Goal: Information Seeking & Learning: Learn about a topic

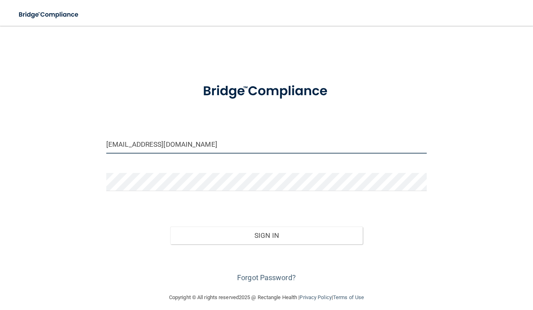
type input "[EMAIL_ADDRESS][DOMAIN_NAME]"
click at [261, 241] on button "Sign In" at bounding box center [266, 235] width 192 height 18
click at [252, 234] on button "Sign In" at bounding box center [266, 235] width 192 height 18
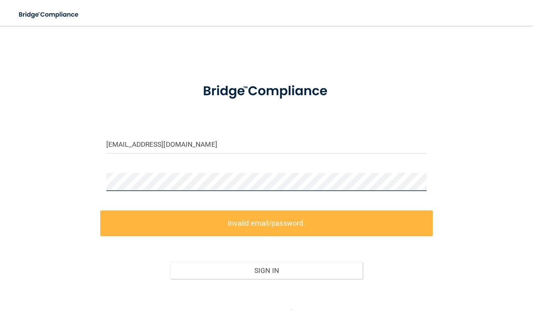
click at [95, 181] on div "mboll0874@gmail.com Invalid email/password. You don't have permission to access…" at bounding box center [266, 176] width 501 height 285
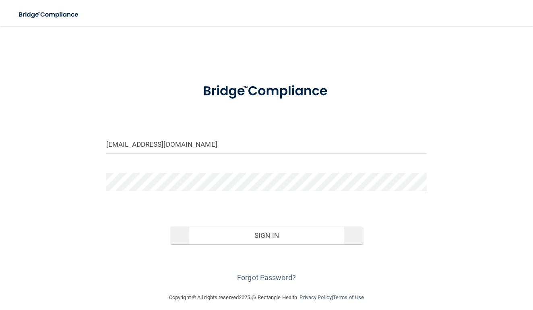
click at [267, 235] on button "Sign In" at bounding box center [266, 235] width 192 height 18
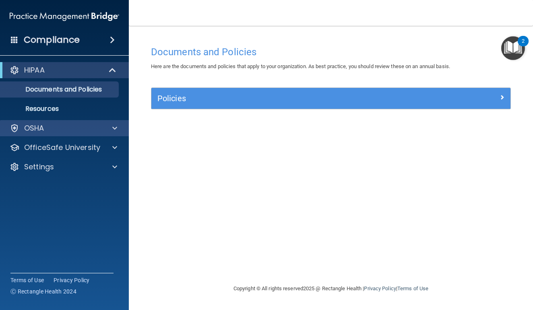
click at [111, 124] on div at bounding box center [113, 128] width 20 height 10
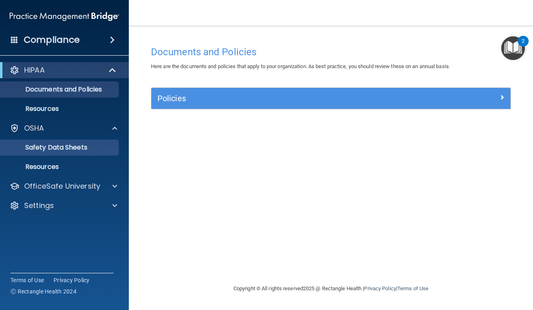
click at [81, 147] on p "Safety Data Sheets" at bounding box center [60, 147] width 110 height 8
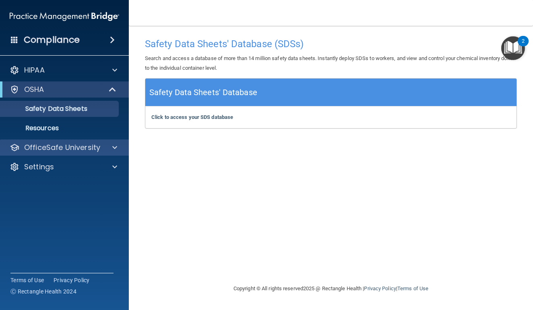
click at [65, 141] on div "OfficeSafe University" at bounding box center [64, 147] width 129 height 16
click at [108, 150] on div at bounding box center [113, 148] width 20 height 10
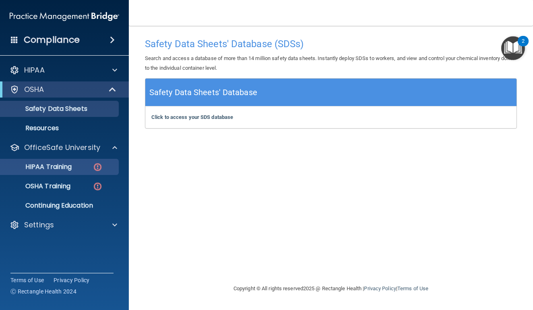
click at [97, 168] on img at bounding box center [98, 167] width 10 height 10
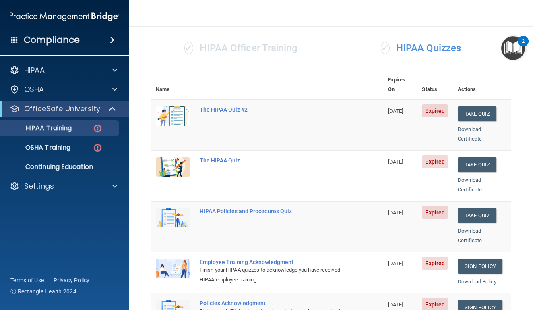
scroll to position [35, 0]
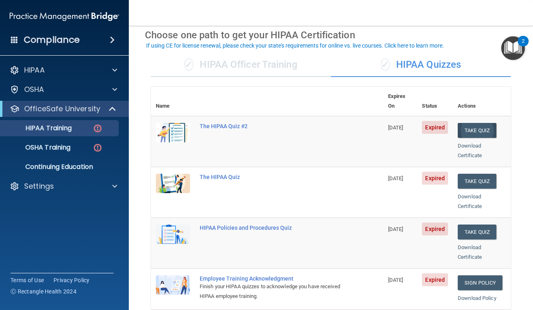
click at [477, 123] on button "Take Quiz" at bounding box center [477, 130] width 39 height 15
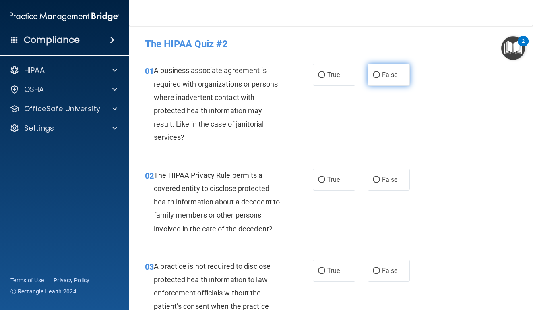
click at [394, 82] on label "False" at bounding box center [389, 75] width 43 height 22
click at [380, 78] on input "False" at bounding box center [376, 75] width 7 height 6
radio input "true"
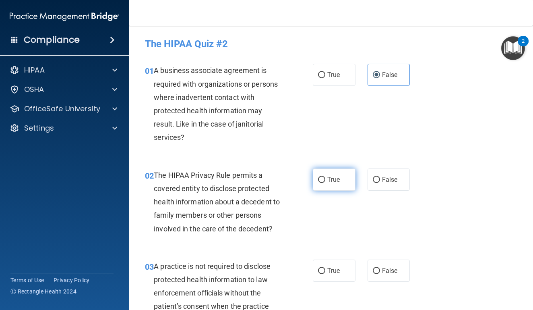
click at [329, 187] on label "True" at bounding box center [334, 179] width 43 height 22
click at [325, 183] on input "True" at bounding box center [321, 180] width 7 height 6
radio input "true"
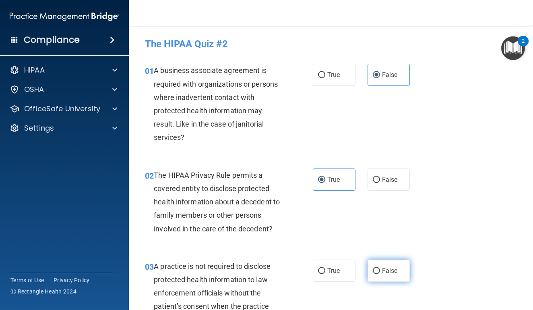
click at [391, 270] on span "False" at bounding box center [390, 271] width 16 height 8
click at [380, 270] on input "False" at bounding box center [376, 271] width 7 height 6
radio input "true"
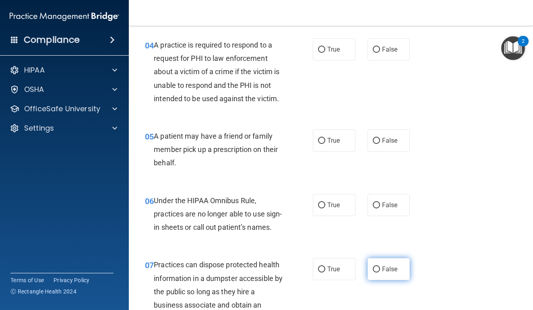
scroll to position [314, 0]
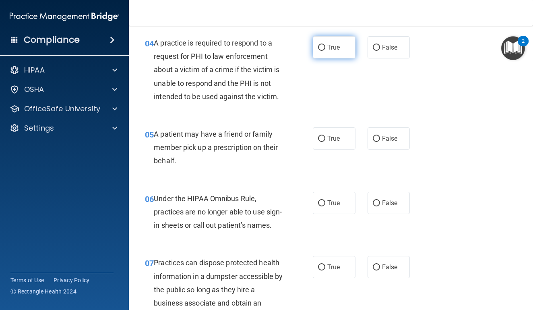
click at [339, 49] on span "True" at bounding box center [333, 47] width 12 height 8
click at [325, 49] on input "True" at bounding box center [321, 48] width 7 height 6
radio input "true"
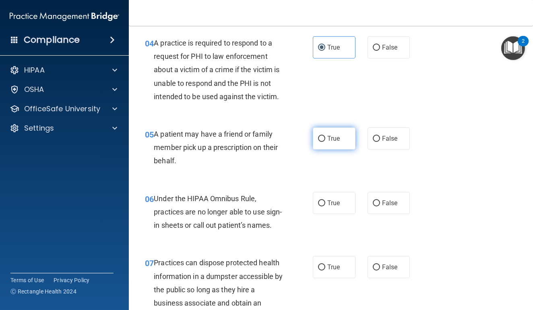
click at [325, 142] on label "True" at bounding box center [334, 138] width 43 height 22
click at [325, 142] on input "True" at bounding box center [321, 139] width 7 height 6
radio input "true"
click at [397, 203] on span "False" at bounding box center [390, 203] width 16 height 8
click at [380, 203] on input "False" at bounding box center [376, 203] width 7 height 6
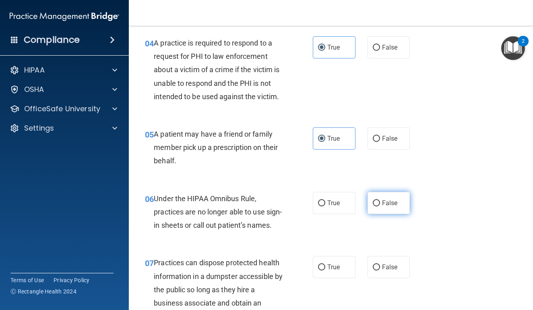
radio input "true"
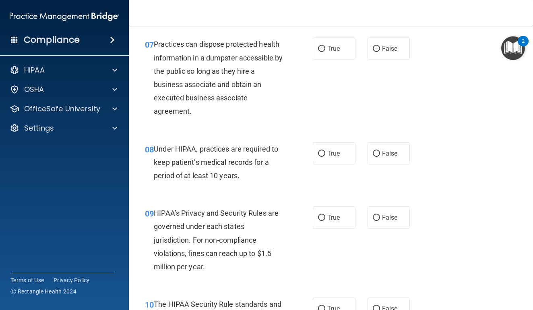
scroll to position [531, 0]
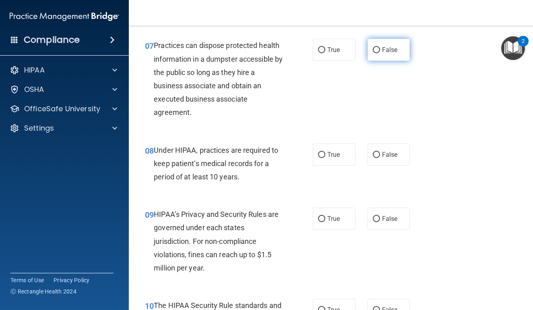
click at [390, 54] on span "False" at bounding box center [390, 50] width 16 height 8
click at [380, 53] on input "False" at bounding box center [376, 50] width 7 height 6
radio input "true"
click at [390, 157] on label "False" at bounding box center [389, 154] width 43 height 22
click at [380, 157] on input "False" at bounding box center [376, 155] width 7 height 6
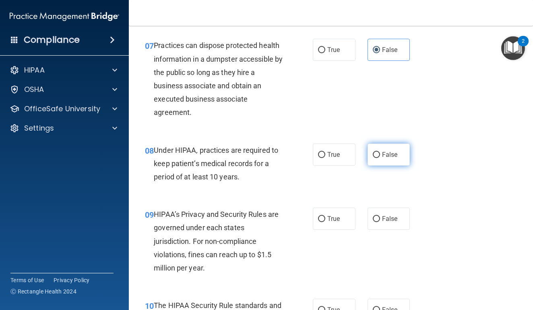
radio input "true"
click at [341, 229] on label "True" at bounding box center [334, 218] width 43 height 22
click at [325, 222] on input "True" at bounding box center [321, 219] width 7 height 6
radio input "true"
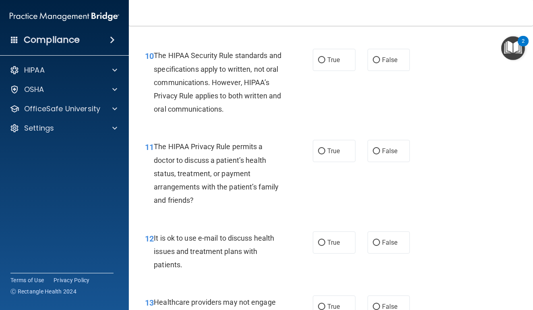
scroll to position [782, 0]
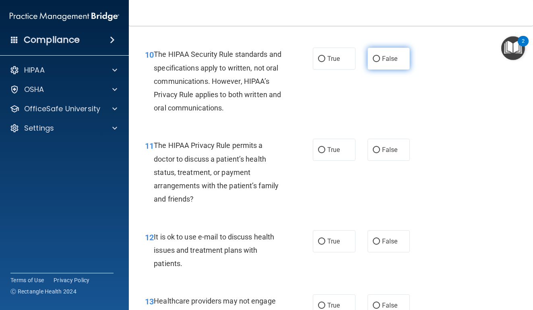
click at [382, 62] on span "False" at bounding box center [390, 59] width 16 height 8
click at [380, 62] on input "False" at bounding box center [376, 59] width 7 height 6
radio input "true"
click at [393, 153] on span "False" at bounding box center [390, 150] width 16 height 8
click at [380, 153] on input "False" at bounding box center [376, 150] width 7 height 6
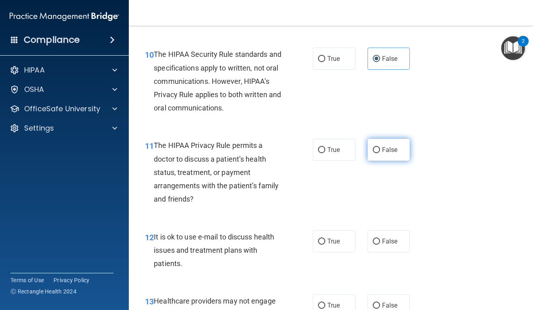
radio input "true"
click at [397, 252] on label "False" at bounding box center [389, 241] width 43 height 22
click at [380, 244] on input "False" at bounding box center [376, 241] width 7 height 6
radio input "true"
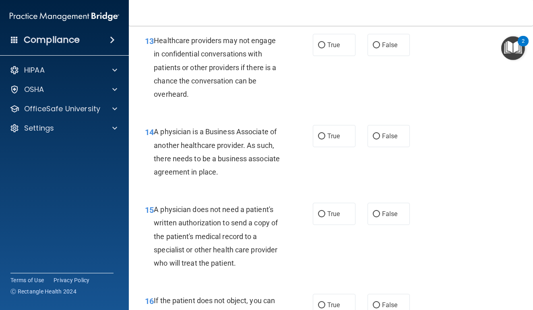
scroll to position [1052, 0]
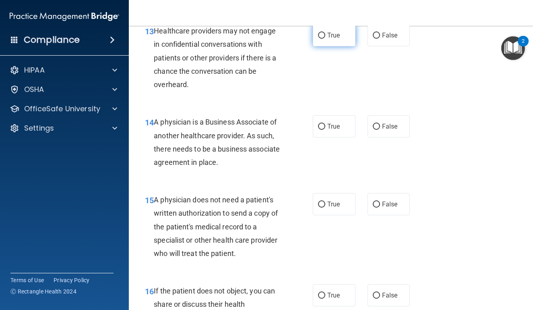
click at [344, 46] on label "True" at bounding box center [334, 35] width 43 height 22
click at [325, 39] on input "True" at bounding box center [321, 36] width 7 height 6
radio input "true"
click at [391, 137] on label "False" at bounding box center [389, 126] width 43 height 22
click at [380, 130] on input "False" at bounding box center [376, 127] width 7 height 6
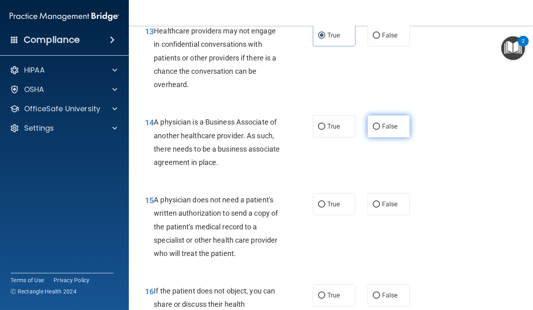
radio input "true"
click at [333, 208] on span "True" at bounding box center [333, 204] width 12 height 8
click at [325, 207] on input "True" at bounding box center [321, 204] width 7 height 6
radio input "true"
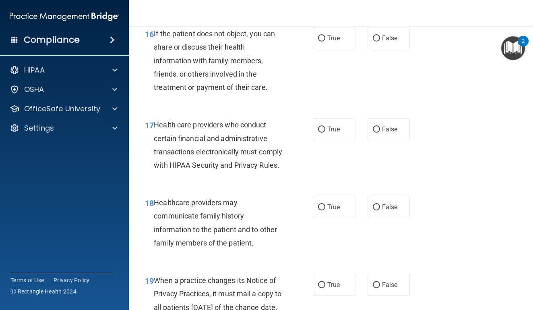
scroll to position [1308, 0]
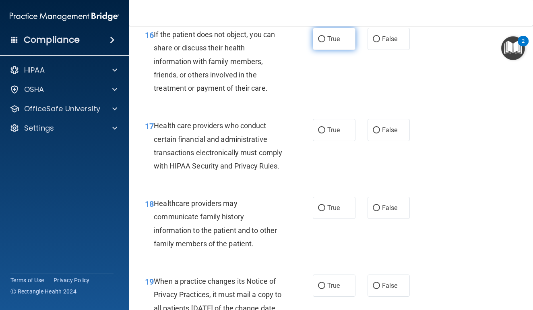
click at [342, 50] on label "True" at bounding box center [334, 39] width 43 height 22
click at [325, 42] on input "True" at bounding box center [321, 39] width 7 height 6
radio input "true"
click at [332, 134] on span "True" at bounding box center [333, 130] width 12 height 8
click at [325, 133] on input "True" at bounding box center [321, 130] width 7 height 6
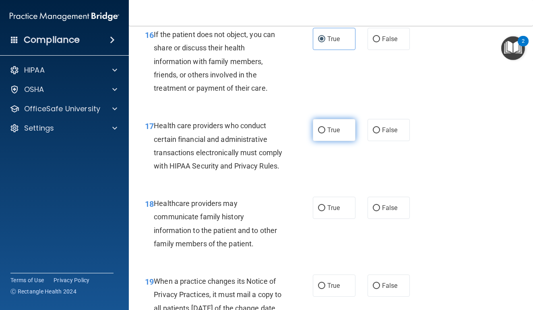
radio input "true"
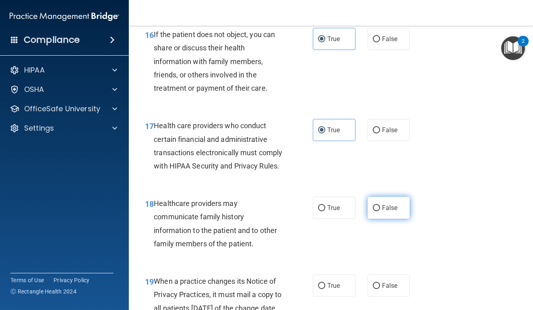
click at [385, 219] on label "False" at bounding box center [389, 207] width 43 height 22
click at [380, 211] on input "False" at bounding box center [376, 208] width 7 height 6
radio input "true"
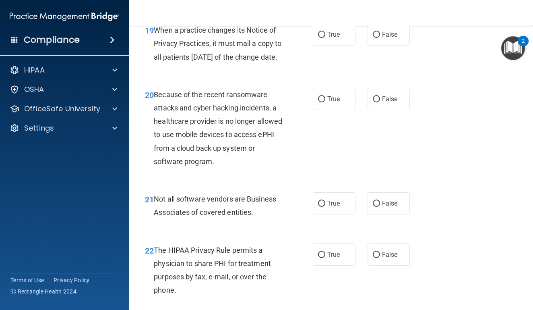
scroll to position [1570, 0]
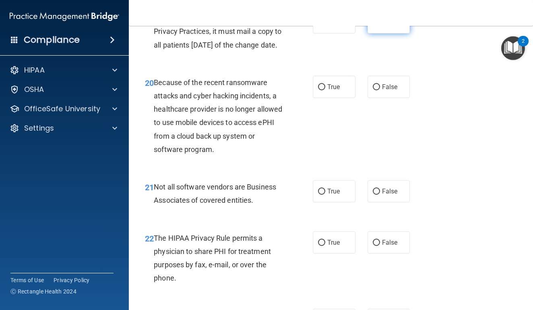
click at [388, 26] on span "False" at bounding box center [390, 23] width 16 height 8
click at [380, 26] on input "False" at bounding box center [376, 23] width 7 height 6
radio input "true"
click at [374, 90] on input "False" at bounding box center [376, 87] width 7 height 6
radio input "true"
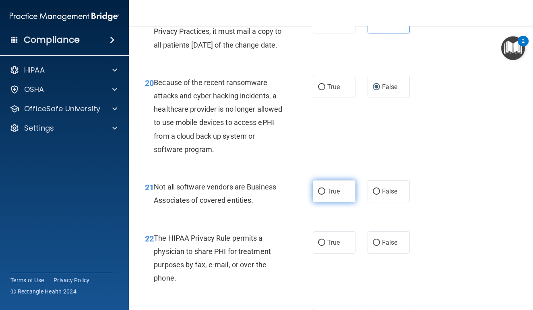
click at [333, 195] on span "True" at bounding box center [333, 191] width 12 height 8
click at [325, 194] on input "True" at bounding box center [321, 191] width 7 height 6
radio input "true"
click at [332, 253] on label "True" at bounding box center [334, 242] width 43 height 22
click at [325, 246] on input "True" at bounding box center [321, 243] width 7 height 6
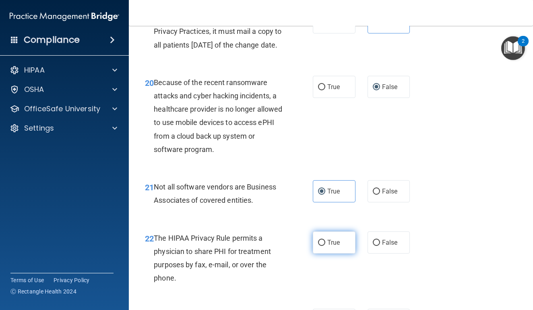
radio input "true"
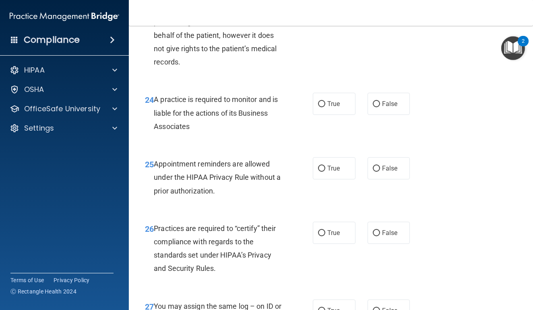
scroll to position [1878, 0]
click at [388, 16] on span "False" at bounding box center [390, 12] width 16 height 8
click at [380, 16] on input "False" at bounding box center [376, 13] width 7 height 6
radio input "true"
click at [384, 107] on span "False" at bounding box center [390, 103] width 16 height 8
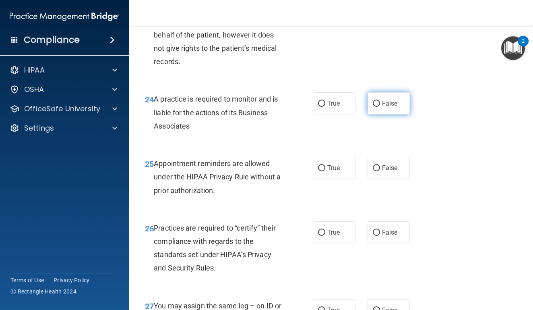
click at [380, 107] on input "False" at bounding box center [376, 104] width 7 height 6
radio input "true"
click at [324, 171] on input "True" at bounding box center [321, 168] width 7 height 6
radio input "true"
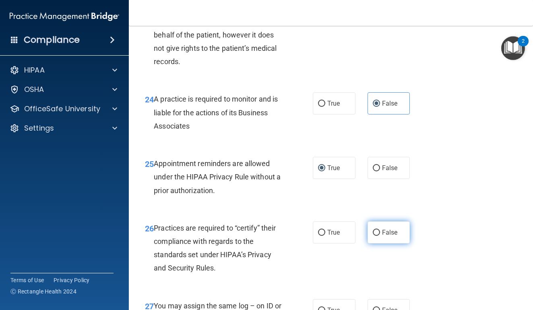
click at [393, 236] on span "False" at bounding box center [390, 232] width 16 height 8
click at [380, 236] on input "False" at bounding box center [376, 232] width 7 height 6
radio input "true"
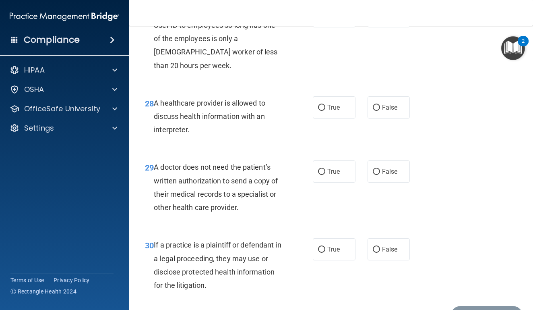
scroll to position [2172, 0]
click at [373, 19] on input "False" at bounding box center [376, 16] width 7 height 6
radio input "true"
click at [334, 111] on span "True" at bounding box center [333, 107] width 12 height 8
click at [325, 110] on input "True" at bounding box center [321, 107] width 7 height 6
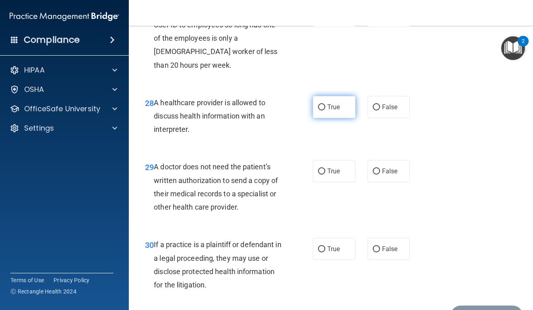
radio input "true"
click at [392, 175] on span "False" at bounding box center [390, 171] width 16 height 8
click at [380, 174] on input "False" at bounding box center [376, 171] width 7 height 6
radio input "true"
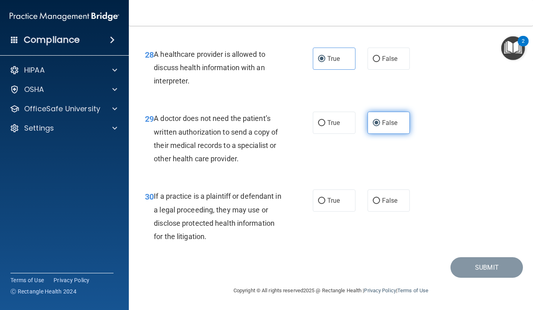
scroll to position [2248, 0]
click at [389, 198] on span "False" at bounding box center [390, 200] width 16 height 8
click at [380, 198] on input "False" at bounding box center [376, 201] width 7 height 6
radio input "true"
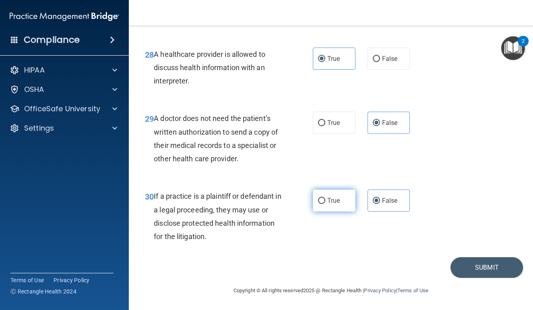
click at [350, 199] on label "True" at bounding box center [334, 200] width 43 height 22
click at [325, 199] on input "True" at bounding box center [321, 201] width 7 height 6
radio input "true"
radio input "false"
click at [465, 264] on button "Submit" at bounding box center [486, 267] width 72 height 21
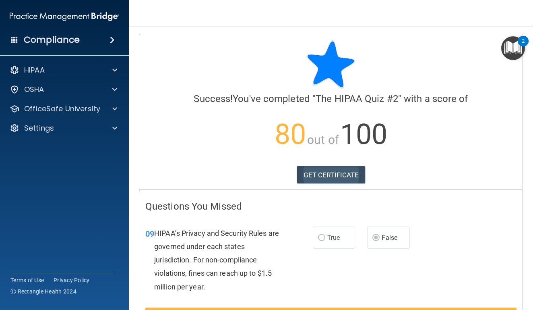
click at [341, 176] on link "GET CERTIFICATE" at bounding box center [331, 175] width 69 height 18
click at [94, 69] on div "HIPAA" at bounding box center [54, 70] width 100 height 10
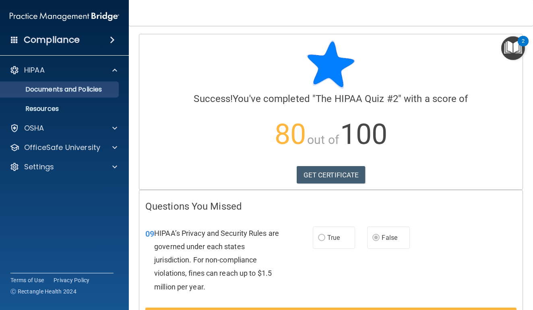
click at [82, 90] on p "Documents and Policies" at bounding box center [60, 89] width 110 height 8
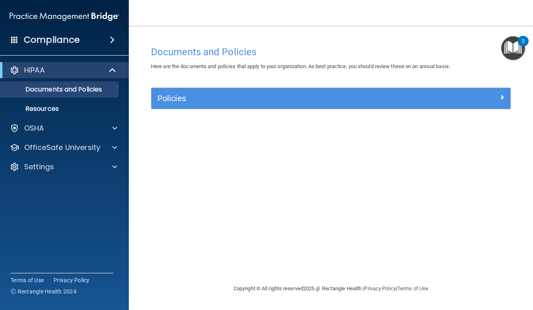
click at [167, 101] on h5 "Policies" at bounding box center [285, 98] width 257 height 9
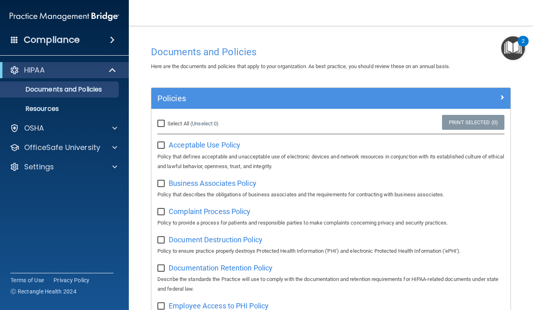
click at [114, 69] on span at bounding box center [113, 70] width 7 height 10
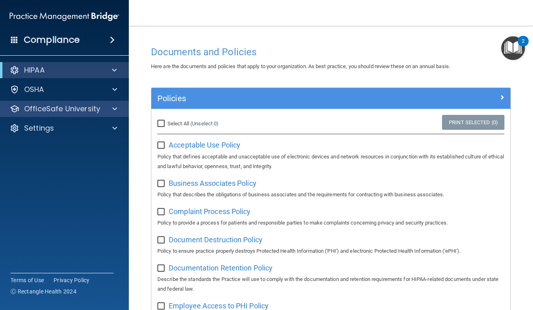
click at [115, 106] on span at bounding box center [114, 109] width 5 height 10
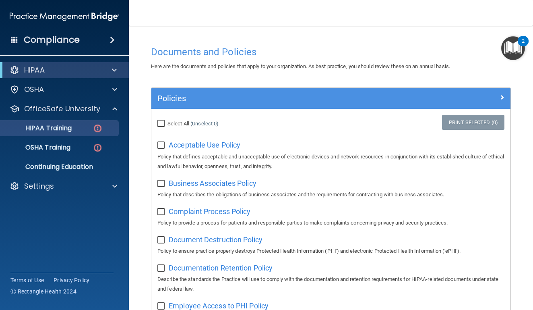
click at [80, 125] on div "HIPAA Training" at bounding box center [60, 128] width 110 height 8
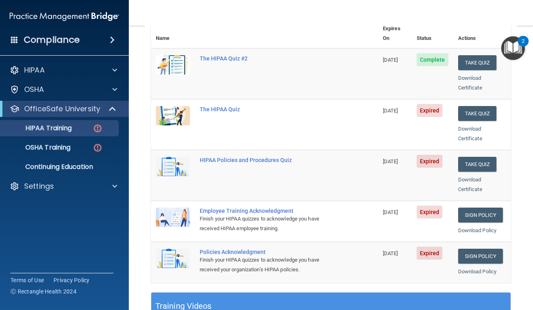
scroll to position [76, 0]
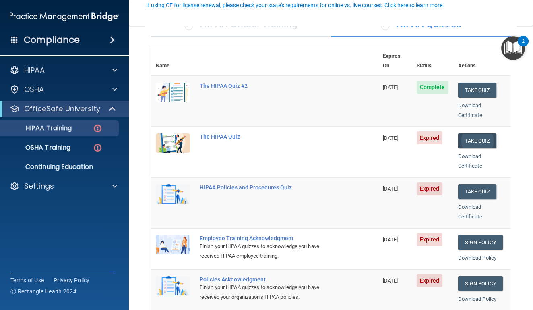
click at [481, 133] on button "Take Quiz" at bounding box center [477, 140] width 39 height 15
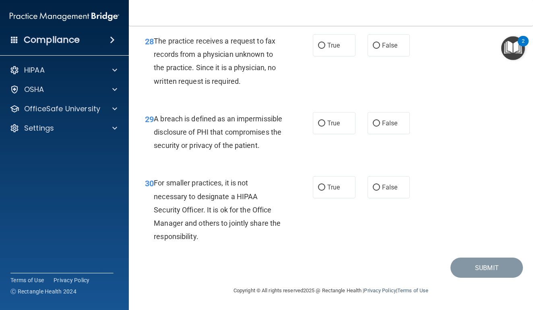
scroll to position [2208, 0]
click at [489, 192] on div "30 For smaller practices, it is not necessary to designate a HIPAA Security Off…" at bounding box center [331, 211] width 384 height 91
click at [404, 198] on label "False" at bounding box center [389, 187] width 43 height 22
click at [380, 190] on input "False" at bounding box center [376, 187] width 7 height 6
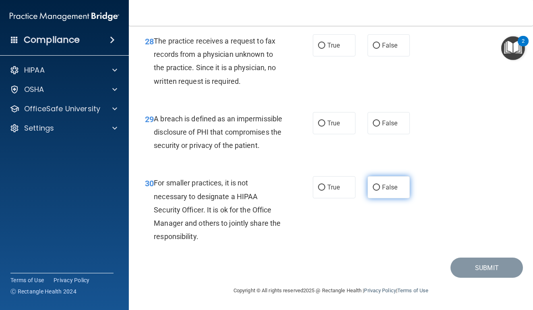
radio input "true"
click at [329, 132] on label "True" at bounding box center [334, 123] width 43 height 22
click at [325, 126] on input "True" at bounding box center [321, 123] width 7 height 6
radio input "true"
click at [380, 49] on input "False" at bounding box center [376, 46] width 7 height 6
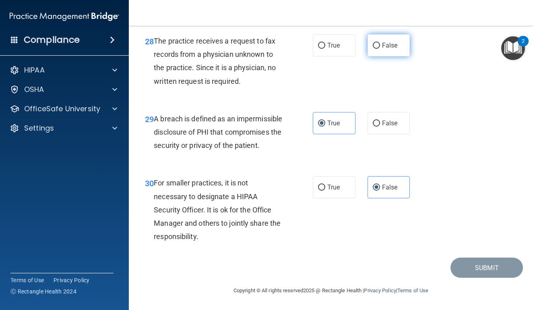
radio input "true"
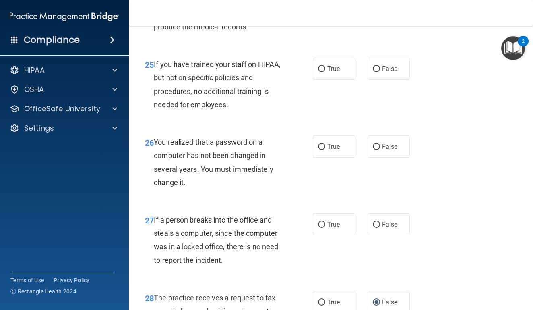
scroll to position [1922, 0]
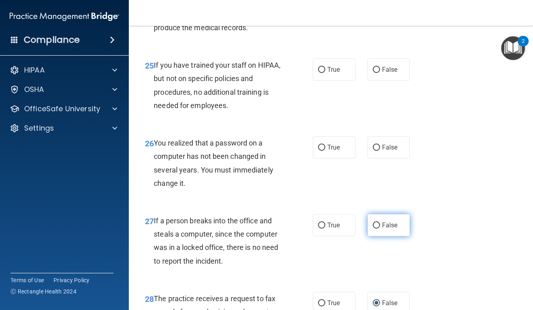
click at [388, 229] on span "False" at bounding box center [390, 225] width 16 height 8
click at [380, 228] on input "False" at bounding box center [376, 225] width 7 height 6
radio input "true"
click at [337, 151] on span "True" at bounding box center [333, 147] width 12 height 8
click at [325, 151] on input "True" at bounding box center [321, 148] width 7 height 6
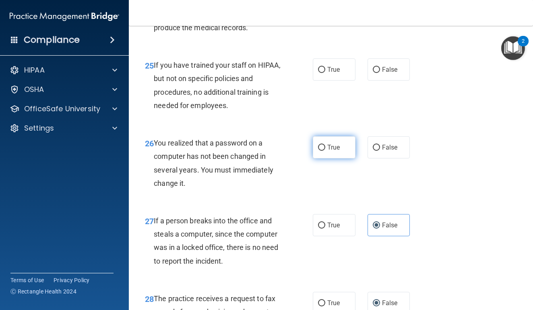
radio input "true"
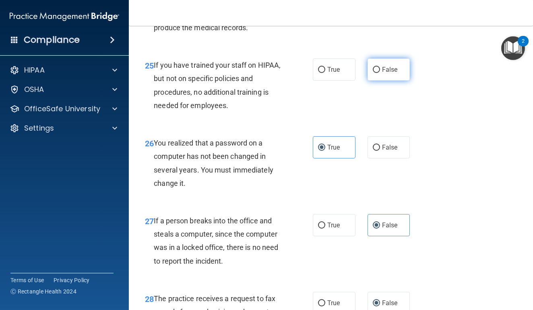
click at [394, 73] on span "False" at bounding box center [390, 70] width 16 height 8
click at [380, 73] on input "False" at bounding box center [376, 70] width 7 height 6
radio input "true"
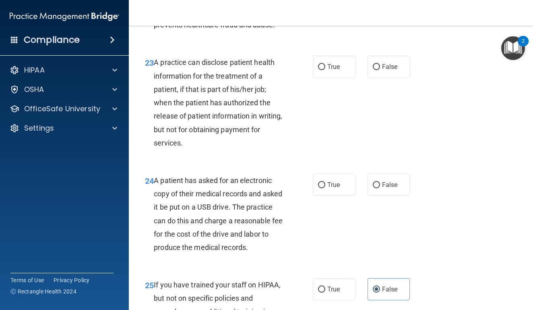
scroll to position [1702, 0]
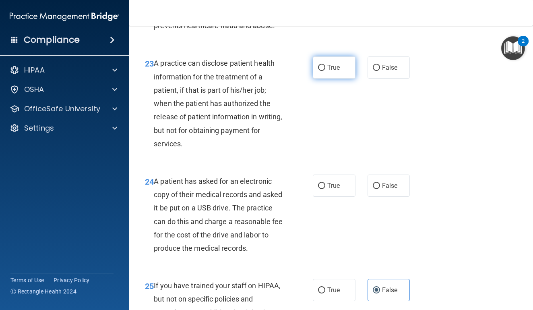
click at [343, 72] on label "True" at bounding box center [334, 67] width 43 height 22
click at [325, 71] on input "True" at bounding box center [321, 68] width 7 height 6
radio input "true"
click at [341, 189] on label "True" at bounding box center [334, 185] width 43 height 22
click at [325, 189] on input "True" at bounding box center [321, 186] width 7 height 6
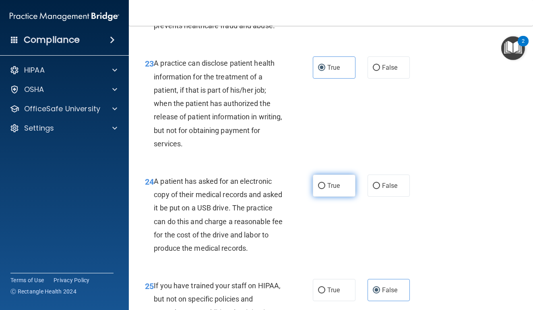
radio input "true"
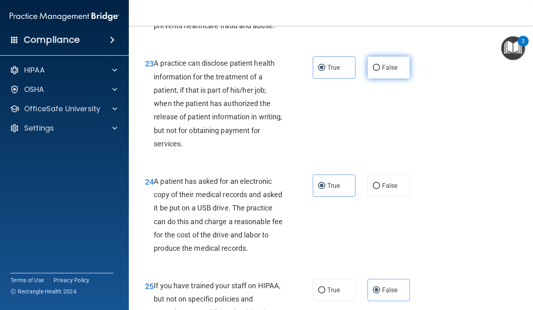
click at [391, 71] on span "False" at bounding box center [390, 68] width 16 height 8
click at [380, 71] on input "False" at bounding box center [376, 68] width 7 height 6
radio input "true"
radio input "false"
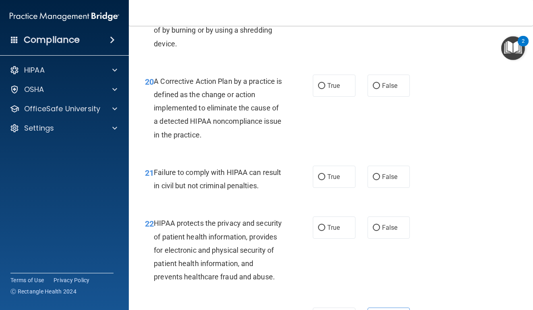
scroll to position [1452, 0]
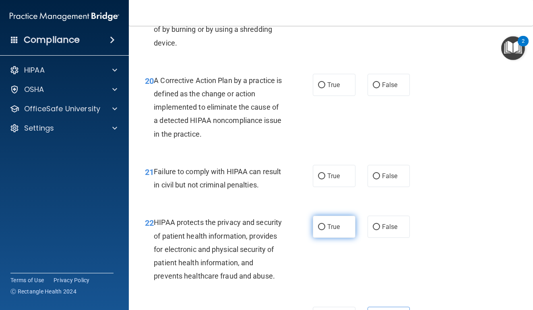
click at [347, 231] on label "True" at bounding box center [334, 226] width 43 height 22
click at [325, 230] on input "True" at bounding box center [321, 227] width 7 height 6
radio input "true"
click at [388, 180] on span "False" at bounding box center [390, 176] width 16 height 8
click at [380, 179] on input "False" at bounding box center [376, 176] width 7 height 6
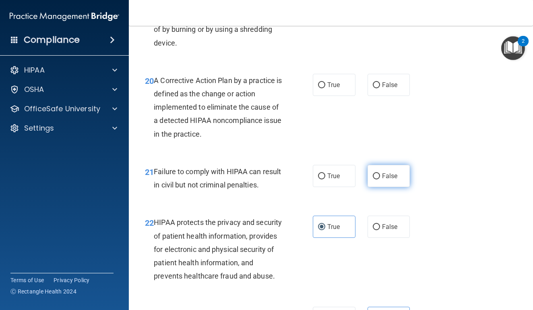
radio input "true"
click at [338, 96] on label "True" at bounding box center [334, 85] width 43 height 22
click at [325, 88] on input "True" at bounding box center [321, 85] width 7 height 6
radio input "true"
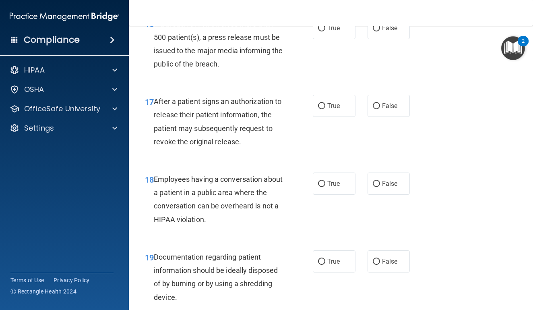
scroll to position [1198, 0]
click at [339, 264] on span "True" at bounding box center [333, 261] width 12 height 8
click at [325, 264] on input "True" at bounding box center [321, 261] width 7 height 6
radio input "true"
click at [400, 188] on label "False" at bounding box center [389, 183] width 43 height 22
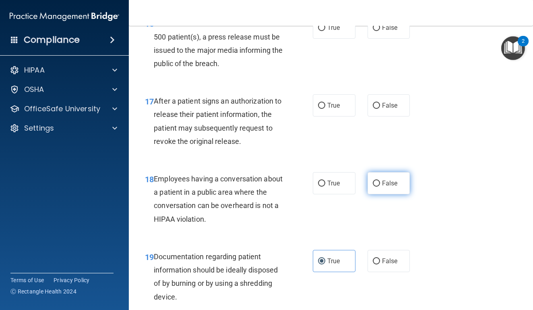
click at [380, 186] on input "False" at bounding box center [376, 183] width 7 height 6
radio input "true"
click at [339, 109] on span "True" at bounding box center [333, 105] width 12 height 8
click at [325, 109] on input "True" at bounding box center [321, 106] width 7 height 6
radio input "true"
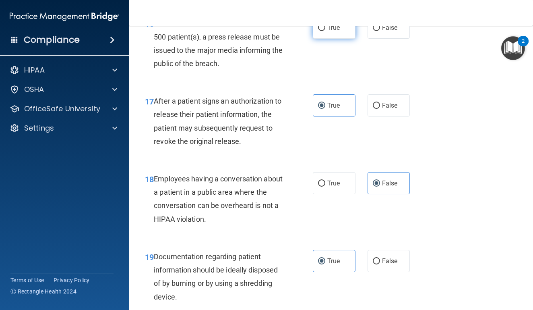
click at [338, 31] on span "True" at bounding box center [333, 28] width 12 height 8
click at [325, 31] on input "True" at bounding box center [321, 28] width 7 height 6
radio input "true"
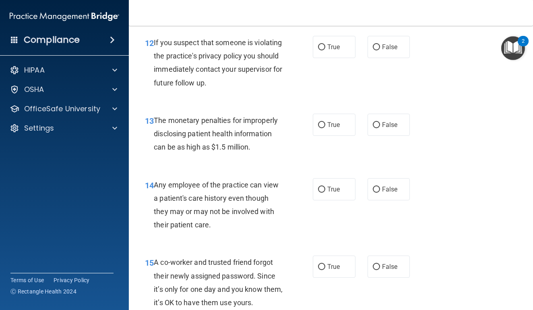
scroll to position [880, 0]
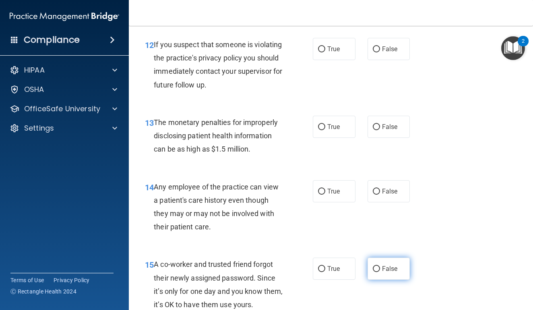
click at [394, 272] on span "False" at bounding box center [390, 268] width 16 height 8
click at [380, 272] on input "False" at bounding box center [376, 269] width 7 height 6
radio input "true"
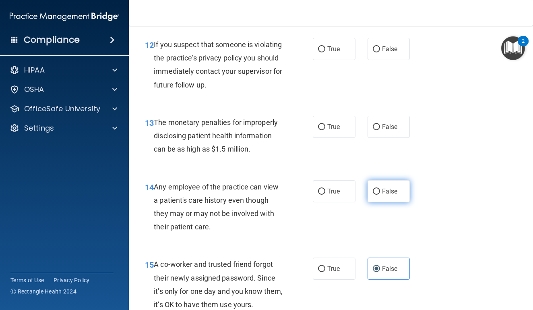
click at [390, 195] on span "False" at bounding box center [390, 191] width 16 height 8
click at [380, 194] on input "False" at bounding box center [376, 191] width 7 height 6
radio input "true"
click at [337, 130] on span "True" at bounding box center [333, 127] width 12 height 8
click at [325, 130] on input "True" at bounding box center [321, 127] width 7 height 6
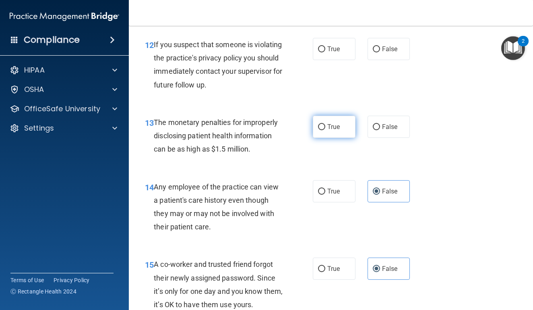
radio input "true"
click at [340, 60] on label "True" at bounding box center [334, 49] width 43 height 22
click at [325, 52] on input "True" at bounding box center [321, 49] width 7 height 6
radio input "true"
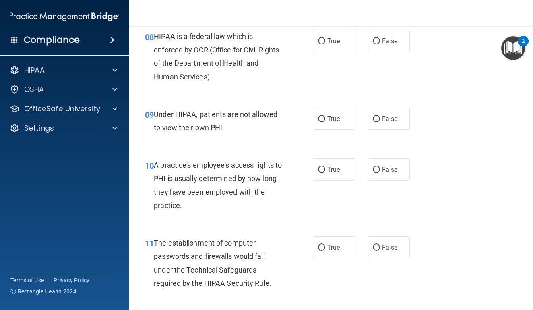
scroll to position [605, 0]
click at [343, 254] on label "True" at bounding box center [334, 247] width 43 height 22
click at [325, 250] on input "True" at bounding box center [321, 247] width 7 height 6
radio input "true"
click at [381, 180] on label "False" at bounding box center [389, 169] width 43 height 22
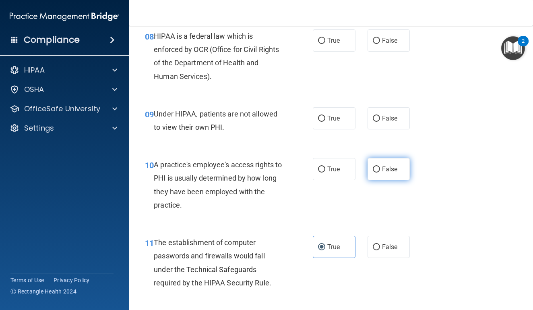
click at [380, 172] on input "False" at bounding box center [376, 169] width 7 height 6
radio input "true"
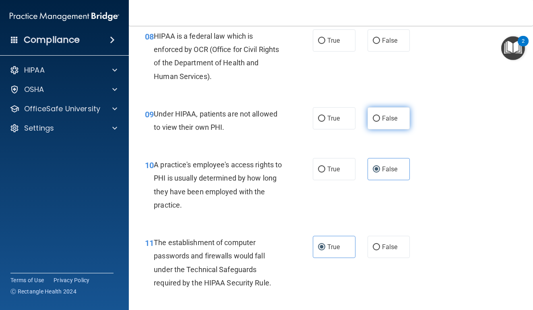
click at [378, 122] on input "False" at bounding box center [376, 119] width 7 height 6
radio input "true"
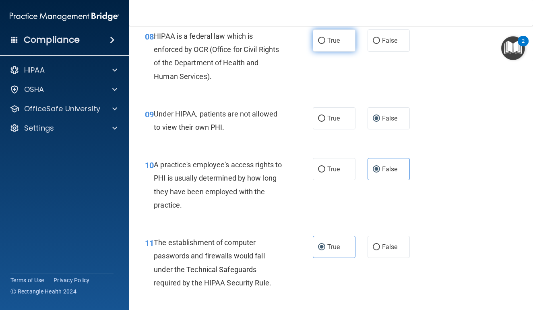
click at [334, 52] on label "True" at bounding box center [334, 40] width 43 height 22
click at [325, 44] on input "True" at bounding box center [321, 41] width 7 height 6
radio input "true"
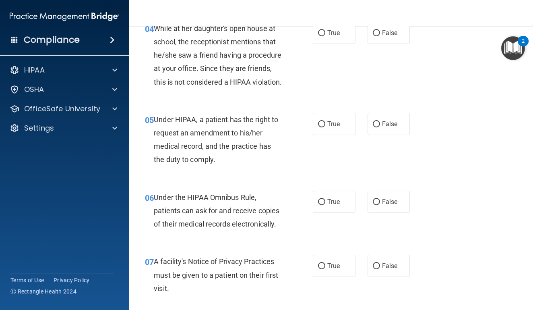
scroll to position [312, 0]
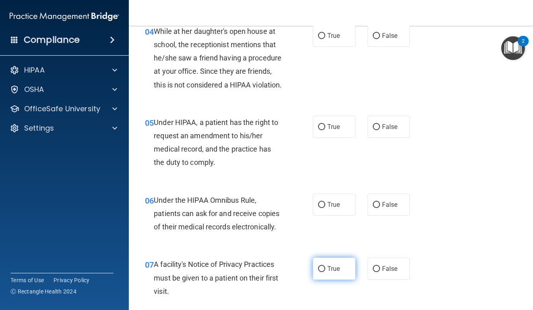
click at [329, 272] on span "True" at bounding box center [333, 268] width 12 height 8
click at [325, 272] on input "True" at bounding box center [321, 269] width 7 height 6
radio input "true"
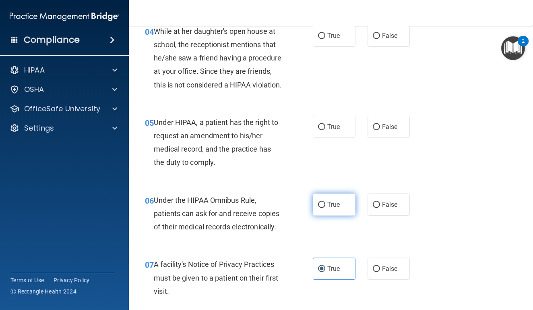
click at [336, 215] on label "True" at bounding box center [334, 204] width 43 height 22
click at [325, 208] on input "True" at bounding box center [321, 205] width 7 height 6
radio input "true"
click at [335, 130] on span "True" at bounding box center [333, 127] width 12 height 8
click at [325, 130] on input "True" at bounding box center [321, 127] width 7 height 6
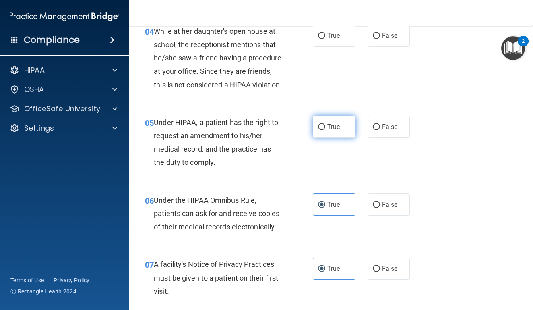
radio input "true"
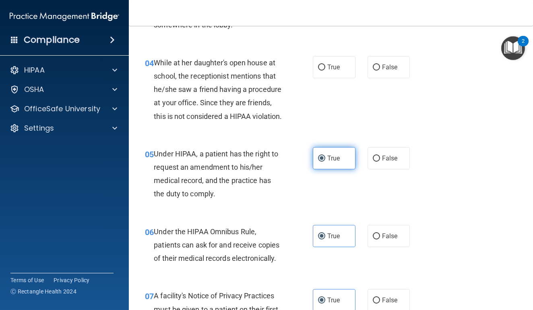
scroll to position [279, 0]
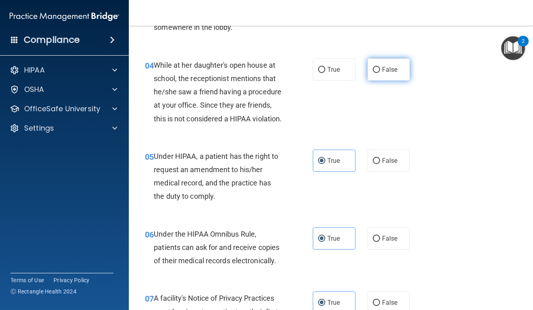
click at [391, 63] on label "False" at bounding box center [389, 69] width 43 height 22
click at [380, 67] on input "False" at bounding box center [376, 70] width 7 height 6
radio input "true"
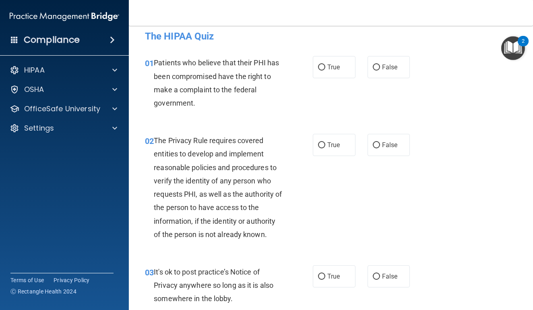
scroll to position [11, 0]
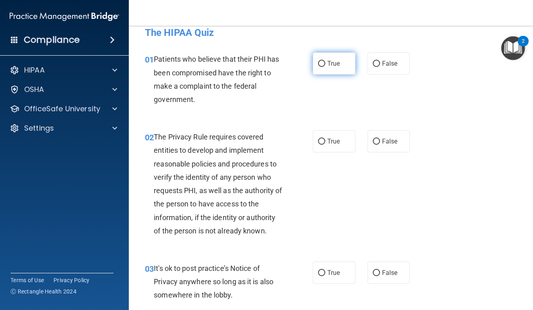
click at [334, 60] on span "True" at bounding box center [333, 64] width 12 height 8
click at [325, 61] on input "True" at bounding box center [321, 64] width 7 height 6
radio input "true"
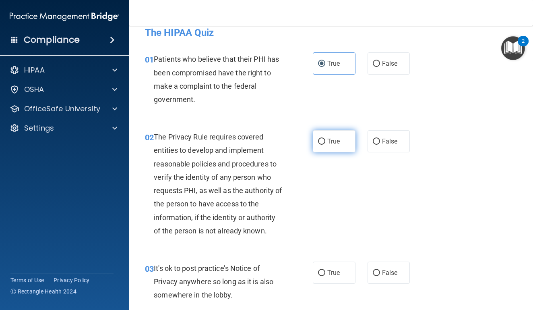
click at [339, 136] on label "True" at bounding box center [334, 141] width 43 height 22
click at [325, 138] on input "True" at bounding box center [321, 141] width 7 height 6
radio input "true"
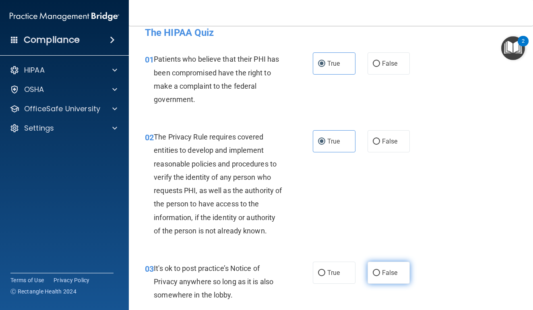
click at [380, 271] on label "False" at bounding box center [389, 272] width 43 height 22
click at [380, 271] on input "False" at bounding box center [376, 273] width 7 height 6
radio input "true"
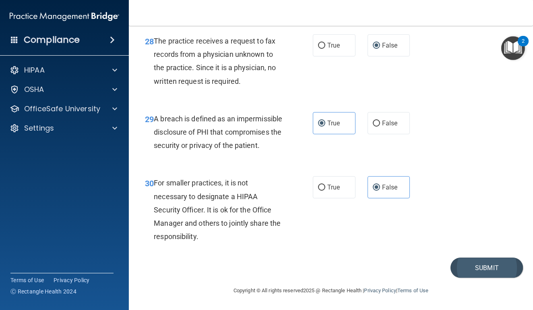
scroll to position [2208, 0]
click at [471, 273] on button "Submit" at bounding box center [486, 267] width 72 height 21
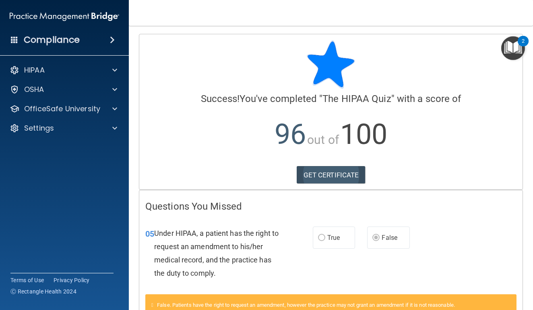
click at [339, 177] on link "GET CERTIFICATE" at bounding box center [331, 175] width 69 height 18
click at [86, 110] on p "OfficeSafe University" at bounding box center [62, 109] width 76 height 10
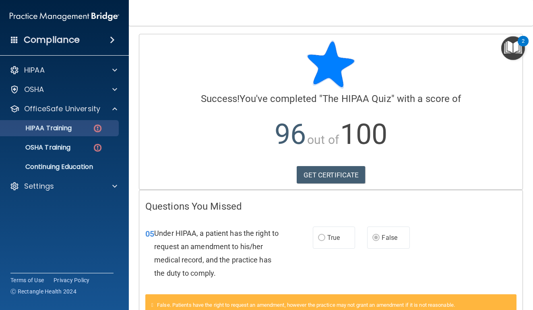
click at [83, 127] on div "HIPAA Training" at bounding box center [60, 128] width 110 height 8
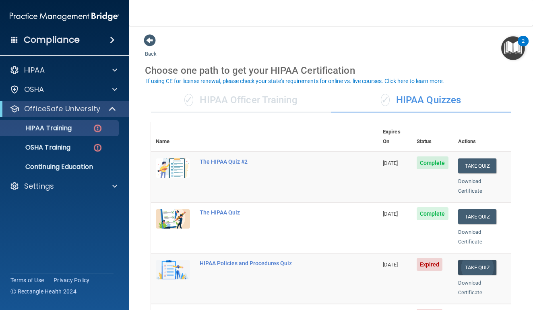
click at [472, 260] on button "Take Quiz" at bounding box center [477, 267] width 39 height 15
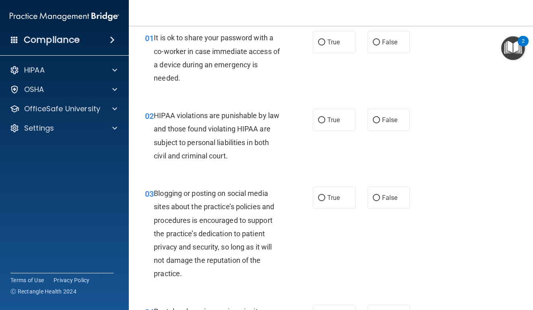
scroll to position [29, 0]
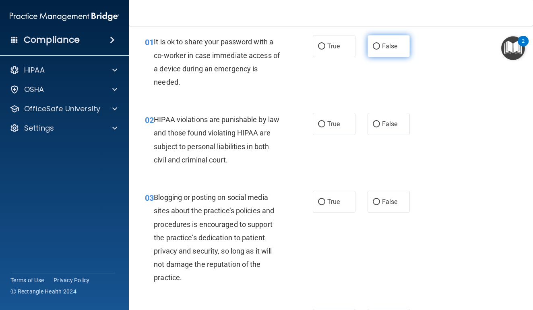
click at [384, 41] on label "False" at bounding box center [389, 46] width 43 height 22
click at [380, 43] on input "False" at bounding box center [376, 46] width 7 height 6
radio input "true"
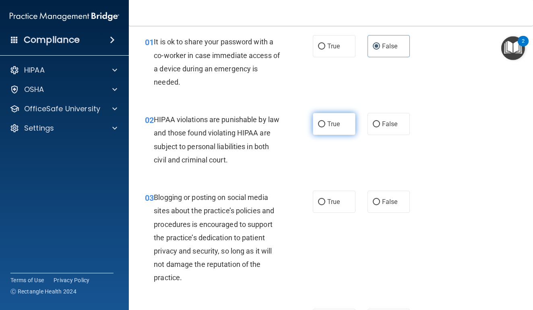
click at [326, 122] on label "True" at bounding box center [334, 124] width 43 height 22
click at [325, 122] on input "True" at bounding box center [321, 124] width 7 height 6
radio input "true"
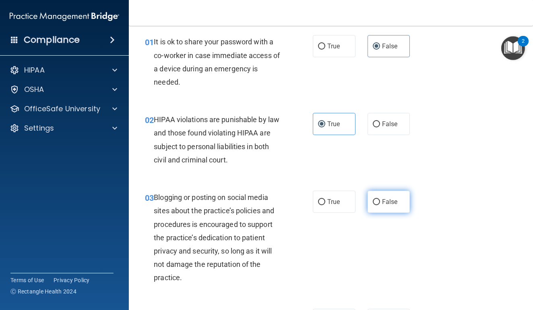
click at [377, 192] on label "False" at bounding box center [389, 201] width 43 height 22
click at [377, 199] on input "False" at bounding box center [376, 202] width 7 height 6
radio input "true"
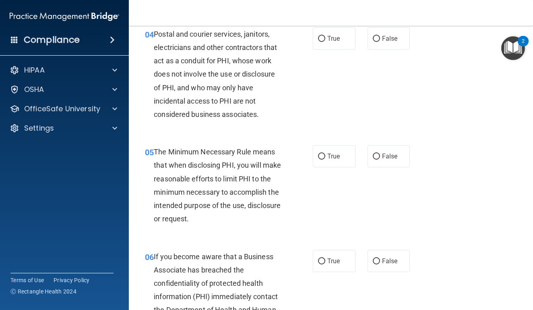
scroll to position [311, 0]
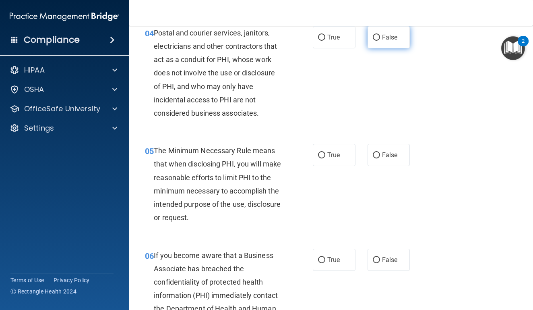
click at [380, 39] on label "False" at bounding box center [389, 37] width 43 height 22
click at [380, 39] on input "False" at bounding box center [376, 38] width 7 height 6
radio input "true"
click at [331, 147] on label "True" at bounding box center [334, 155] width 43 height 22
click at [325, 152] on input "True" at bounding box center [321, 155] width 7 height 6
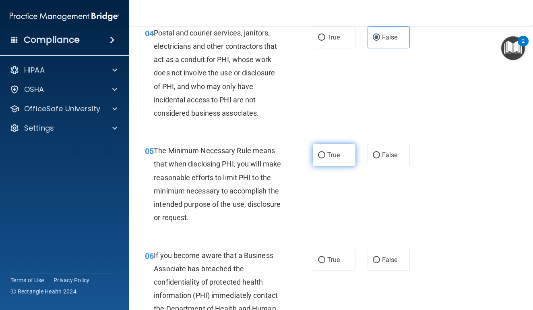
radio input "true"
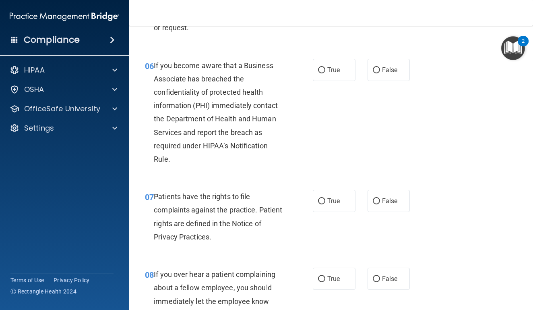
scroll to position [508, 0]
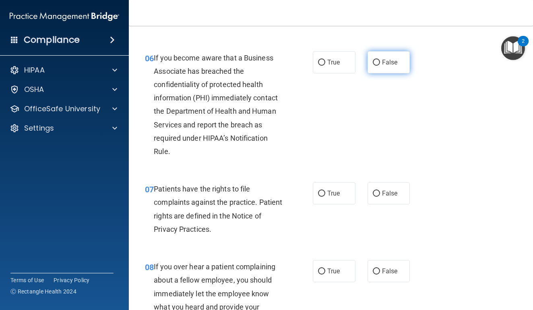
click at [381, 62] on label "False" at bounding box center [389, 62] width 43 height 22
click at [380, 62] on input "False" at bounding box center [376, 63] width 7 height 6
radio input "true"
click at [333, 192] on span "True" at bounding box center [333, 193] width 12 height 8
click at [325, 192] on input "True" at bounding box center [321, 193] width 7 height 6
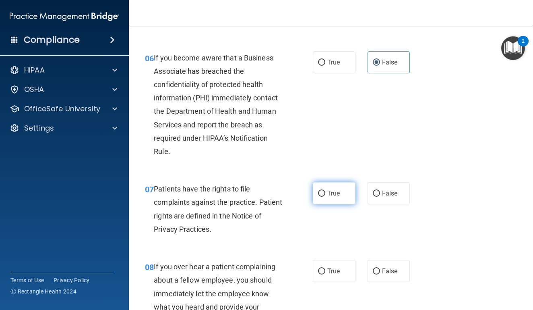
radio input "true"
click at [384, 267] on span "False" at bounding box center [390, 271] width 16 height 8
click at [380, 268] on input "False" at bounding box center [376, 271] width 7 height 6
radio input "true"
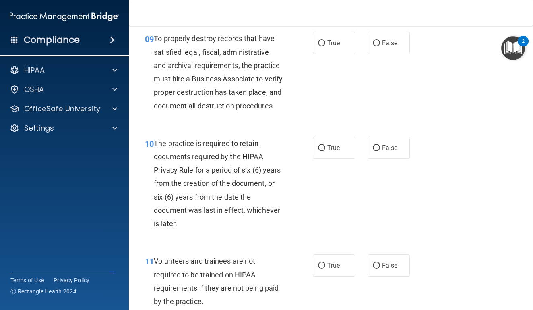
scroll to position [841, 0]
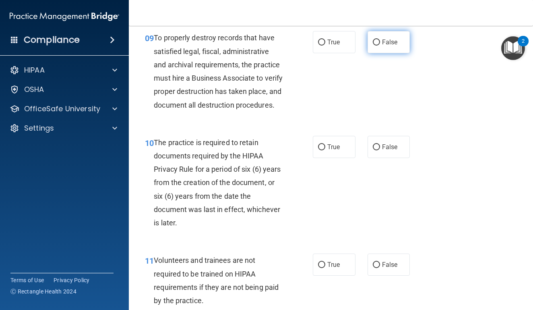
click at [394, 38] on span "False" at bounding box center [390, 42] width 16 height 8
click at [380, 39] on input "False" at bounding box center [376, 42] width 7 height 6
radio input "true"
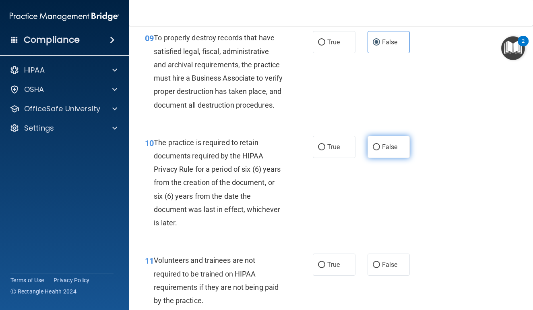
click at [387, 151] on span "False" at bounding box center [390, 147] width 16 height 8
click at [380, 150] on input "False" at bounding box center [376, 147] width 7 height 6
radio input "true"
click at [383, 275] on label "False" at bounding box center [389, 264] width 43 height 22
click at [380, 268] on input "False" at bounding box center [376, 265] width 7 height 6
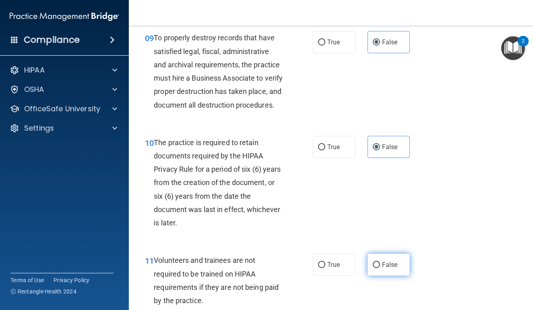
radio input "true"
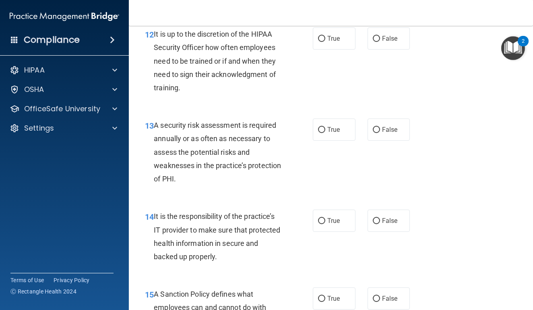
scroll to position [1143, 0]
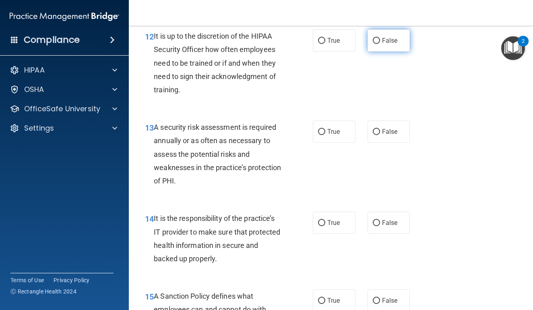
click at [383, 52] on label "False" at bounding box center [389, 40] width 43 height 22
click at [380, 44] on input "False" at bounding box center [376, 41] width 7 height 6
radio input "true"
click at [323, 143] on label "True" at bounding box center [334, 131] width 43 height 22
click at [323, 135] on input "True" at bounding box center [321, 132] width 7 height 6
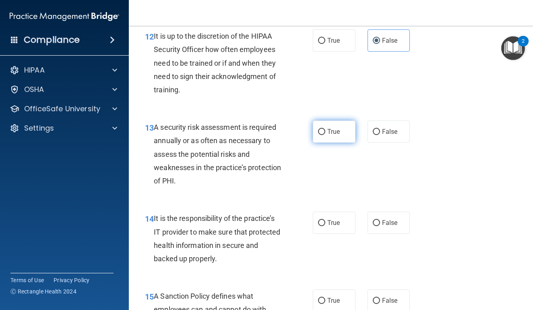
radio input "true"
click at [388, 225] on label "False" at bounding box center [389, 222] width 43 height 22
click at [380, 225] on input "False" at bounding box center [376, 223] width 7 height 6
radio input "true"
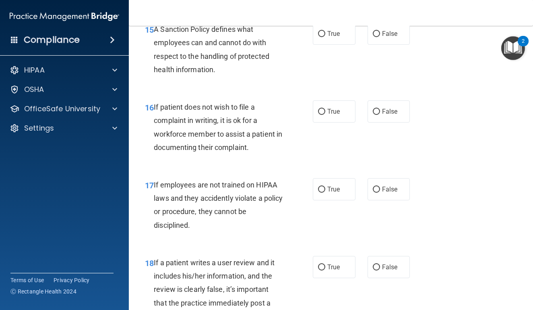
scroll to position [1408, 0]
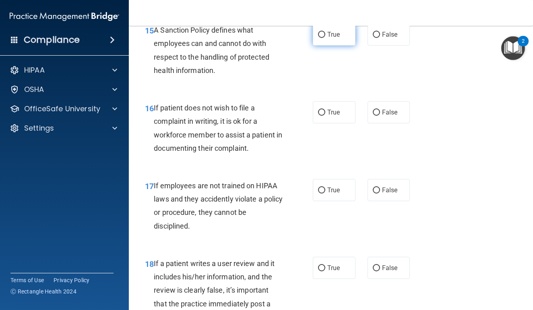
click at [343, 44] on label "True" at bounding box center [334, 34] width 43 height 22
click at [325, 38] on input "True" at bounding box center [321, 35] width 7 height 6
radio input "true"
click at [343, 119] on label "True" at bounding box center [334, 112] width 43 height 22
click at [325, 116] on input "True" at bounding box center [321, 113] width 7 height 6
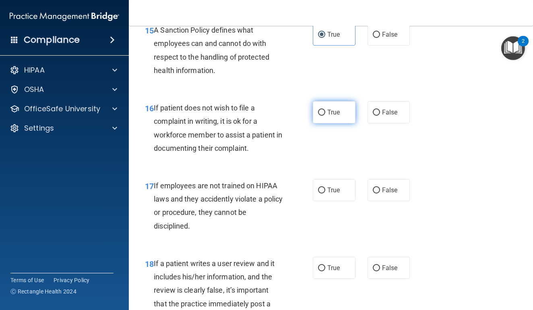
radio input "true"
click at [384, 192] on span "False" at bounding box center [390, 190] width 16 height 8
click at [380, 192] on input "False" at bounding box center [376, 190] width 7 height 6
radio input "true"
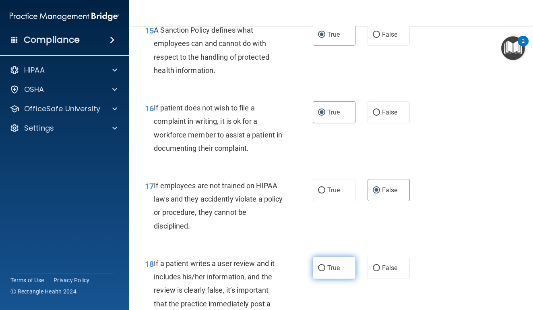
click at [335, 271] on span "True" at bounding box center [333, 268] width 12 height 8
click at [325, 271] on input "True" at bounding box center [321, 268] width 7 height 6
radio input "true"
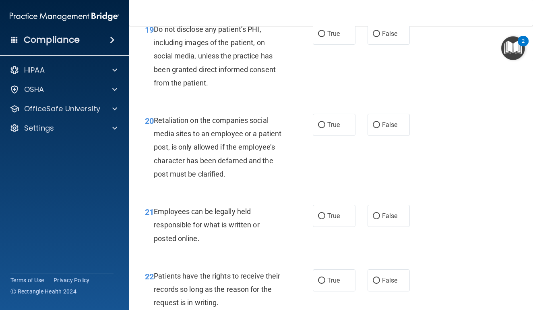
scroll to position [1733, 0]
click at [390, 45] on label "False" at bounding box center [389, 34] width 43 height 22
click at [380, 37] on input "False" at bounding box center [376, 34] width 7 height 6
radio input "true"
click at [388, 128] on span "False" at bounding box center [390, 125] width 16 height 8
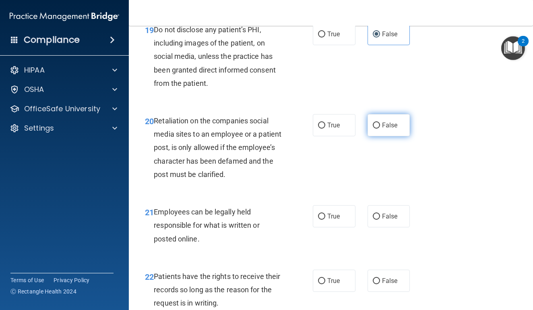
click at [380, 128] on input "False" at bounding box center [376, 125] width 7 height 6
radio input "true"
click at [339, 215] on label "True" at bounding box center [334, 216] width 43 height 22
click at [325, 215] on input "True" at bounding box center [321, 216] width 7 height 6
radio input "true"
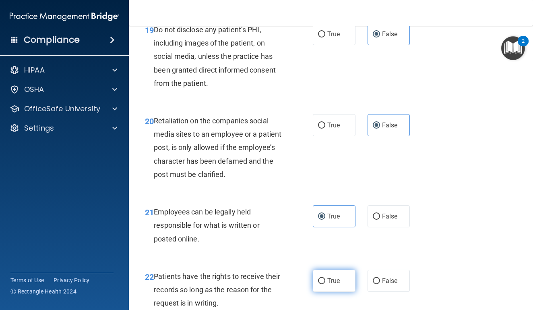
click at [328, 283] on span "True" at bounding box center [333, 281] width 12 height 8
click at [325, 283] on input "True" at bounding box center [321, 281] width 7 height 6
radio input "true"
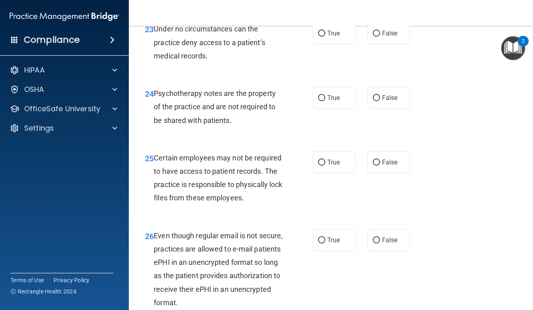
scroll to position [2041, 0]
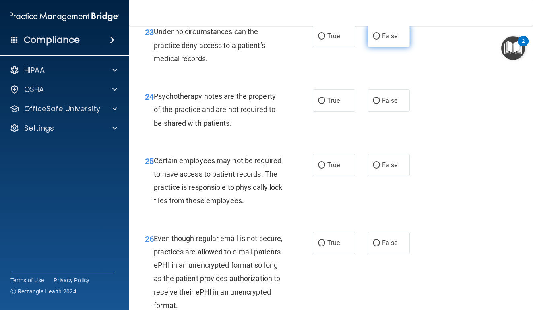
click at [388, 44] on label "False" at bounding box center [389, 36] width 43 height 22
click at [380, 39] on input "False" at bounding box center [376, 36] width 7 height 6
radio input "true"
click at [339, 101] on span "True" at bounding box center [333, 101] width 12 height 8
click at [325, 101] on input "True" at bounding box center [321, 101] width 7 height 6
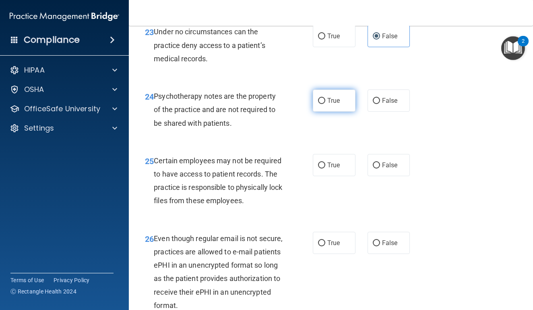
radio input "true"
click at [337, 159] on label "True" at bounding box center [334, 165] width 43 height 22
click at [325, 162] on input "True" at bounding box center [321, 165] width 7 height 6
radio input "true"
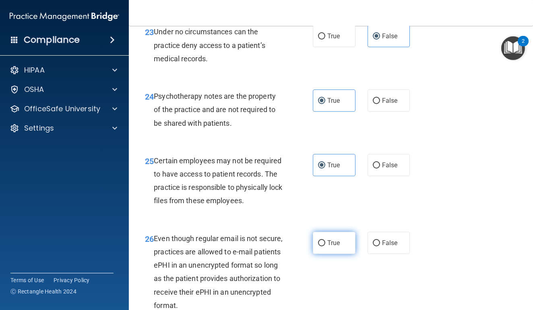
click at [331, 240] on label "True" at bounding box center [334, 242] width 43 height 22
click at [325, 240] on input "True" at bounding box center [321, 243] width 7 height 6
radio input "true"
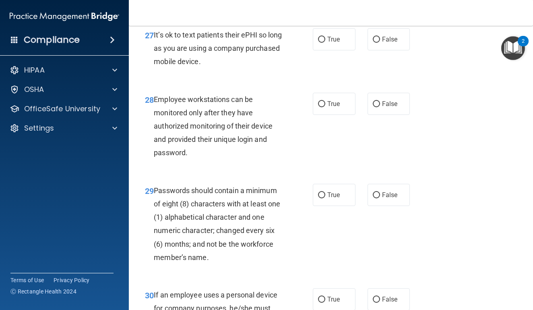
scroll to position [2348, 0]
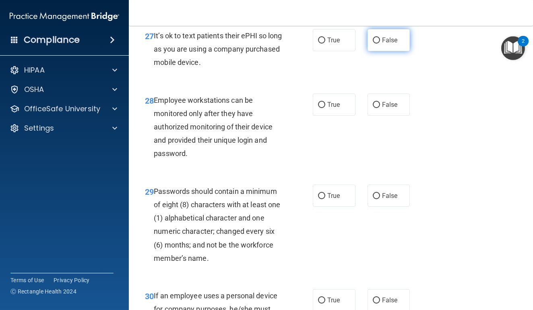
click at [398, 41] on label "False" at bounding box center [389, 40] width 43 height 22
click at [380, 41] on input "False" at bounding box center [376, 40] width 7 height 6
radio input "true"
click at [329, 108] on span "True" at bounding box center [333, 105] width 12 height 8
click at [325, 108] on input "True" at bounding box center [321, 105] width 7 height 6
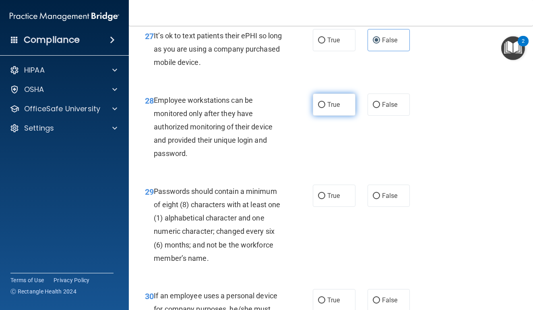
radio input "true"
click at [324, 197] on input "True" at bounding box center [321, 196] width 7 height 6
radio input "true"
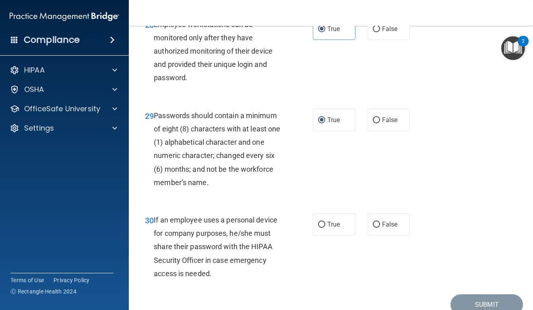
scroll to position [2424, 0]
click at [390, 219] on label "False" at bounding box center [389, 224] width 43 height 22
click at [380, 221] on input "False" at bounding box center [376, 224] width 7 height 6
radio input "true"
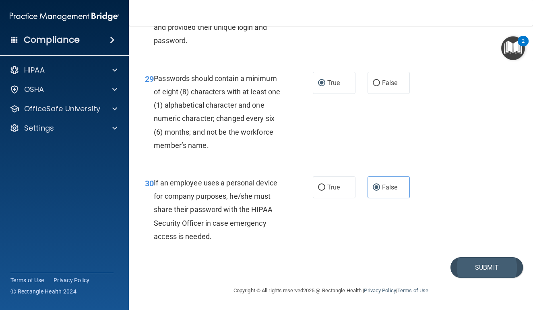
scroll to position [2461, 0]
click at [486, 273] on button "Submit" at bounding box center [486, 267] width 72 height 21
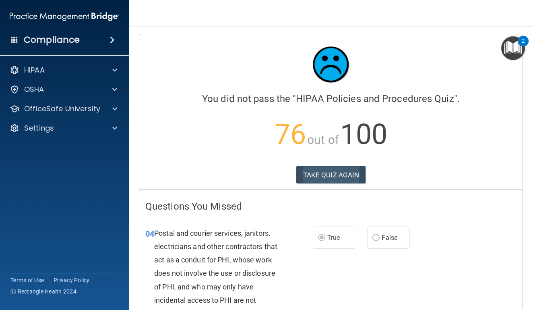
click at [331, 176] on button "TAKE QUIZ AGAIN" at bounding box center [331, 175] width 70 height 18
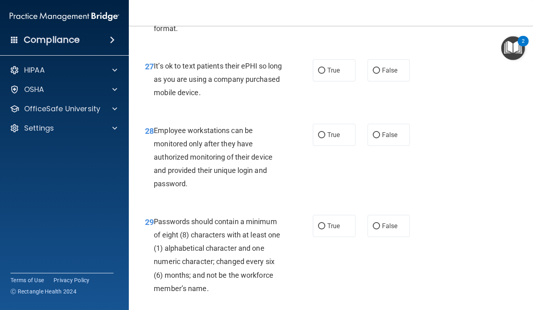
scroll to position [2318, 0]
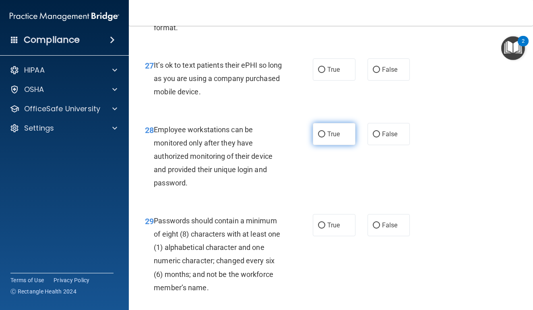
click at [337, 135] on span "True" at bounding box center [333, 134] width 12 height 8
click at [325, 135] on input "True" at bounding box center [321, 134] width 7 height 6
radio input "true"
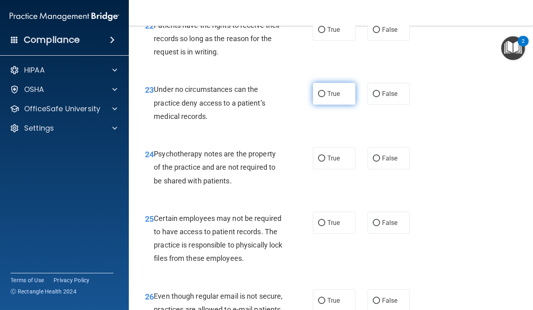
scroll to position [1946, 0]
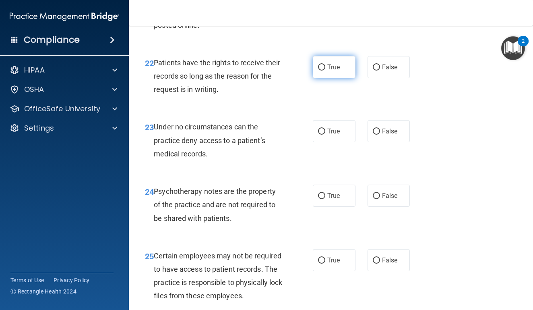
click at [339, 76] on label "True" at bounding box center [334, 67] width 43 height 22
click at [325, 70] on input "True" at bounding box center [321, 67] width 7 height 6
radio input "true"
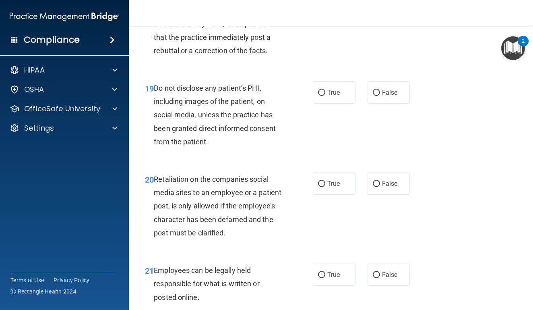
scroll to position [1674, 0]
click at [389, 97] on span "False" at bounding box center [390, 93] width 16 height 8
click at [380, 96] on input "False" at bounding box center [376, 93] width 7 height 6
radio input "true"
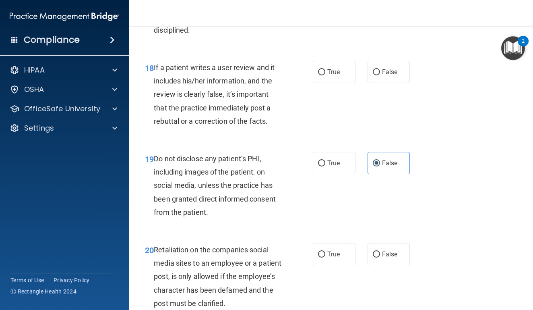
scroll to position [1600, 0]
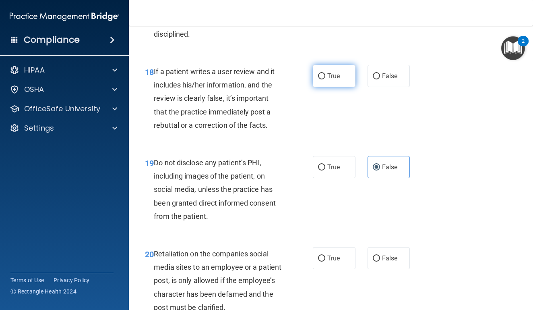
click at [340, 87] on label "True" at bounding box center [334, 76] width 43 height 22
click at [325, 79] on input "True" at bounding box center [321, 76] width 7 height 6
radio input "true"
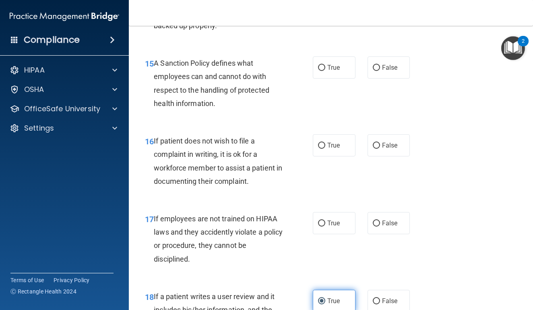
scroll to position [1373, 0]
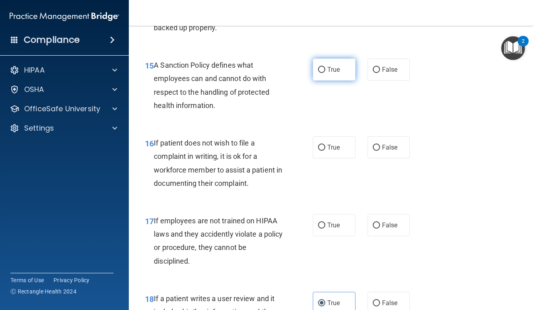
click at [337, 80] on label "True" at bounding box center [334, 69] width 43 height 22
click at [325, 73] on input "True" at bounding box center [321, 70] width 7 height 6
radio input "true"
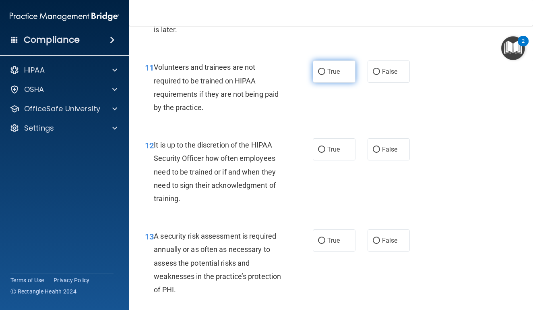
scroll to position [958, 0]
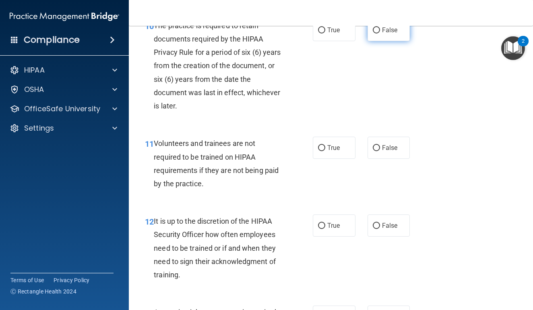
click at [389, 34] on span "False" at bounding box center [390, 30] width 16 height 8
click at [380, 33] on input "False" at bounding box center [376, 30] width 7 height 6
radio input "true"
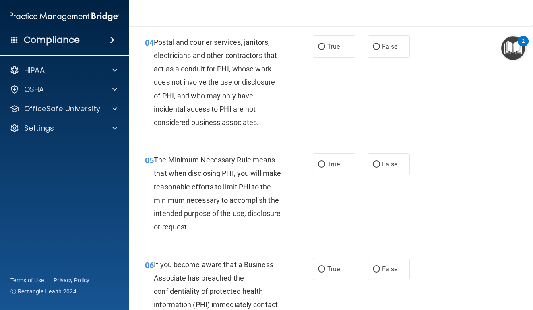
scroll to position [284, 0]
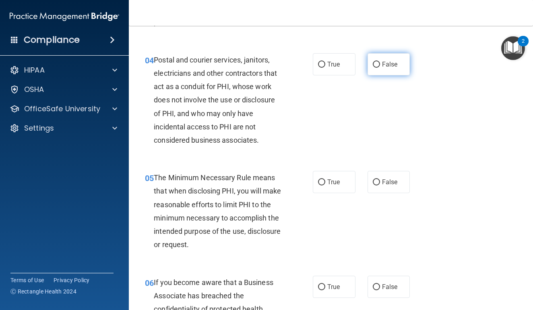
click at [394, 68] on label "False" at bounding box center [389, 64] width 43 height 22
click at [380, 68] on input "False" at bounding box center [376, 65] width 7 height 6
radio input "true"
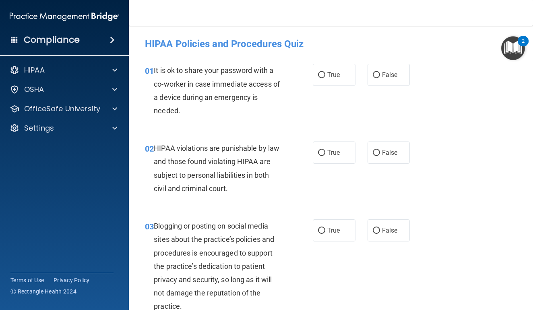
scroll to position [0, 0]
click at [391, 69] on label "False" at bounding box center [389, 75] width 43 height 22
click at [380, 72] on input "False" at bounding box center [376, 75] width 7 height 6
radio input "true"
click at [341, 151] on label "True" at bounding box center [334, 152] width 43 height 22
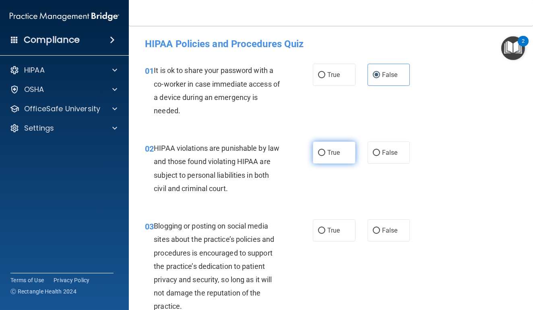
click at [325, 151] on input "True" at bounding box center [321, 153] width 7 height 6
radio input "true"
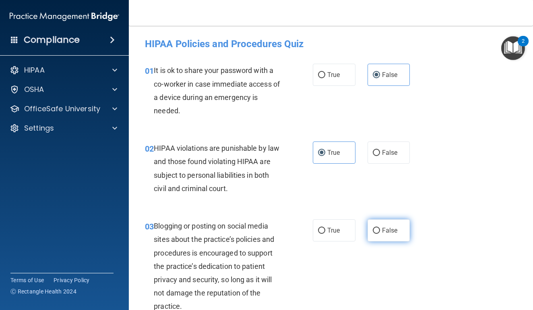
click at [402, 228] on label "False" at bounding box center [389, 230] width 43 height 22
click at [380, 228] on input "False" at bounding box center [376, 230] width 7 height 6
radio input "true"
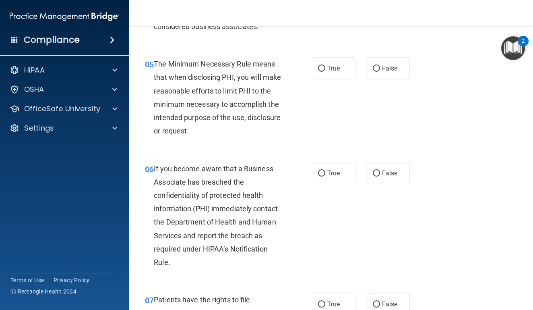
scroll to position [393, 0]
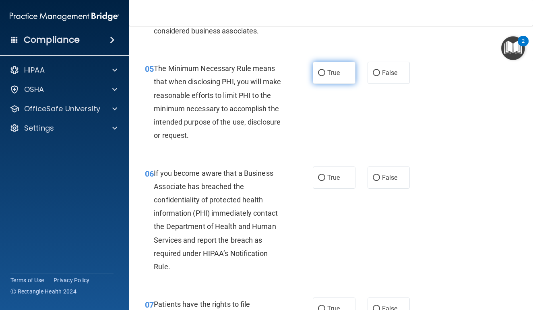
click at [327, 68] on label "True" at bounding box center [334, 73] width 43 height 22
click at [325, 70] on input "True" at bounding box center [321, 73] width 7 height 6
radio input "true"
click at [384, 167] on label "False" at bounding box center [389, 177] width 43 height 22
click at [380, 175] on input "False" at bounding box center [376, 178] width 7 height 6
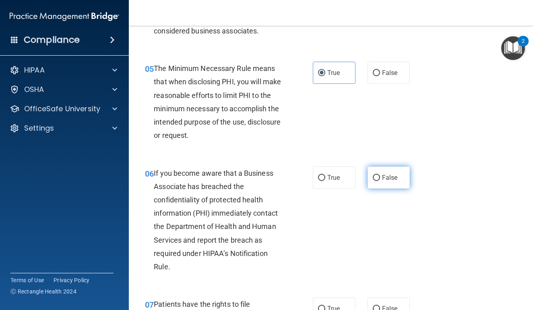
radio input "true"
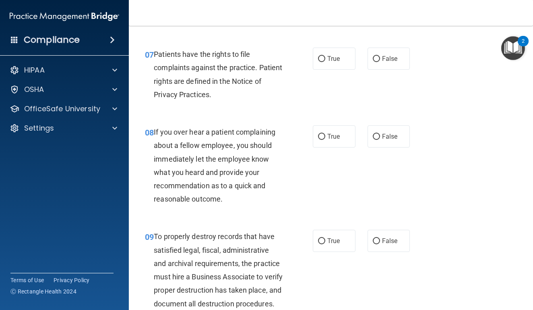
scroll to position [642, 0]
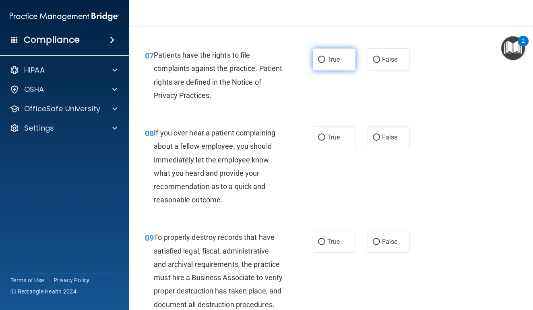
click at [343, 60] on label "True" at bounding box center [334, 59] width 43 height 22
click at [325, 60] on input "True" at bounding box center [321, 60] width 7 height 6
radio input "true"
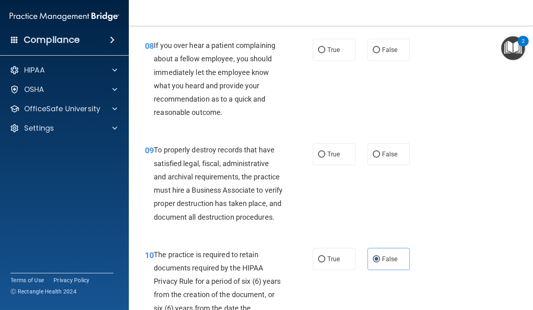
scroll to position [727, 0]
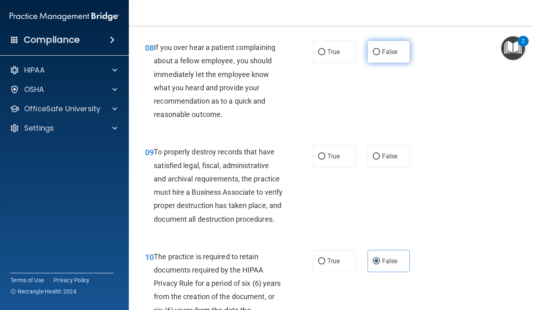
click at [389, 48] on span "False" at bounding box center [390, 52] width 16 height 8
click at [380, 49] on input "False" at bounding box center [376, 52] width 7 height 6
radio input "true"
click at [377, 153] on input "False" at bounding box center [376, 156] width 7 height 6
radio input "true"
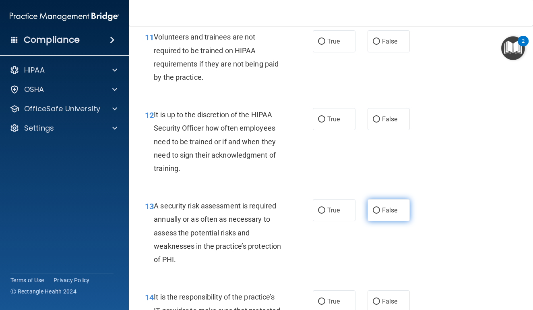
scroll to position [1060, 0]
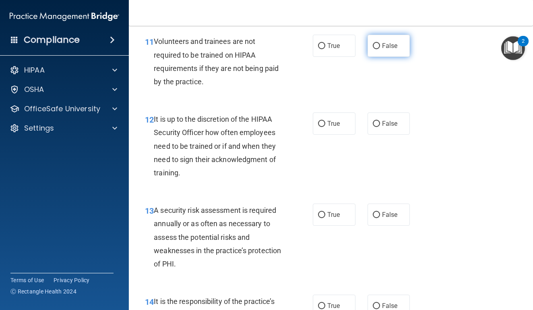
click at [384, 57] on label "False" at bounding box center [389, 46] width 43 height 22
click at [380, 49] on input "False" at bounding box center [376, 46] width 7 height 6
radio input "true"
click at [386, 134] on label "False" at bounding box center [389, 123] width 43 height 22
click at [380, 127] on input "False" at bounding box center [376, 124] width 7 height 6
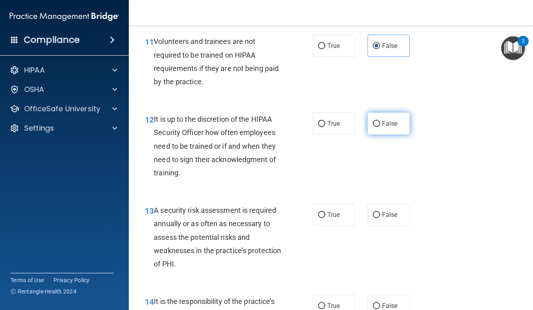
radio input "true"
click at [326, 218] on label "True" at bounding box center [334, 214] width 43 height 22
click at [325, 218] on input "True" at bounding box center [321, 215] width 7 height 6
radio input "true"
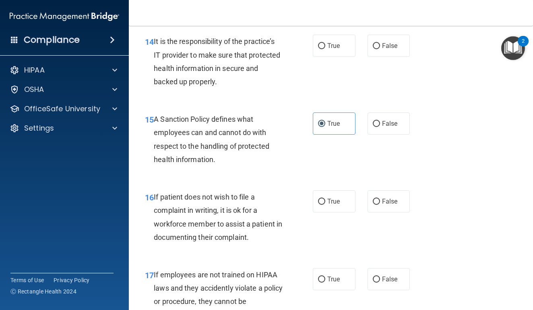
scroll to position [1322, 0]
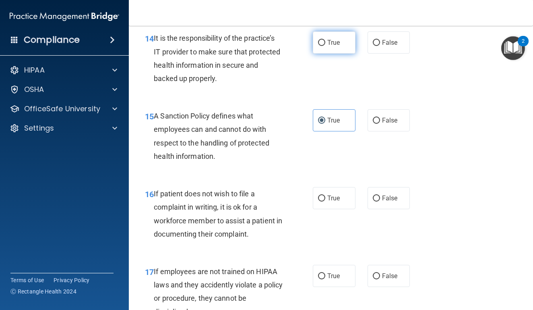
click at [337, 46] on span "True" at bounding box center [333, 43] width 12 height 8
click at [325, 46] on input "True" at bounding box center [321, 43] width 7 height 6
radio input "true"
click at [338, 202] on span "True" at bounding box center [333, 198] width 12 height 8
click at [325, 201] on input "True" at bounding box center [321, 198] width 7 height 6
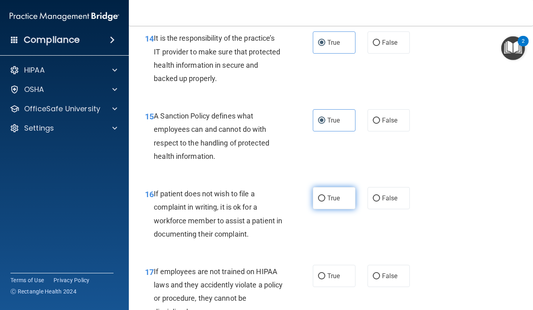
radio input "true"
click at [394, 285] on label "False" at bounding box center [389, 275] width 43 height 22
click at [380, 279] on input "False" at bounding box center [376, 276] width 7 height 6
radio input "true"
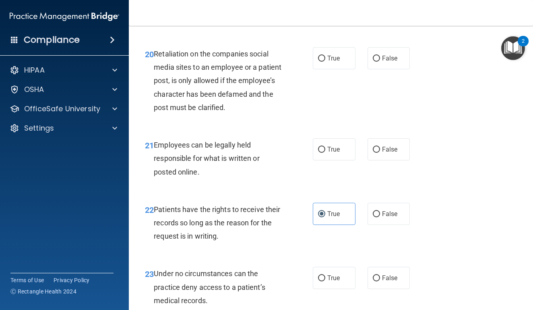
scroll to position [1803, 0]
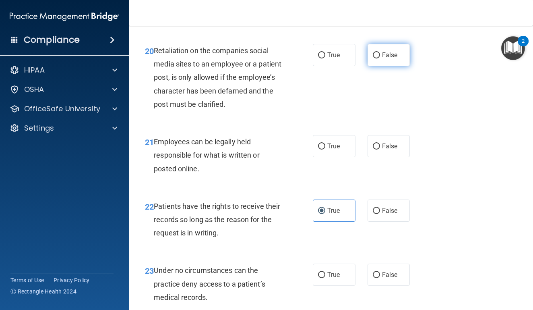
click at [381, 60] on label "False" at bounding box center [389, 55] width 43 height 22
click at [380, 58] on input "False" at bounding box center [376, 55] width 7 height 6
radio input "true"
click at [329, 144] on label "True" at bounding box center [334, 146] width 43 height 22
click at [325, 144] on input "True" at bounding box center [321, 146] width 7 height 6
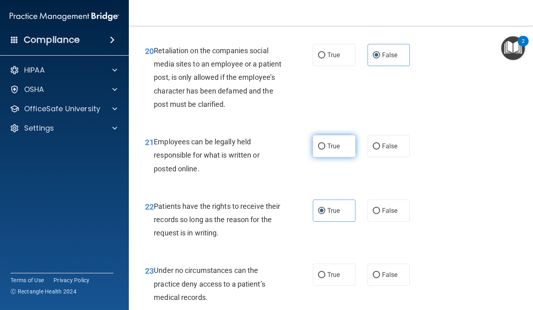
radio input "true"
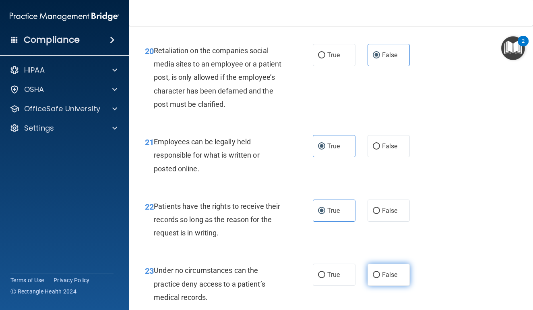
click at [388, 277] on span "False" at bounding box center [390, 275] width 16 height 8
click at [380, 277] on input "False" at bounding box center [376, 275] width 7 height 6
radio input "true"
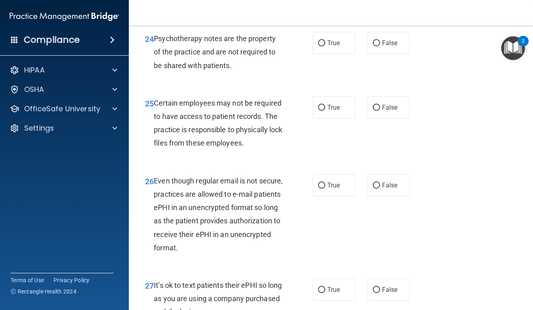
scroll to position [2096, 0]
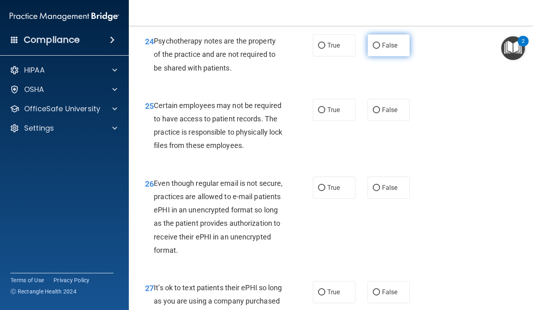
click at [379, 55] on label "False" at bounding box center [389, 45] width 43 height 22
click at [379, 49] on input "False" at bounding box center [376, 46] width 7 height 6
radio input "true"
click at [331, 108] on label "True" at bounding box center [334, 110] width 43 height 22
click at [325, 108] on input "True" at bounding box center [321, 110] width 7 height 6
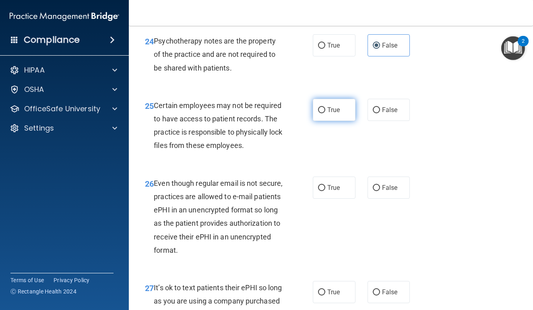
radio input "true"
click at [328, 194] on label "True" at bounding box center [334, 187] width 43 height 22
click at [325, 191] on input "True" at bounding box center [321, 188] width 7 height 6
radio input "true"
click at [391, 289] on label "False" at bounding box center [389, 292] width 43 height 22
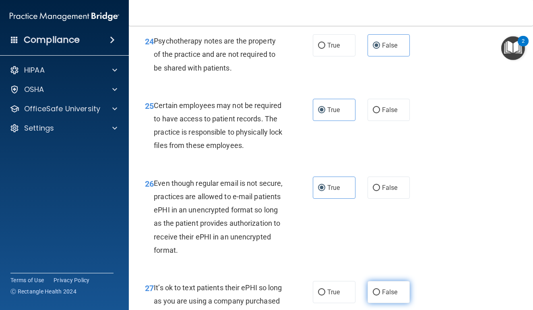
click at [380, 289] on input "False" at bounding box center [376, 292] width 7 height 6
radio input "true"
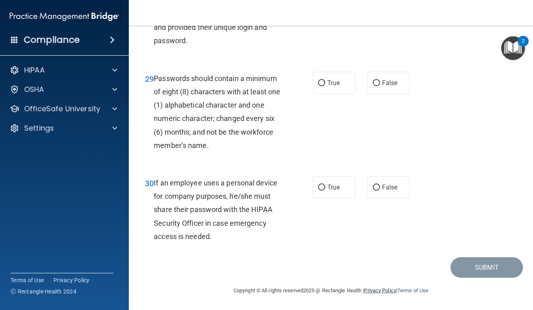
scroll to position [2461, 0]
click at [330, 84] on span "True" at bounding box center [333, 83] width 12 height 8
click at [325, 84] on input "True" at bounding box center [321, 83] width 7 height 6
radio input "true"
click at [386, 186] on span "False" at bounding box center [390, 187] width 16 height 8
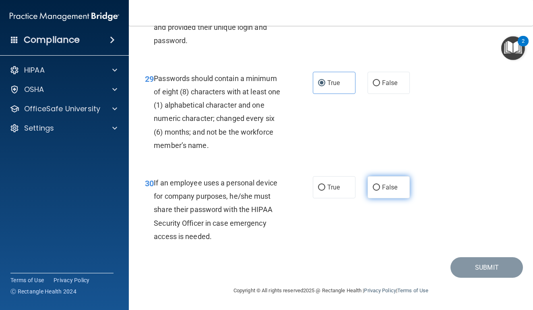
click at [380, 186] on input "False" at bounding box center [376, 187] width 7 height 6
radio input "true"
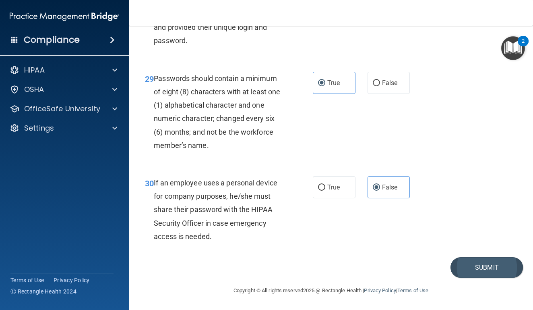
click at [475, 271] on button "Submit" at bounding box center [486, 267] width 72 height 21
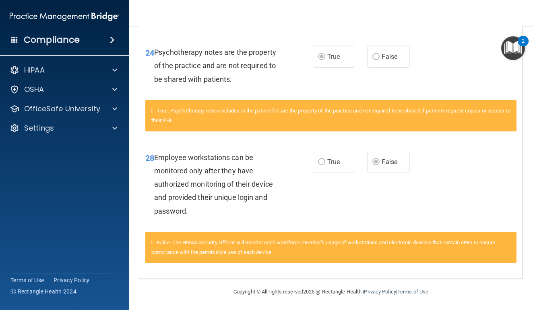
scroll to position [1064, 0]
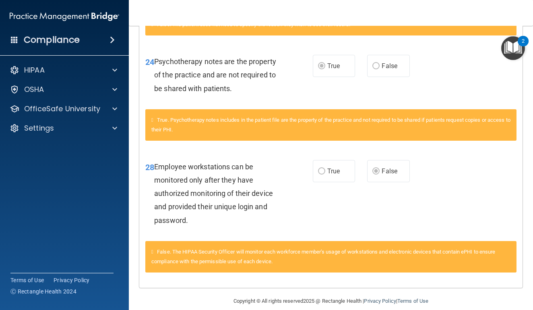
click at [421, 252] on div "False. The HIPAA Security Officer will monitor each workforce member’s usage of…" at bounding box center [330, 256] width 371 height 31
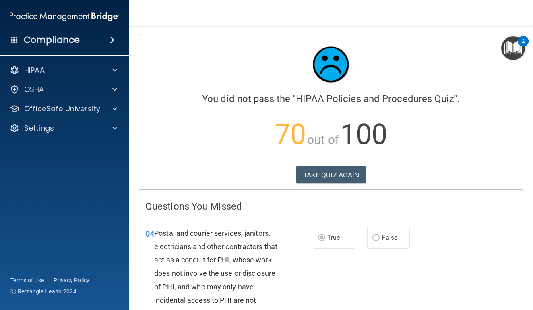
scroll to position [0, 0]
click at [339, 177] on button "TAKE QUIZ AGAIN" at bounding box center [331, 175] width 70 height 18
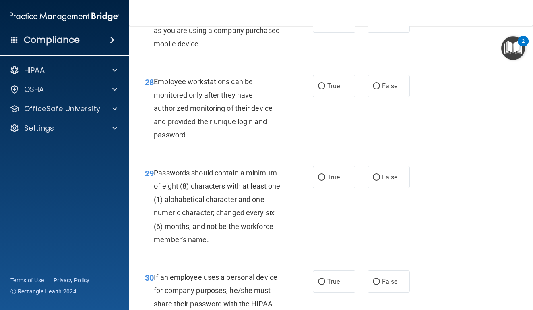
scroll to position [2365, 0]
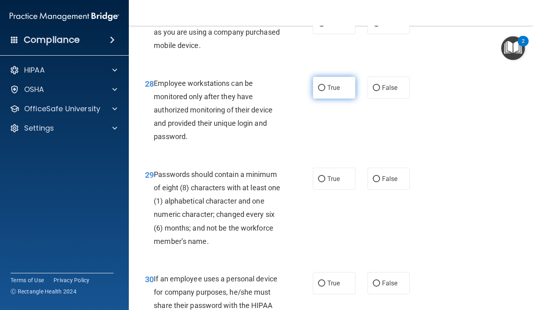
click at [338, 91] on span "True" at bounding box center [333, 88] width 12 height 8
click at [325, 91] on input "True" at bounding box center [321, 88] width 7 height 6
radio input "true"
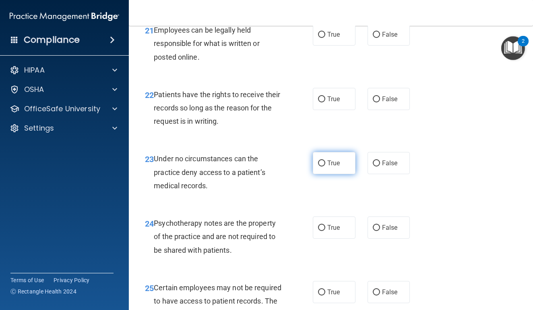
scroll to position [1913, 0]
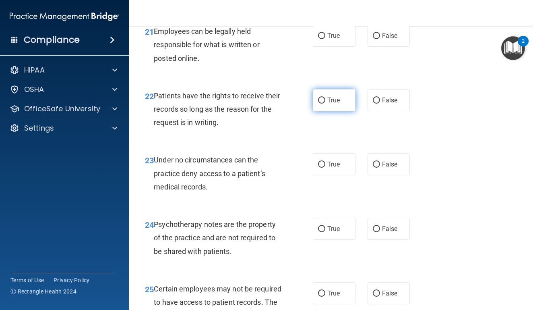
click at [332, 109] on label "True" at bounding box center [334, 100] width 43 height 22
click at [325, 103] on input "True" at bounding box center [321, 100] width 7 height 6
radio input "true"
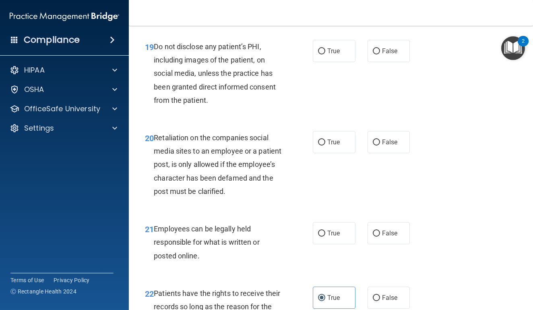
scroll to position [1715, 0]
click at [384, 55] on span "False" at bounding box center [390, 52] width 16 height 8
click at [380, 55] on input "False" at bounding box center [376, 52] width 7 height 6
radio input "true"
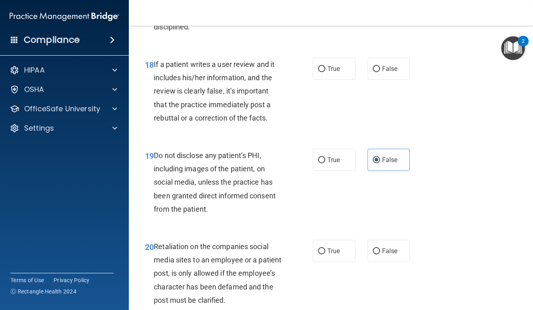
scroll to position [1606, 0]
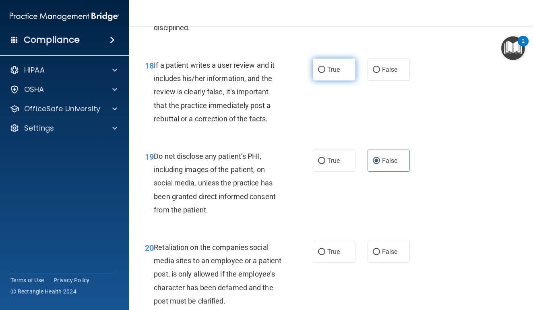
click at [340, 73] on span "True" at bounding box center [333, 70] width 12 height 8
click at [325, 73] on input "True" at bounding box center [321, 70] width 7 height 6
radio input "true"
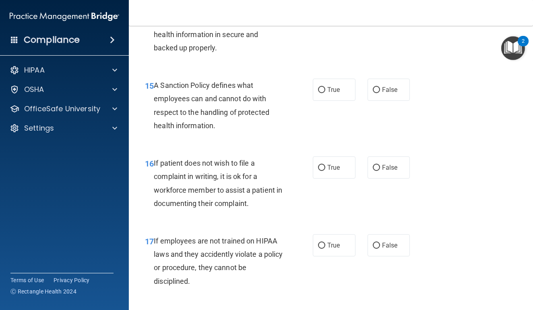
scroll to position [1353, 0]
click at [335, 101] on label "True" at bounding box center [334, 90] width 43 height 22
click at [325, 93] on input "True" at bounding box center [321, 90] width 7 height 6
radio input "true"
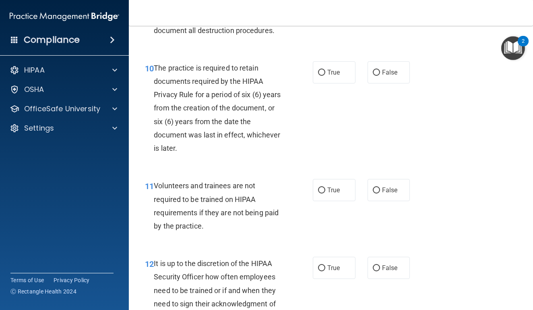
scroll to position [903, 0]
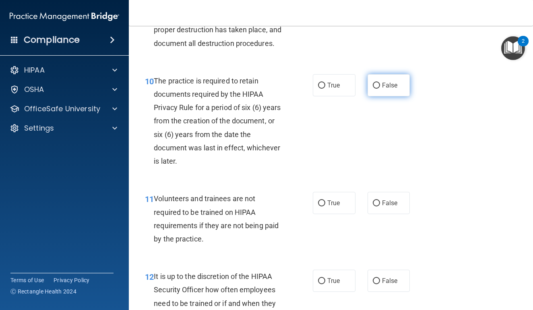
click at [381, 96] on label "False" at bounding box center [389, 85] width 43 height 22
click at [380, 89] on input "False" at bounding box center [376, 86] width 7 height 6
radio input "true"
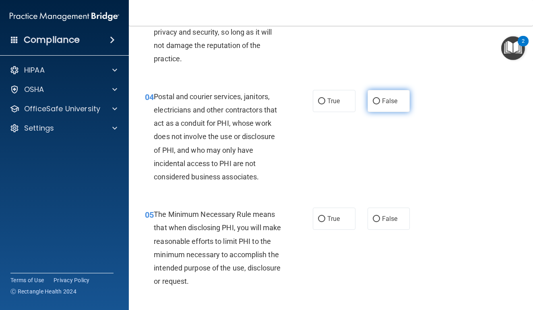
scroll to position [246, 0]
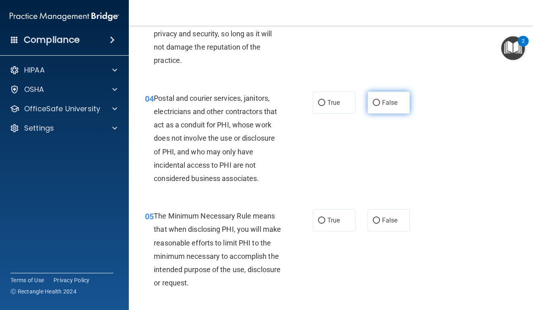
click at [382, 107] on label "False" at bounding box center [389, 102] width 43 height 22
click at [380, 106] on input "False" at bounding box center [376, 103] width 7 height 6
radio input "true"
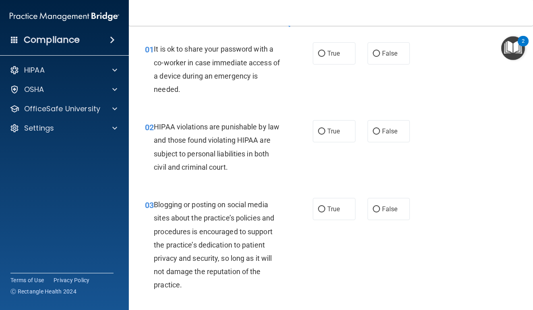
scroll to position [22, 0]
click at [387, 58] on label "False" at bounding box center [389, 53] width 43 height 22
click at [380, 56] on input "False" at bounding box center [376, 53] width 7 height 6
radio input "true"
click at [335, 128] on span "True" at bounding box center [333, 131] width 12 height 8
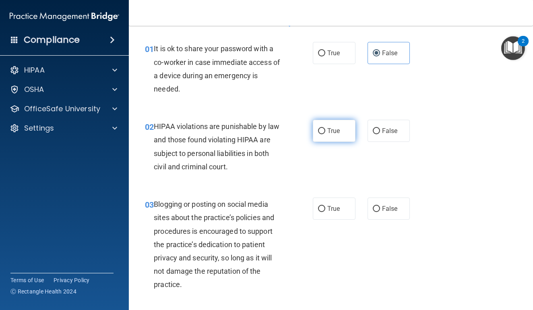
click at [325, 128] on input "True" at bounding box center [321, 131] width 7 height 6
radio input "true"
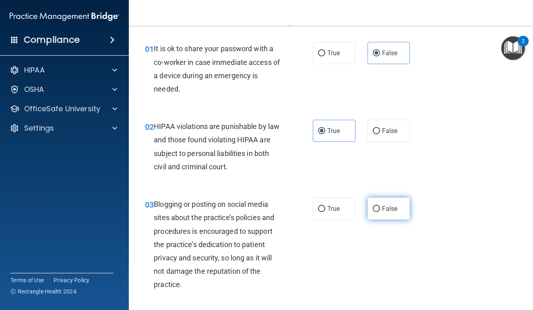
click at [390, 210] on span "False" at bounding box center [390, 209] width 16 height 8
click at [380, 210] on input "False" at bounding box center [376, 209] width 7 height 6
radio input "true"
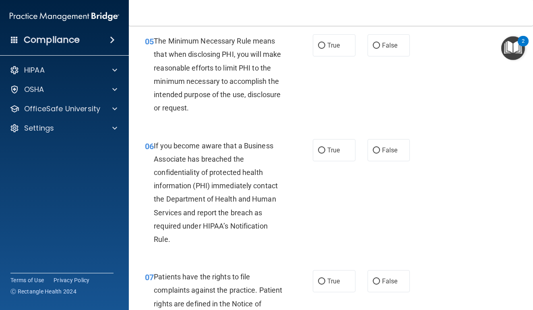
scroll to position [420, 0]
click at [343, 50] on label "True" at bounding box center [334, 46] width 43 height 22
click at [325, 49] on input "True" at bounding box center [321, 46] width 7 height 6
radio input "true"
click at [381, 147] on label "False" at bounding box center [389, 150] width 43 height 22
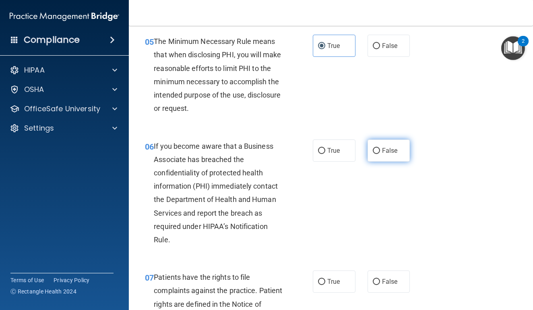
click at [380, 148] on input "False" at bounding box center [376, 151] width 7 height 6
radio input "true"
click at [325, 272] on label "True" at bounding box center [334, 281] width 43 height 22
click at [325, 279] on input "True" at bounding box center [321, 282] width 7 height 6
radio input "true"
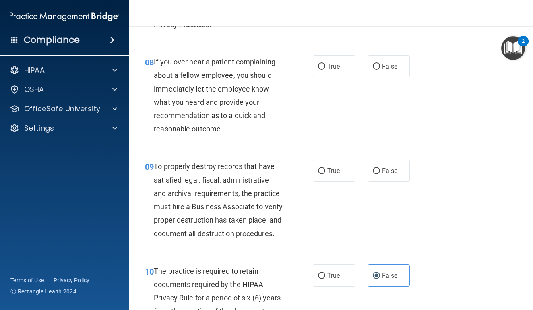
scroll to position [707, 0]
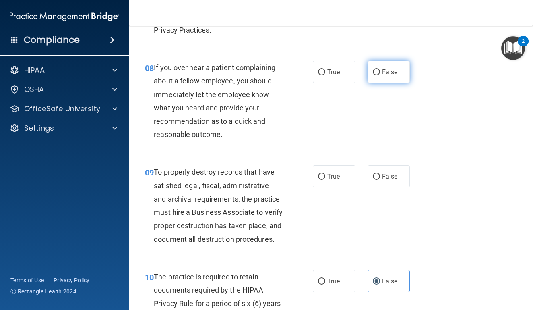
click at [376, 72] on label "False" at bounding box center [389, 72] width 43 height 22
click at [376, 72] on input "False" at bounding box center [376, 72] width 7 height 6
radio input "true"
click at [374, 174] on input "False" at bounding box center [376, 177] width 7 height 6
radio input "true"
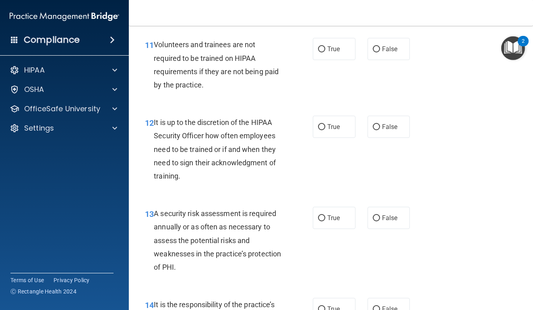
scroll to position [1057, 0]
click at [400, 55] on label "False" at bounding box center [389, 48] width 43 height 22
click at [380, 52] on input "False" at bounding box center [376, 49] width 7 height 6
radio input "true"
click at [378, 130] on input "False" at bounding box center [376, 127] width 7 height 6
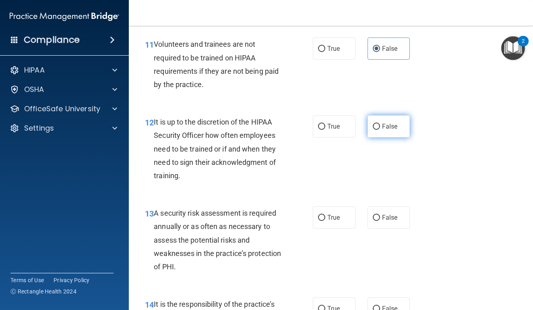
radio input "true"
click at [329, 221] on span "True" at bounding box center [333, 217] width 12 height 8
click at [325, 221] on input "True" at bounding box center [321, 218] width 7 height 6
radio input "true"
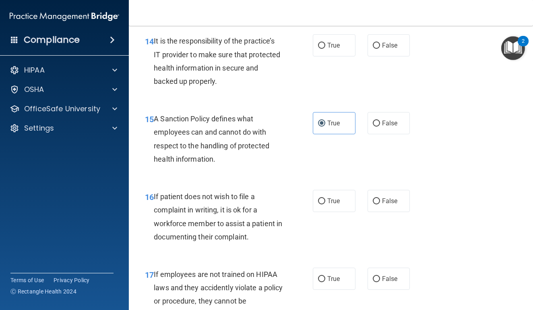
scroll to position [1325, 0]
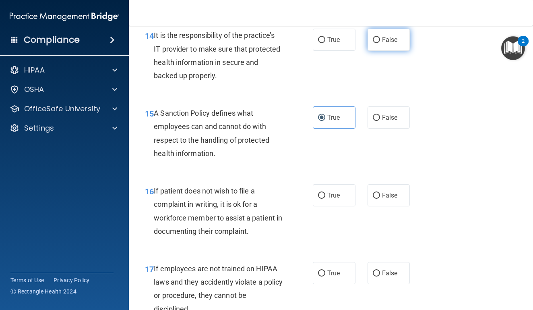
click at [388, 43] on span "False" at bounding box center [390, 40] width 16 height 8
click at [380, 43] on input "False" at bounding box center [376, 40] width 7 height 6
radio input "true"
click at [345, 200] on label "True" at bounding box center [334, 195] width 43 height 22
click at [325, 198] on input "True" at bounding box center [321, 195] width 7 height 6
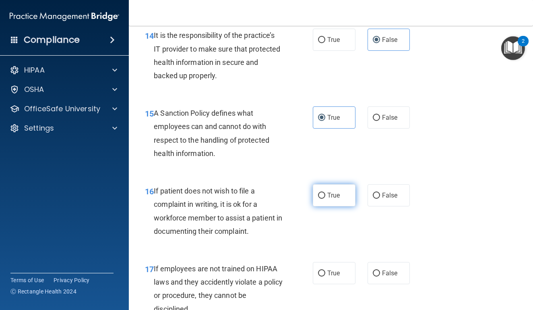
radio input "true"
click at [388, 274] on label "False" at bounding box center [389, 273] width 43 height 22
click at [380, 274] on input "False" at bounding box center [376, 273] width 7 height 6
radio input "true"
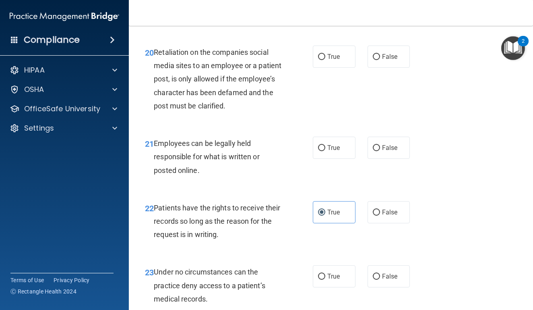
scroll to position [1808, 0]
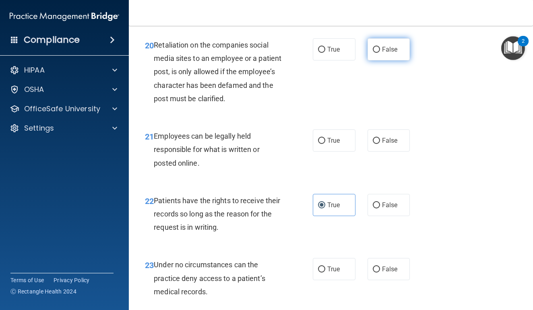
click at [397, 53] on span "False" at bounding box center [390, 49] width 16 height 8
click at [380, 53] on input "False" at bounding box center [376, 50] width 7 height 6
radio input "true"
click at [334, 144] on span "True" at bounding box center [333, 140] width 12 height 8
click at [325, 144] on input "True" at bounding box center [321, 141] width 7 height 6
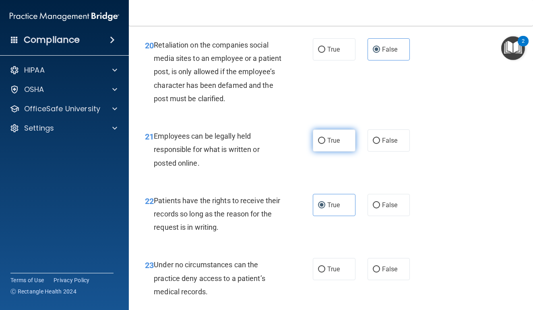
radio input "true"
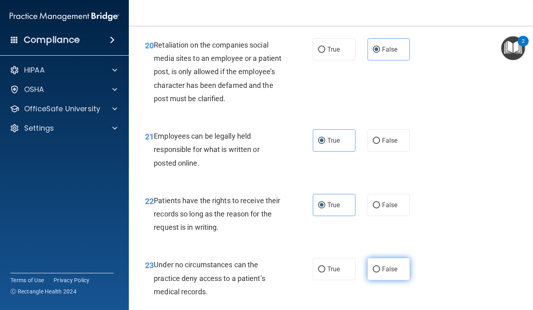
click at [389, 266] on label "False" at bounding box center [389, 269] width 43 height 22
click at [380, 266] on input "False" at bounding box center [376, 269] width 7 height 6
radio input "true"
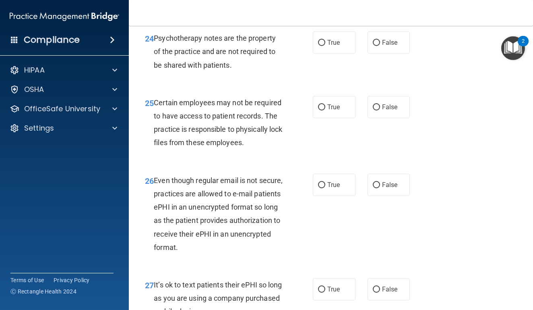
scroll to position [2099, 0]
click at [393, 45] on span "False" at bounding box center [390, 43] width 16 height 8
click at [380, 45] on input "False" at bounding box center [376, 43] width 7 height 6
radio input "true"
click at [343, 112] on label "True" at bounding box center [334, 107] width 43 height 22
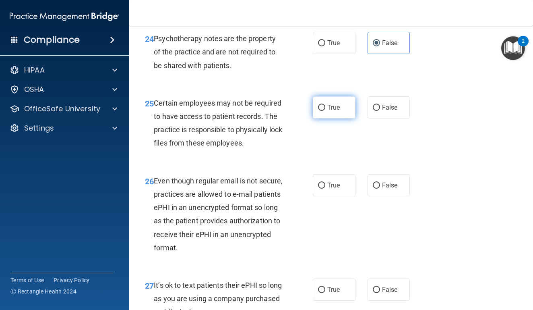
click at [325, 111] on input "True" at bounding box center [321, 108] width 7 height 6
radio input "true"
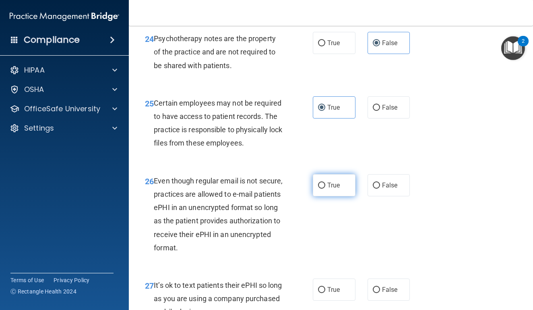
click at [334, 189] on span "True" at bounding box center [333, 185] width 12 height 8
click at [325, 188] on input "True" at bounding box center [321, 185] width 7 height 6
radio input "true"
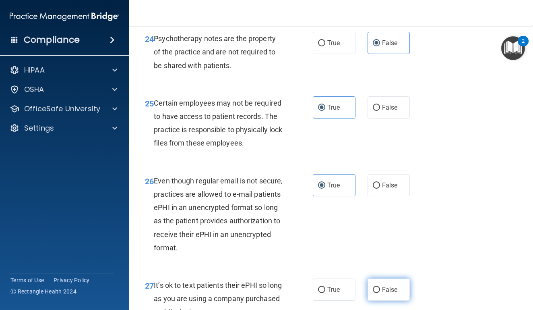
click at [389, 282] on label "False" at bounding box center [389, 289] width 43 height 22
click at [380, 287] on input "False" at bounding box center [376, 290] width 7 height 6
radio input "true"
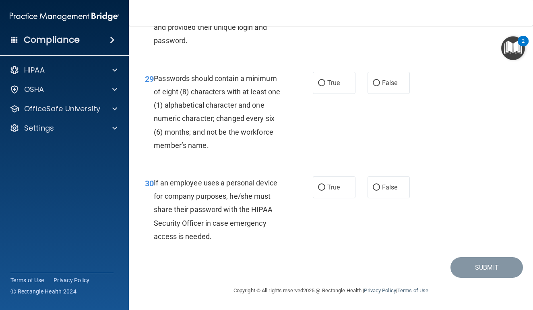
scroll to position [2461, 0]
click at [339, 86] on span "True" at bounding box center [333, 83] width 12 height 8
click at [325, 86] on input "True" at bounding box center [321, 83] width 7 height 6
radio input "true"
click at [388, 184] on label "False" at bounding box center [389, 187] width 43 height 22
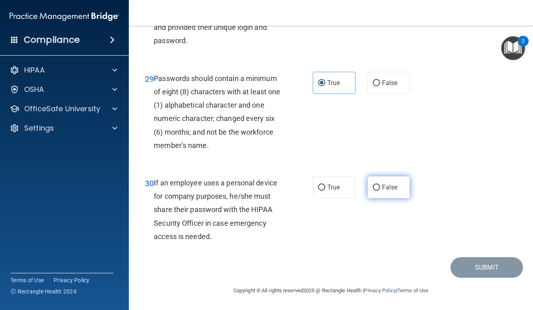
click at [380, 184] on input "False" at bounding box center [376, 187] width 7 height 6
radio input "true"
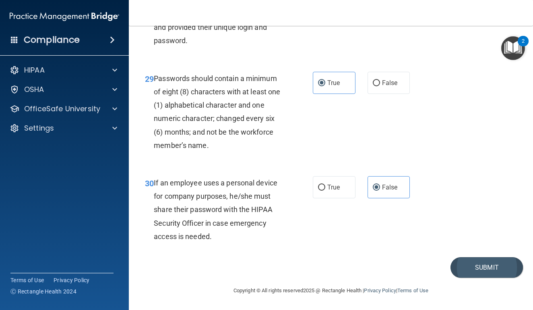
click at [477, 275] on button "Submit" at bounding box center [486, 267] width 72 height 21
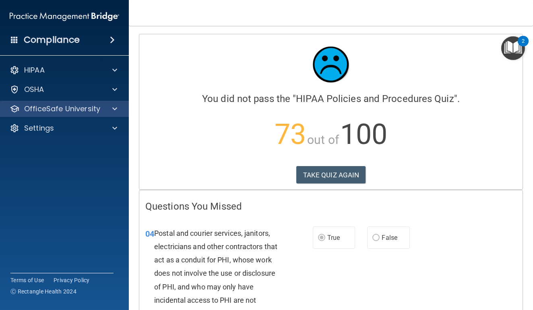
click at [71, 110] on p "OfficeSafe University" at bounding box center [62, 109] width 76 height 10
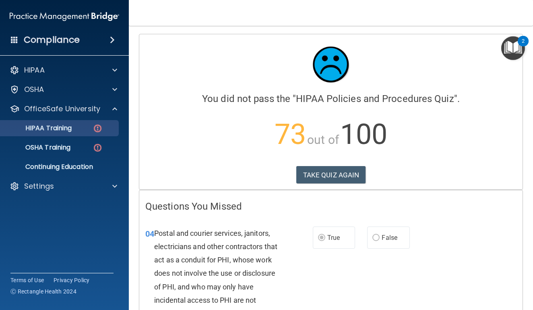
click at [72, 130] on p "HIPAA Training" at bounding box center [38, 128] width 66 height 8
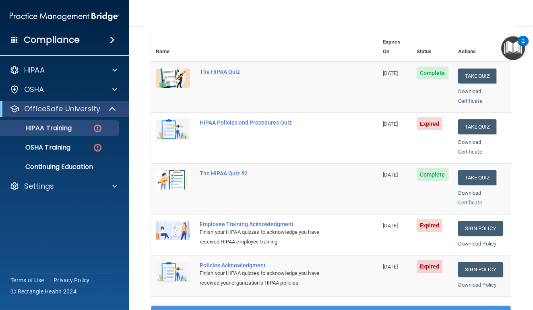
scroll to position [93, 0]
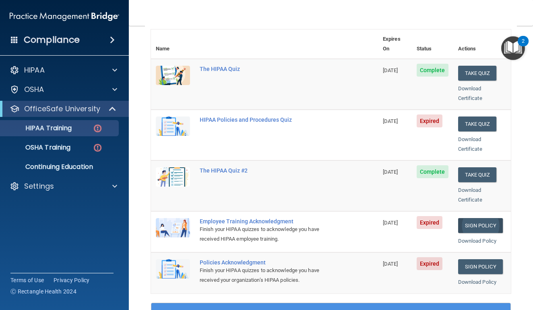
click at [481, 218] on link "Sign Policy" at bounding box center [480, 225] width 45 height 15
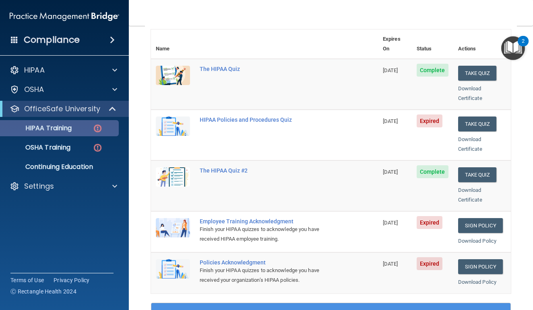
click at [80, 129] on div "HIPAA Training" at bounding box center [60, 128] width 110 height 8
click at [85, 130] on div "HIPAA Training" at bounding box center [60, 128] width 110 height 8
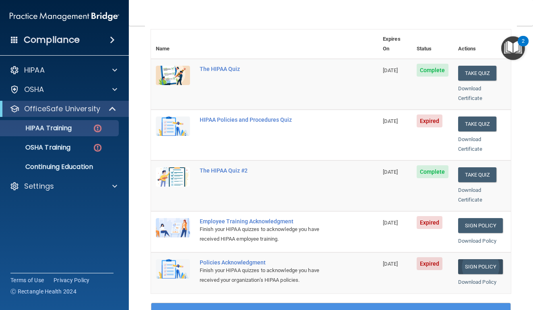
click at [479, 259] on link "Sign Policy" at bounding box center [480, 266] width 45 height 15
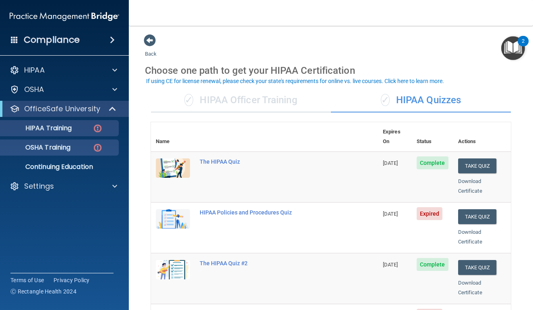
scroll to position [0, 0]
click at [257, 98] on div "✓ HIPAA Officer Training" at bounding box center [241, 100] width 180 height 24
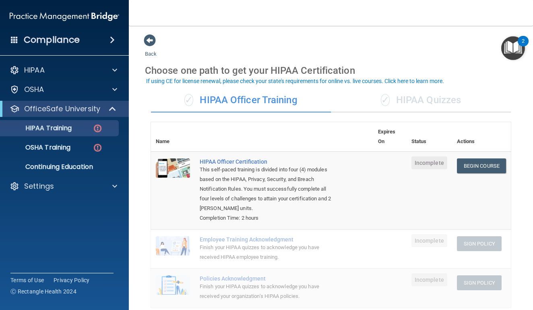
click at [411, 99] on div "✓ HIPAA Quizzes" at bounding box center [421, 100] width 180 height 24
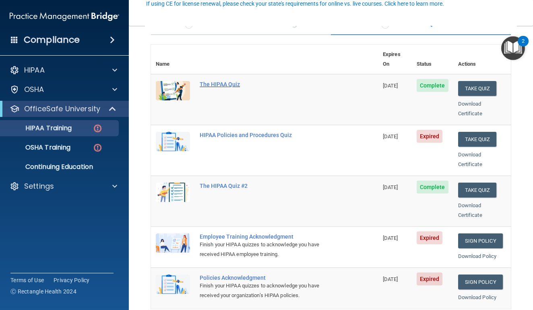
scroll to position [85, 0]
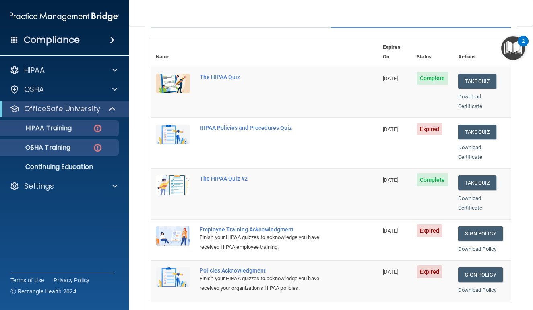
click at [60, 147] on p "OSHA Training" at bounding box center [37, 147] width 65 height 8
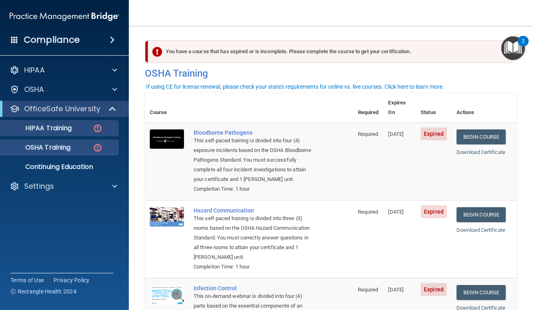
click at [91, 128] on div "HIPAA Training" at bounding box center [60, 128] width 110 height 8
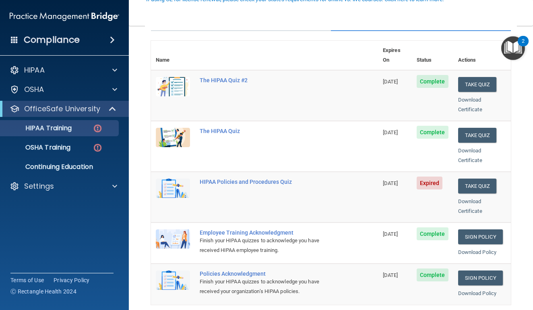
scroll to position [82, 0]
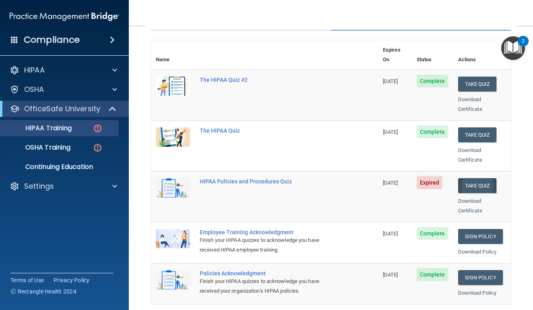
click at [479, 178] on button "Take Quiz" at bounding box center [477, 185] width 39 height 15
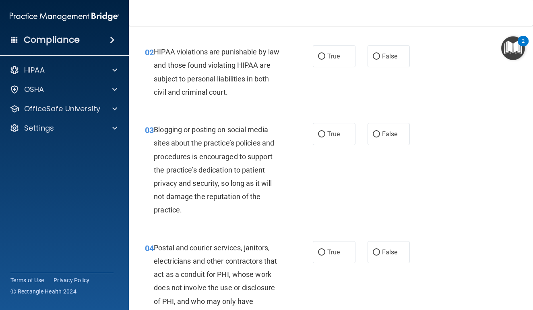
scroll to position [97, 0]
click at [388, 252] on span "False" at bounding box center [390, 252] width 16 height 8
click at [380, 252] on input "False" at bounding box center [376, 252] width 7 height 6
radio input "true"
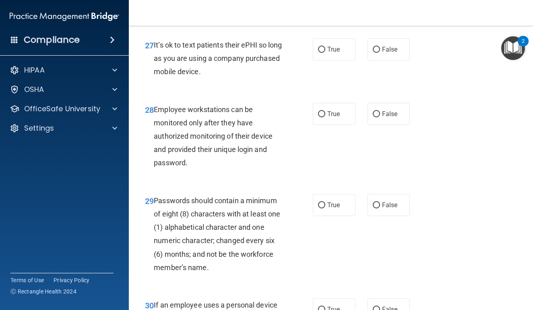
scroll to position [2336, 0]
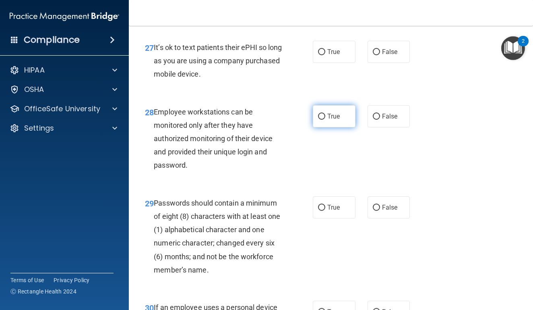
click at [339, 117] on span "True" at bounding box center [333, 116] width 12 height 8
click at [325, 117] on input "True" at bounding box center [321, 117] width 7 height 6
radio input "true"
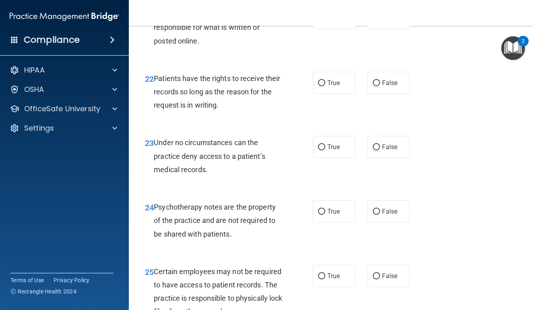
scroll to position [1929, 0]
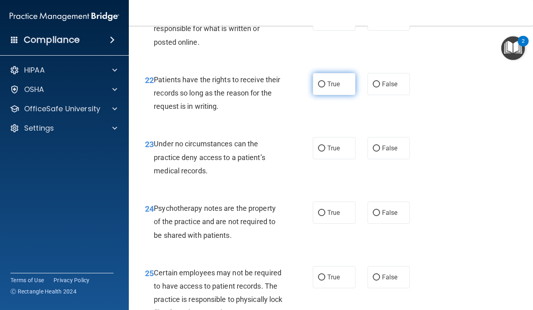
click at [333, 93] on label "True" at bounding box center [334, 84] width 43 height 22
click at [325, 87] on input "True" at bounding box center [321, 84] width 7 height 6
radio input "true"
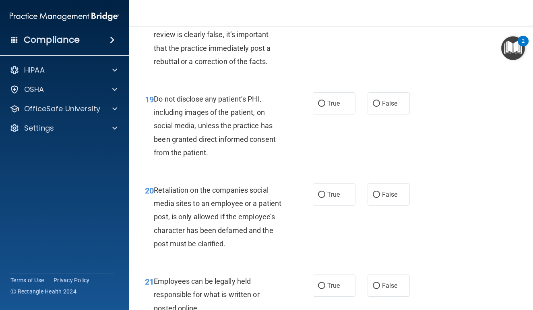
scroll to position [1663, 0]
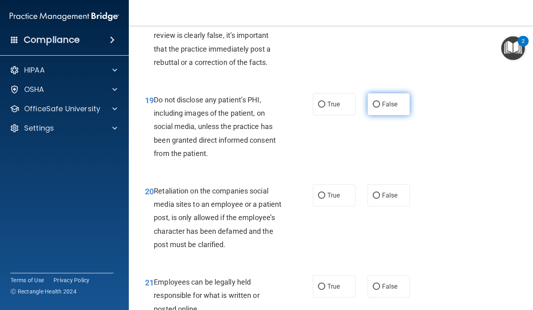
click at [382, 108] on span "False" at bounding box center [390, 104] width 16 height 8
click at [380, 107] on input "False" at bounding box center [376, 104] width 7 height 6
radio input "true"
click at [344, 115] on label "True" at bounding box center [334, 104] width 43 height 22
click at [325, 107] on input "True" at bounding box center [321, 104] width 7 height 6
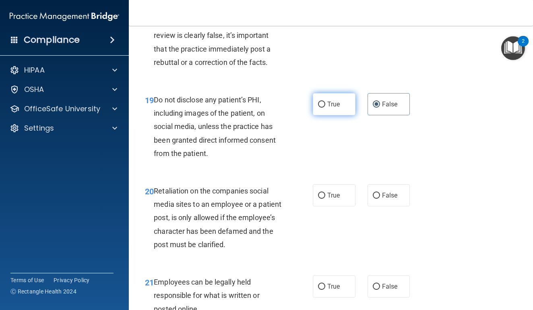
radio input "true"
radio input "false"
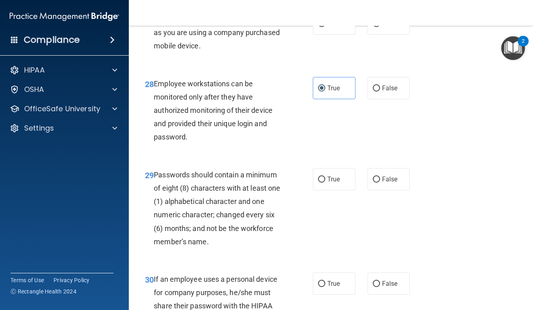
scroll to position [2364, 0]
click at [388, 92] on span "False" at bounding box center [390, 89] width 16 height 8
click at [380, 92] on input "False" at bounding box center [376, 89] width 7 height 6
radio input "true"
click at [351, 93] on label "True" at bounding box center [334, 88] width 43 height 22
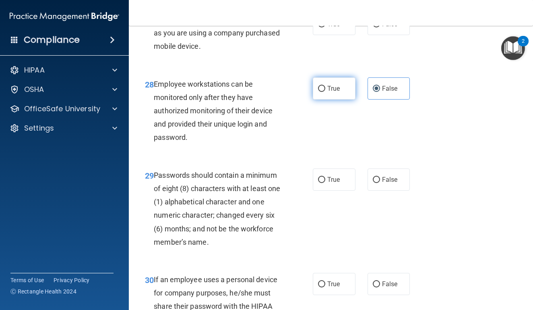
click at [325, 92] on input "True" at bounding box center [321, 89] width 7 height 6
radio input "true"
radio input "false"
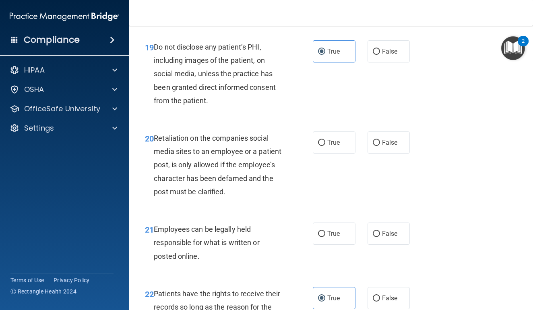
scroll to position [1715, 0]
click at [376, 62] on label "False" at bounding box center [389, 52] width 43 height 22
click at [376, 55] on input "False" at bounding box center [376, 52] width 7 height 6
radio input "true"
radio input "false"
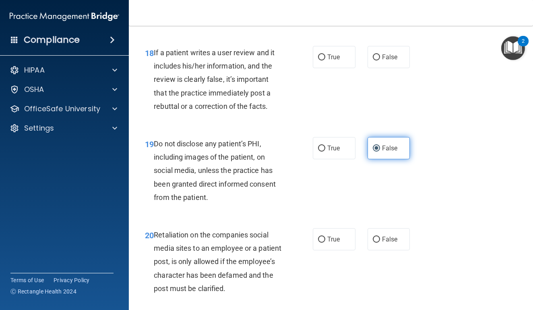
scroll to position [1600, 0]
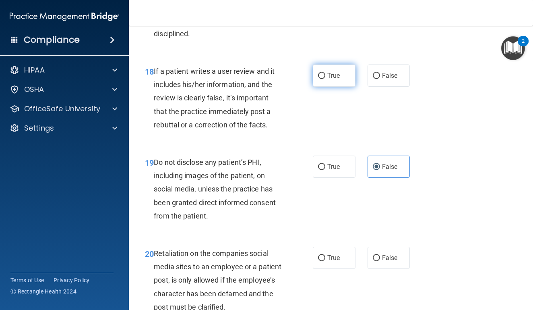
click at [341, 86] on label "True" at bounding box center [334, 75] width 43 height 22
click at [325, 79] on input "True" at bounding box center [321, 76] width 7 height 6
radio input "true"
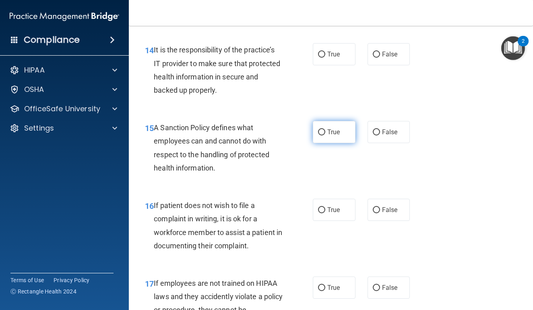
scroll to position [1302, 0]
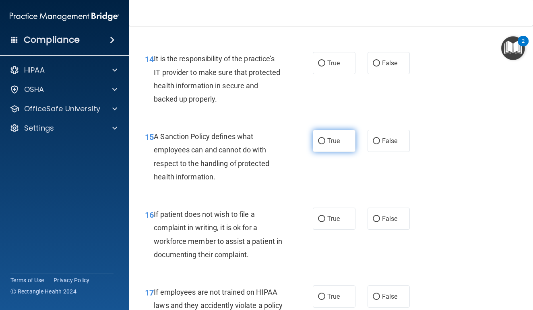
click at [338, 151] on label "True" at bounding box center [334, 141] width 43 height 22
click at [325, 144] on input "True" at bounding box center [321, 141] width 7 height 6
radio input "true"
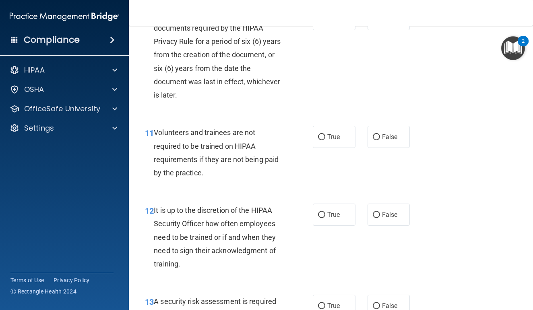
scroll to position [919, 0]
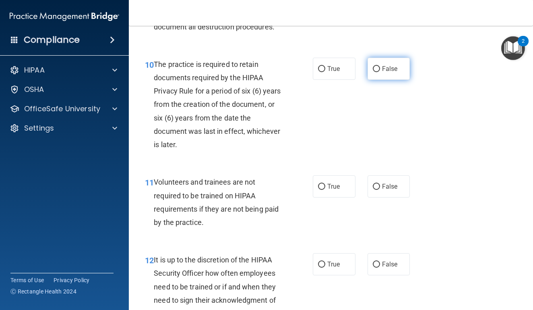
click at [386, 72] on span "False" at bounding box center [390, 69] width 16 height 8
click at [380, 72] on input "False" at bounding box center [376, 69] width 7 height 6
radio input "true"
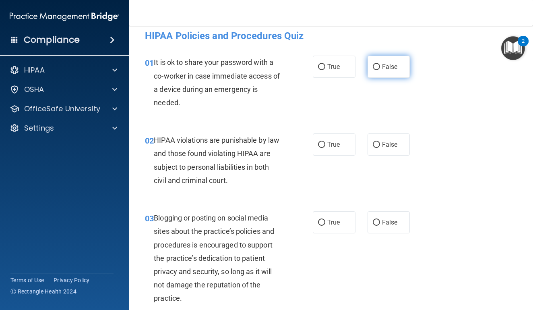
scroll to position [10, 0]
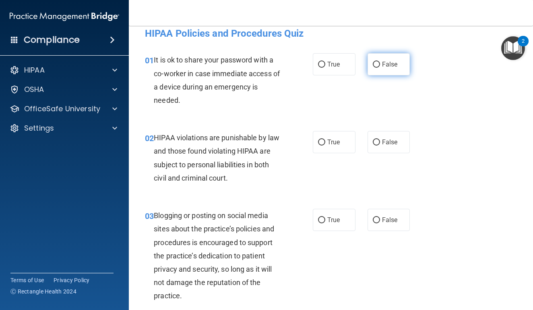
click at [392, 68] on label "False" at bounding box center [389, 64] width 43 height 22
click at [380, 68] on input "False" at bounding box center [376, 65] width 7 height 6
radio input "true"
click at [335, 139] on span "True" at bounding box center [333, 142] width 12 height 8
click at [325, 139] on input "True" at bounding box center [321, 142] width 7 height 6
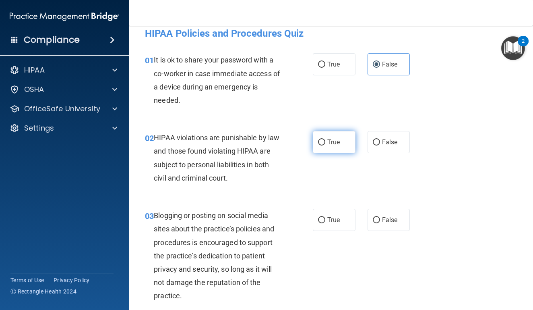
radio input "true"
click at [382, 221] on span "False" at bounding box center [390, 220] width 16 height 8
click at [380, 221] on input "False" at bounding box center [376, 220] width 7 height 6
radio input "true"
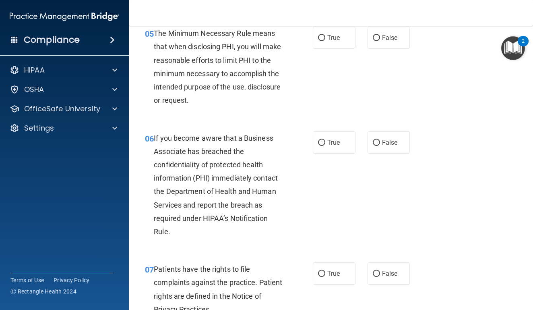
scroll to position [425, 0]
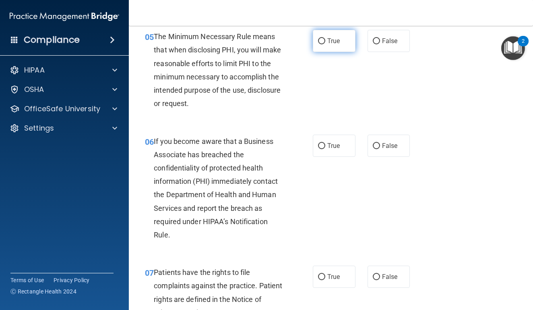
click at [325, 44] on label "True" at bounding box center [334, 41] width 43 height 22
click at [325, 44] on input "True" at bounding box center [321, 41] width 7 height 6
radio input "true"
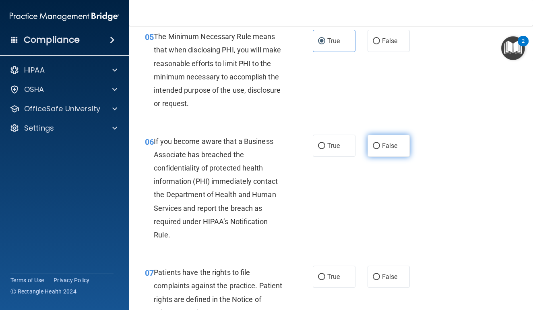
click at [387, 136] on label "False" at bounding box center [389, 145] width 43 height 22
click at [380, 143] on input "False" at bounding box center [376, 146] width 7 height 6
radio input "true"
click at [323, 269] on label "True" at bounding box center [334, 276] width 43 height 22
click at [323, 274] on input "True" at bounding box center [321, 277] width 7 height 6
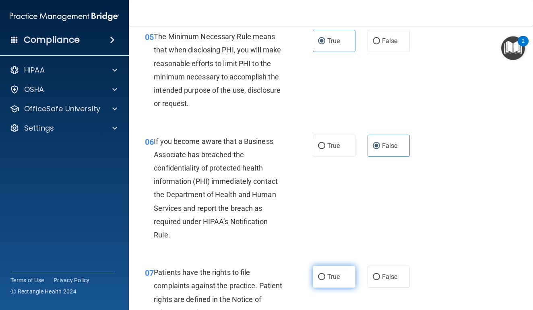
radio input "true"
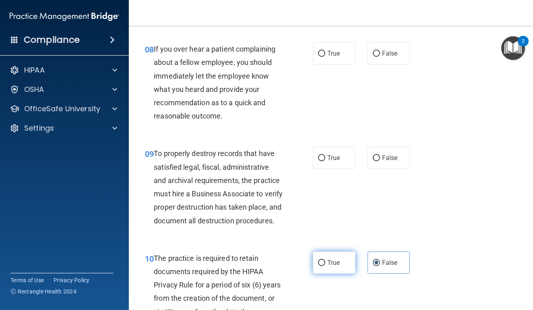
scroll to position [724, 0]
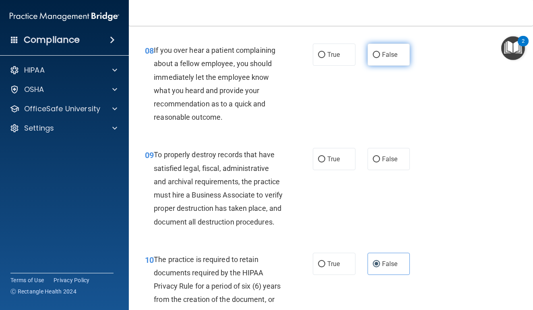
click at [392, 51] on span "False" at bounding box center [390, 55] width 16 height 8
click at [380, 52] on input "False" at bounding box center [376, 55] width 7 height 6
radio input "true"
click at [396, 155] on span "False" at bounding box center [390, 159] width 16 height 8
click at [380, 156] on input "False" at bounding box center [376, 159] width 7 height 6
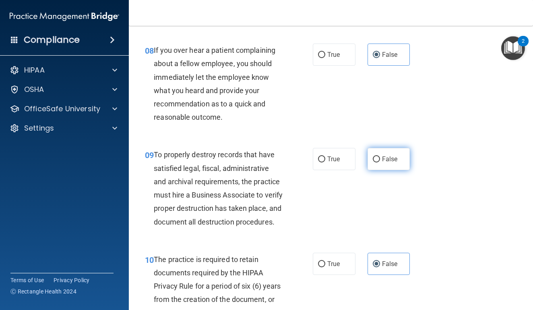
radio input "true"
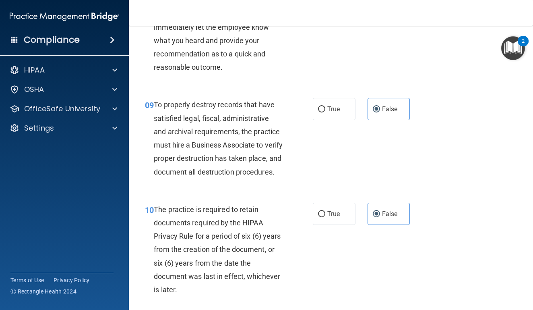
scroll to position [777, 0]
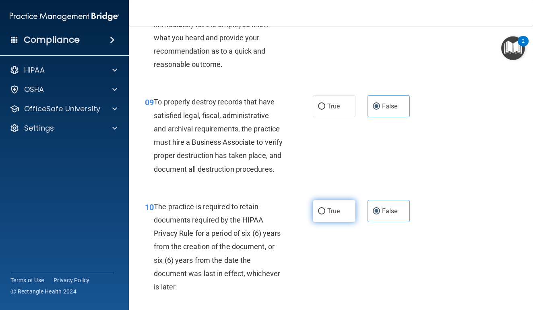
click at [349, 222] on label "True" at bounding box center [334, 211] width 43 height 22
click at [325, 214] on input "True" at bounding box center [321, 211] width 7 height 6
radio input "true"
radio input "false"
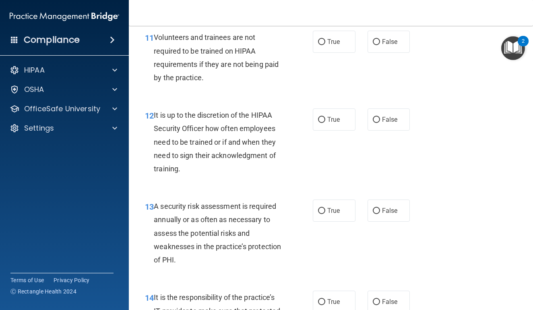
scroll to position [1069, 0]
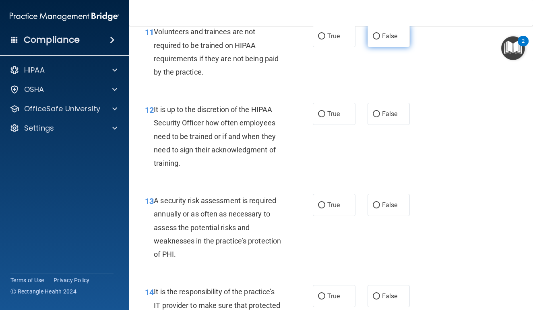
click at [394, 47] on label "False" at bounding box center [389, 36] width 43 height 22
click at [380, 39] on input "False" at bounding box center [376, 36] width 7 height 6
radio input "true"
click at [393, 118] on span "False" at bounding box center [390, 114] width 16 height 8
click at [380, 117] on input "False" at bounding box center [376, 114] width 7 height 6
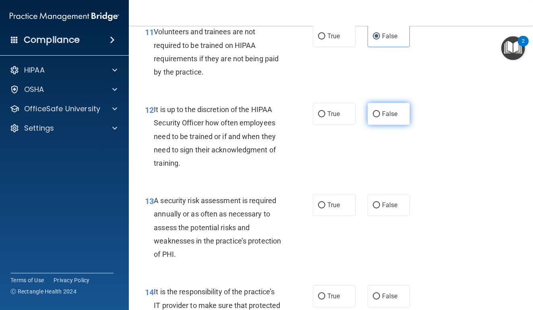
radio input "true"
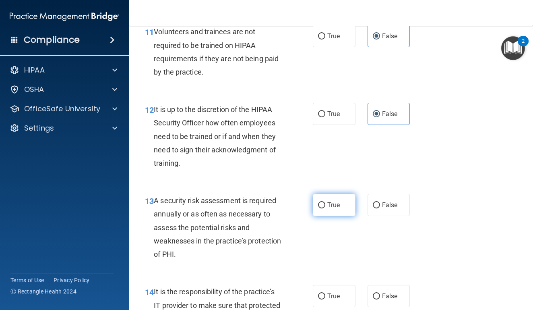
click at [339, 207] on label "True" at bounding box center [334, 205] width 43 height 22
click at [325, 207] on input "True" at bounding box center [321, 205] width 7 height 6
radio input "true"
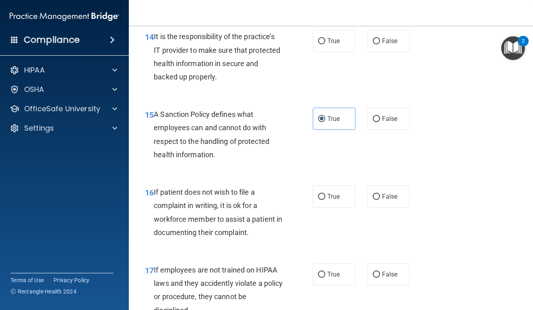
scroll to position [1326, 0]
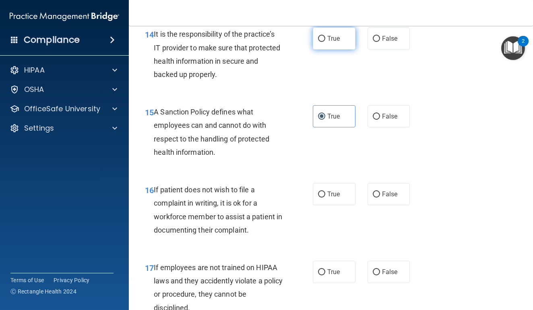
click at [343, 44] on label "True" at bounding box center [334, 38] width 43 height 22
click at [325, 42] on input "True" at bounding box center [321, 39] width 7 height 6
radio input "true"
click at [334, 198] on span "True" at bounding box center [333, 194] width 12 height 8
click at [325, 197] on input "True" at bounding box center [321, 194] width 7 height 6
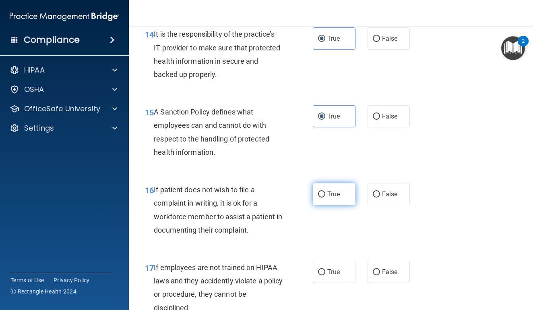
radio input "true"
click at [384, 275] on span "False" at bounding box center [390, 272] width 16 height 8
click at [380, 275] on input "False" at bounding box center [376, 272] width 7 height 6
radio input "true"
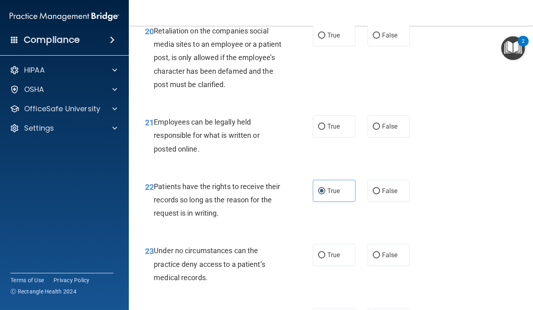
scroll to position [1820, 0]
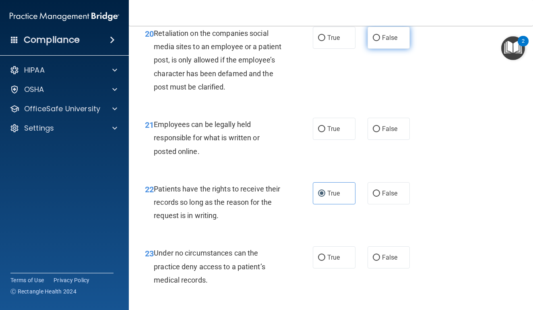
click at [398, 44] on label "False" at bounding box center [389, 38] width 43 height 22
click at [380, 41] on input "False" at bounding box center [376, 38] width 7 height 6
radio input "true"
click at [319, 132] on input "True" at bounding box center [321, 129] width 7 height 6
radio input "true"
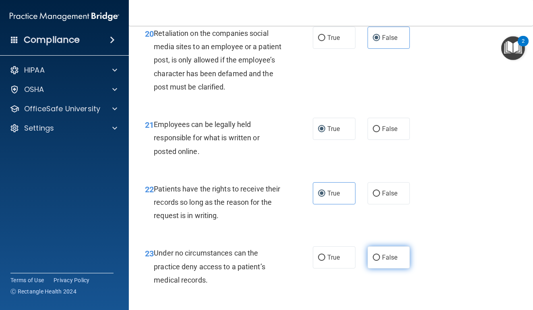
click at [375, 256] on label "False" at bounding box center [389, 257] width 43 height 22
click at [375, 256] on input "False" at bounding box center [376, 257] width 7 height 6
radio input "true"
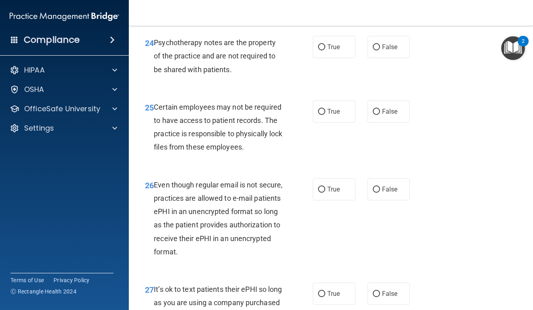
scroll to position [2097, 0]
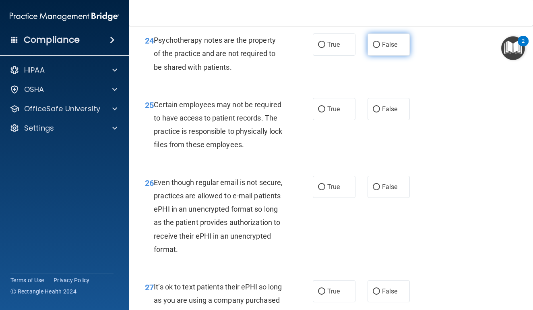
click at [391, 54] on label "False" at bounding box center [389, 44] width 43 height 22
click at [380, 48] on input "False" at bounding box center [376, 45] width 7 height 6
radio input "true"
click at [381, 108] on label "False" at bounding box center [389, 109] width 43 height 22
click at [380, 108] on input "False" at bounding box center [376, 109] width 7 height 6
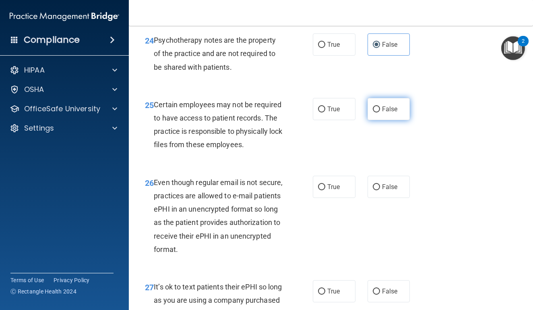
radio input "true"
click at [330, 182] on label "True" at bounding box center [334, 187] width 43 height 22
click at [325, 184] on input "True" at bounding box center [321, 187] width 7 height 6
radio input "true"
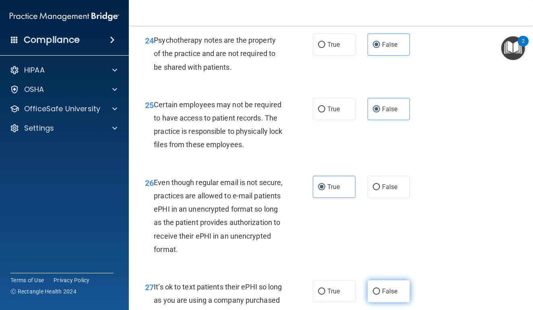
click at [384, 293] on span "False" at bounding box center [390, 291] width 16 height 8
click at [380, 293] on input "False" at bounding box center [376, 291] width 7 height 6
radio input "true"
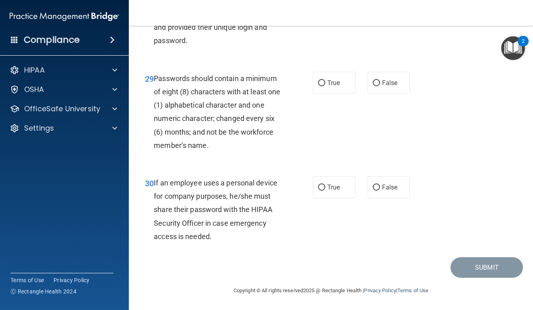
scroll to position [2461, 0]
click at [338, 81] on span "True" at bounding box center [333, 83] width 12 height 8
click at [325, 81] on input "True" at bounding box center [321, 83] width 7 height 6
radio input "true"
click at [381, 190] on label "False" at bounding box center [389, 187] width 43 height 22
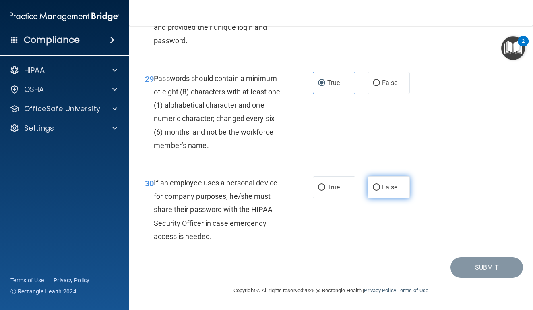
click at [380, 190] on input "False" at bounding box center [376, 187] width 7 height 6
radio input "true"
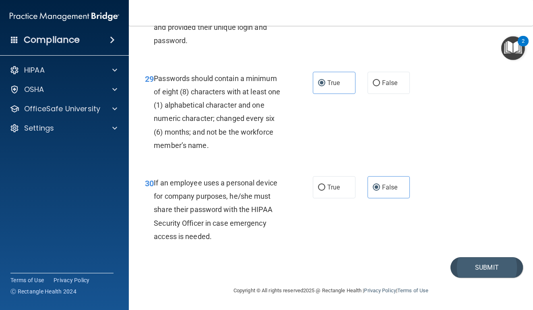
click at [482, 264] on button "Submit" at bounding box center [486, 267] width 72 height 21
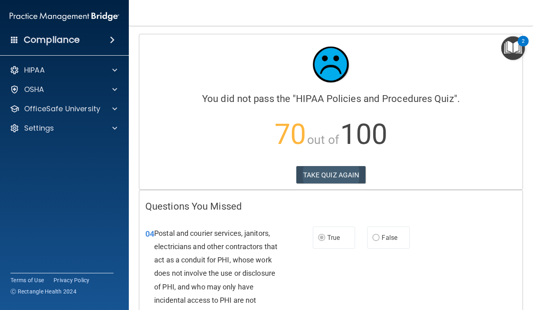
click at [349, 172] on button "TAKE QUIZ AGAIN" at bounding box center [331, 175] width 70 height 18
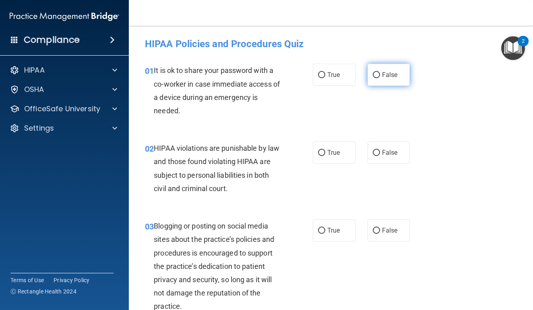
click at [379, 72] on label "False" at bounding box center [389, 75] width 43 height 22
click at [379, 72] on input "False" at bounding box center [376, 75] width 7 height 6
radio input "true"
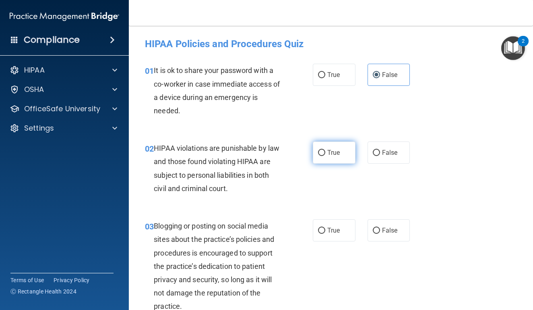
click at [337, 148] on label "True" at bounding box center [334, 152] width 43 height 22
click at [325, 150] on input "True" at bounding box center [321, 153] width 7 height 6
radio input "true"
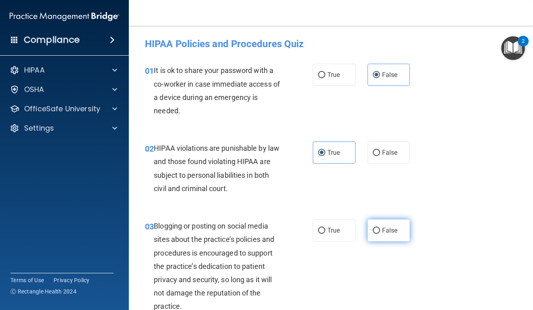
click at [397, 229] on span "False" at bounding box center [390, 230] width 16 height 8
click at [380, 229] on input "False" at bounding box center [376, 230] width 7 height 6
radio input "true"
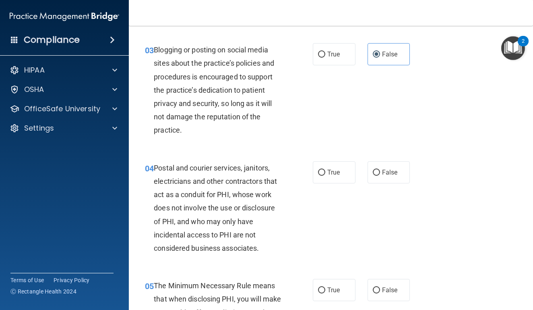
scroll to position [177, 0]
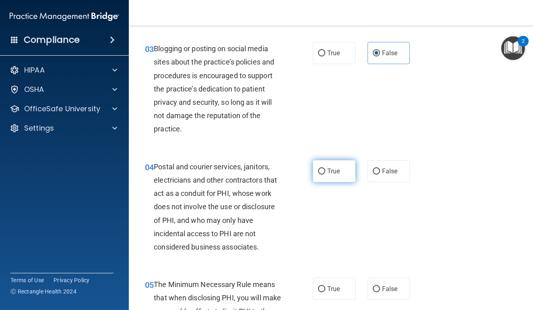
click at [345, 176] on label "True" at bounding box center [334, 171] width 43 height 22
click at [325, 174] on input "True" at bounding box center [321, 171] width 7 height 6
radio input "true"
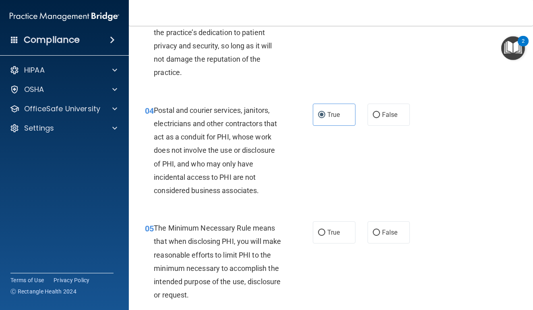
scroll to position [244, 0]
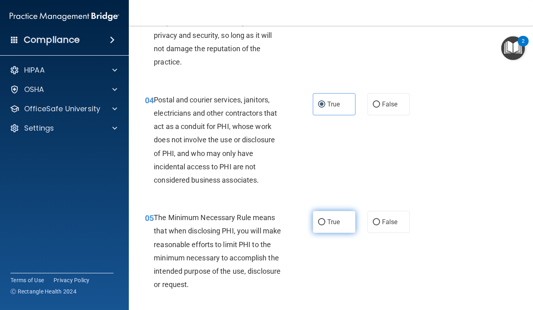
click at [326, 223] on label "True" at bounding box center [334, 222] width 43 height 22
click at [325, 223] on input "True" at bounding box center [321, 222] width 7 height 6
radio input "true"
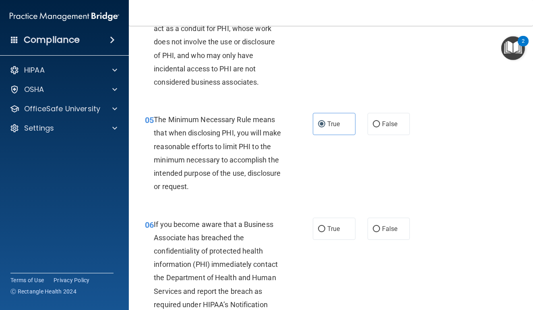
scroll to position [342, 0]
click at [383, 227] on span "False" at bounding box center [390, 228] width 16 height 8
click at [380, 227] on input "False" at bounding box center [376, 228] width 7 height 6
radio input "true"
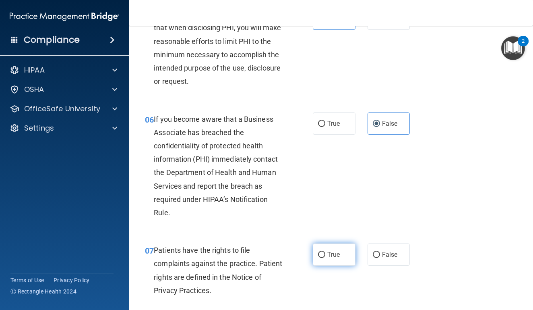
click at [337, 253] on span "True" at bounding box center [333, 254] width 12 height 8
click at [325, 253] on input "True" at bounding box center [321, 255] width 7 height 6
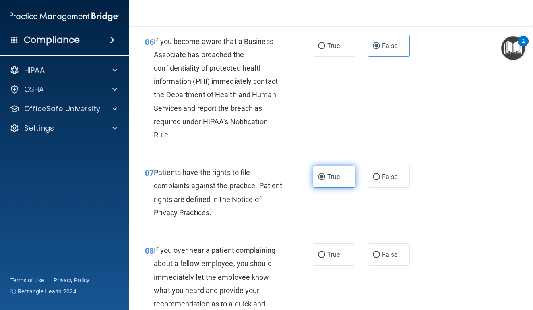
scroll to position [524, 0]
click at [381, 244] on label "False" at bounding box center [389, 255] width 43 height 22
click at [380, 252] on input "False" at bounding box center [376, 255] width 7 height 6
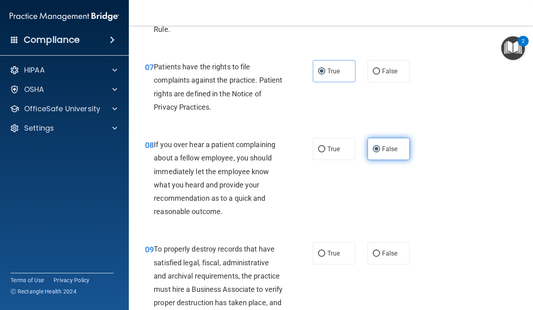
scroll to position [634, 0]
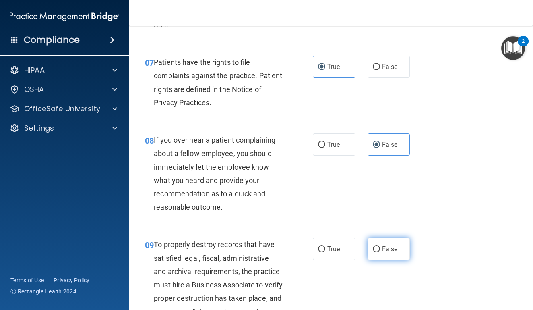
click at [381, 243] on label "False" at bounding box center [389, 249] width 43 height 22
click at [380, 246] on input "False" at bounding box center [376, 249] width 7 height 6
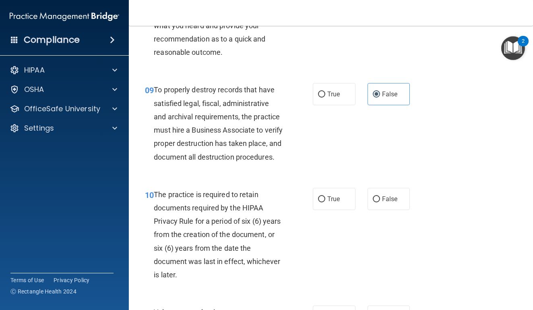
scroll to position [790, 0]
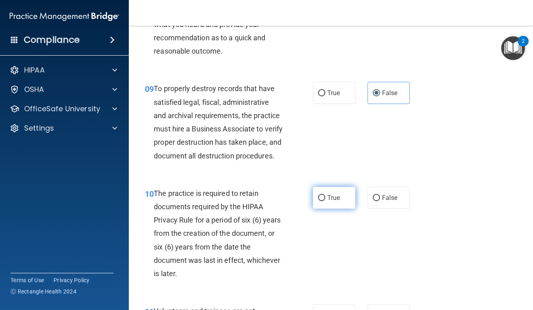
click at [332, 201] on span "True" at bounding box center [333, 198] width 12 height 8
click at [325, 201] on input "True" at bounding box center [321, 198] width 7 height 6
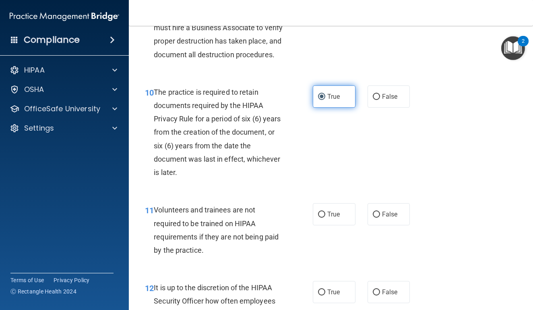
scroll to position [893, 0]
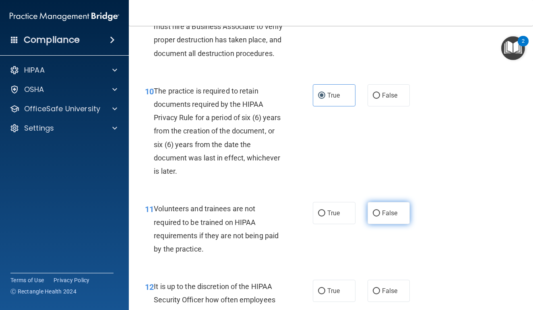
click at [391, 217] on span "False" at bounding box center [390, 213] width 16 height 8
click at [380, 216] on input "False" at bounding box center [376, 213] width 7 height 6
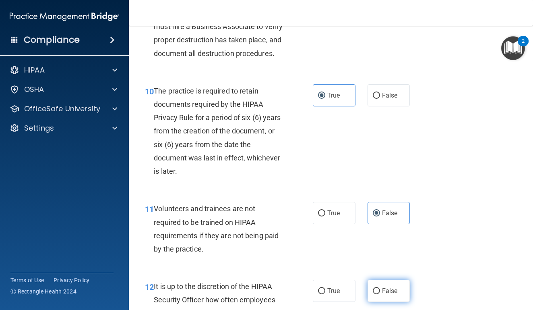
click at [390, 294] on span "False" at bounding box center [390, 291] width 16 height 8
click at [380, 294] on input "False" at bounding box center [376, 291] width 7 height 6
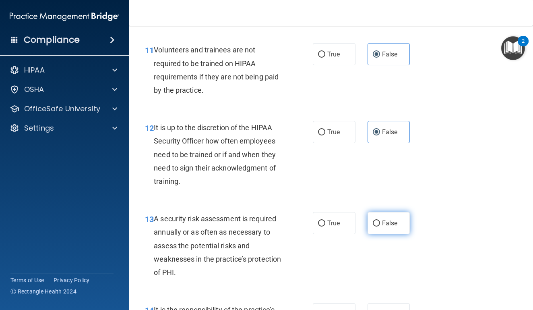
scroll to position [1057, 0]
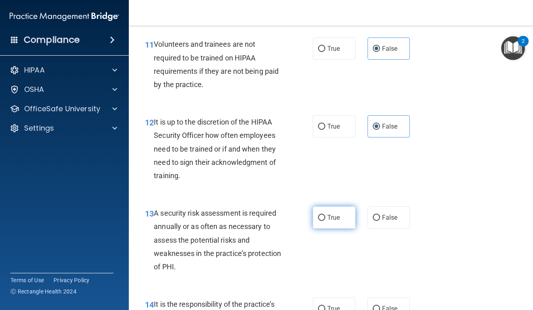
click at [329, 228] on label "True" at bounding box center [334, 217] width 43 height 22
click at [325, 221] on input "True" at bounding box center [321, 218] width 7 height 6
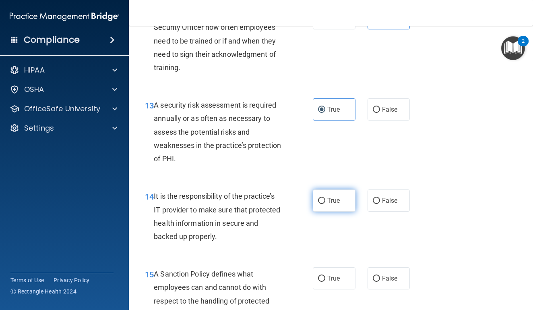
click at [333, 204] on span "True" at bounding box center [333, 200] width 12 height 8
click at [325, 204] on input "True" at bounding box center [321, 201] width 7 height 6
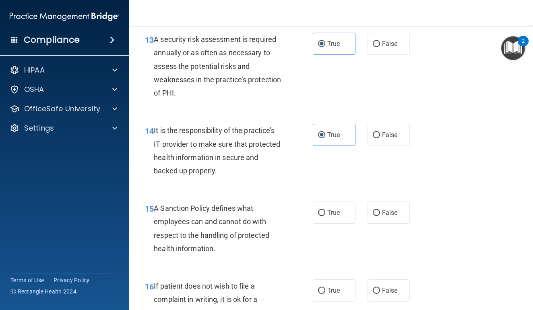
scroll to position [1237, 0]
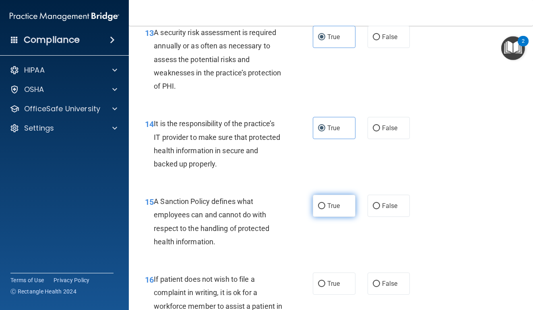
click at [329, 209] on span "True" at bounding box center [333, 206] width 12 height 8
click at [325, 209] on input "True" at bounding box center [321, 206] width 7 height 6
click at [330, 286] on span "True" at bounding box center [333, 283] width 12 height 8
click at [325, 286] on input "True" at bounding box center [321, 284] width 7 height 6
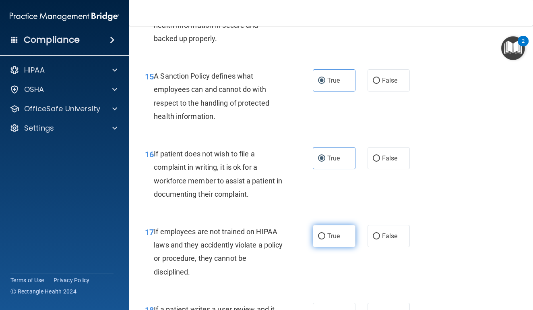
scroll to position [1363, 0]
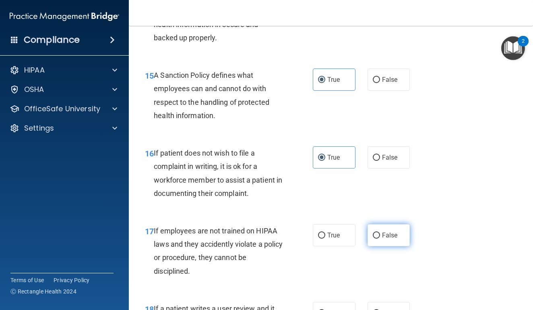
click at [386, 239] on span "False" at bounding box center [390, 235] width 16 height 8
click at [380, 238] on input "False" at bounding box center [376, 235] width 7 height 6
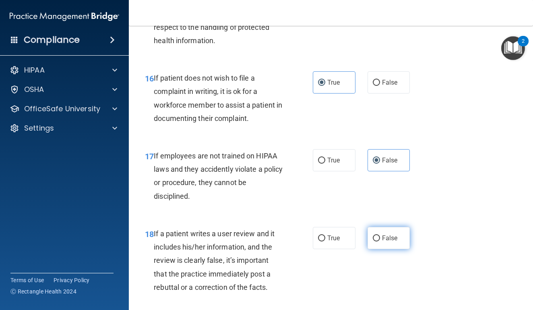
scroll to position [1441, 0]
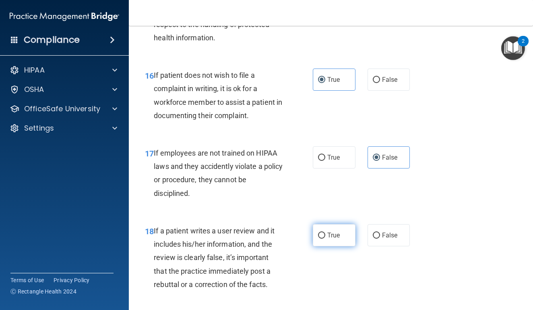
click at [346, 239] on label "True" at bounding box center [334, 235] width 43 height 22
click at [325, 238] on input "True" at bounding box center [321, 235] width 7 height 6
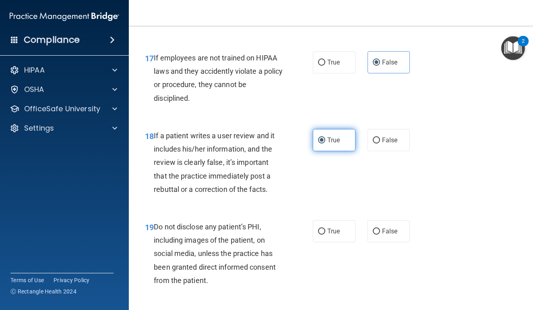
scroll to position [1544, 0]
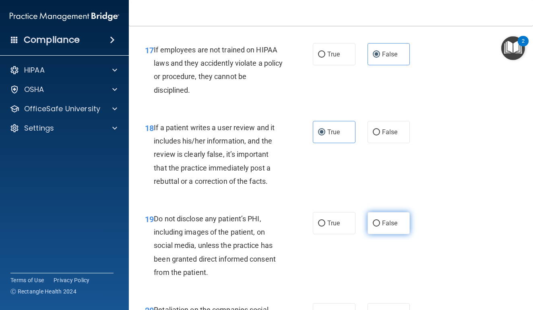
click at [378, 225] on input "False" at bounding box center [376, 223] width 7 height 6
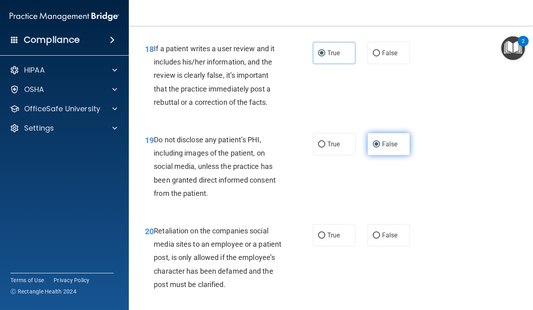
scroll to position [1623, 0]
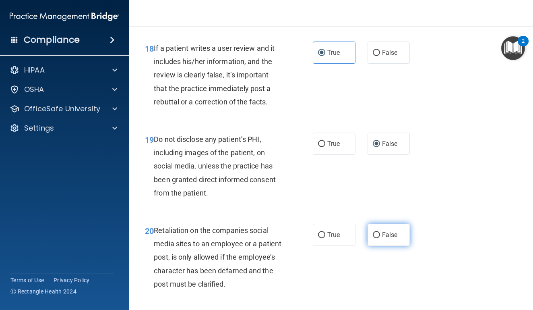
click at [378, 232] on label "False" at bounding box center [389, 234] width 43 height 22
click at [378, 232] on input "False" at bounding box center [376, 235] width 7 height 6
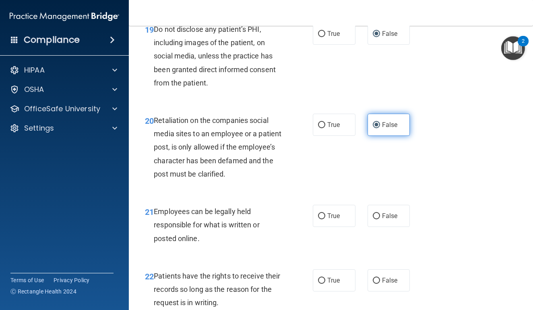
scroll to position [1732, 0]
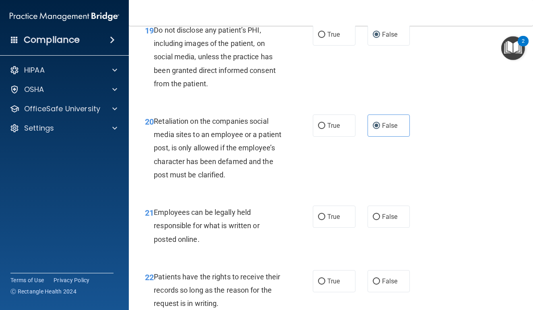
click at [381, 209] on div "21 Employees can be legally held responsible for what is written or posted onli…" at bounding box center [331, 227] width 384 height 64
click at [381, 215] on label "False" at bounding box center [389, 216] width 43 height 22
click at [380, 215] on input "False" at bounding box center [376, 217] width 7 height 6
click at [341, 281] on label "True" at bounding box center [334, 281] width 43 height 22
click at [325, 281] on input "True" at bounding box center [321, 281] width 7 height 6
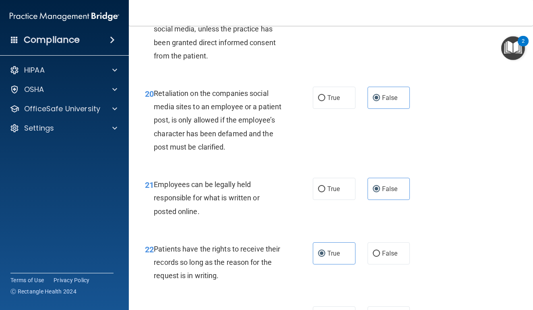
scroll to position [1764, 0]
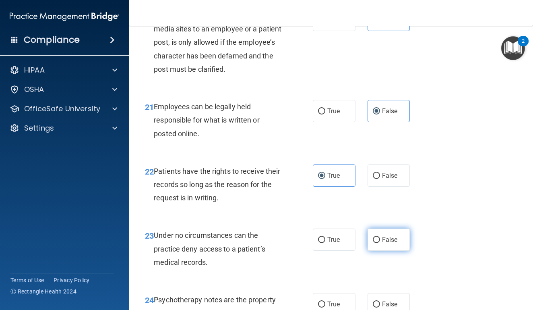
click at [394, 240] on span "False" at bounding box center [390, 240] width 16 height 8
click at [380, 240] on input "False" at bounding box center [376, 240] width 7 height 6
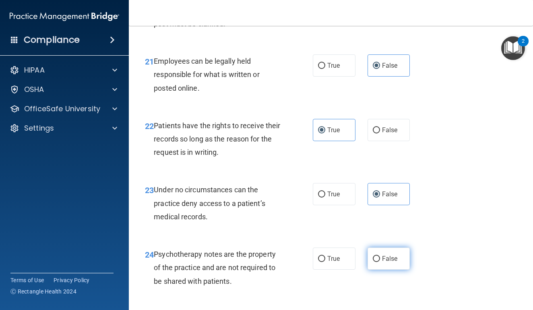
click at [382, 258] on span "False" at bounding box center [390, 258] width 16 height 8
click at [380, 258] on input "False" at bounding box center [376, 259] width 7 height 6
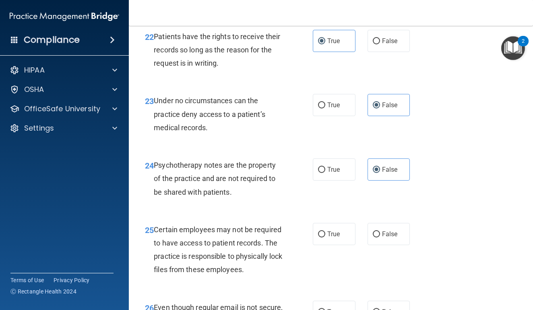
scroll to position [1973, 0]
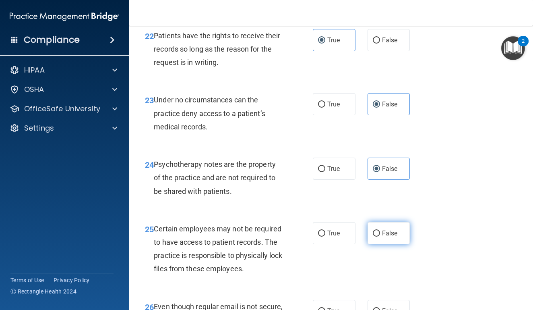
click at [388, 235] on span "False" at bounding box center [390, 233] width 16 height 8
click at [380, 235] on input "False" at bounding box center [376, 233] width 7 height 6
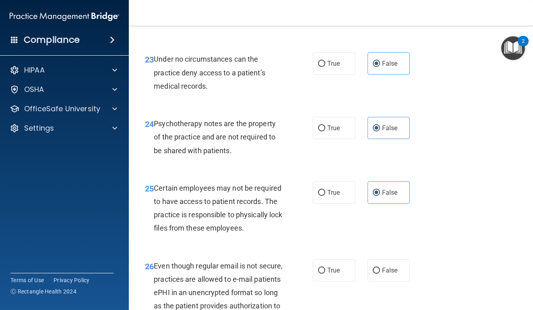
scroll to position [2047, 0]
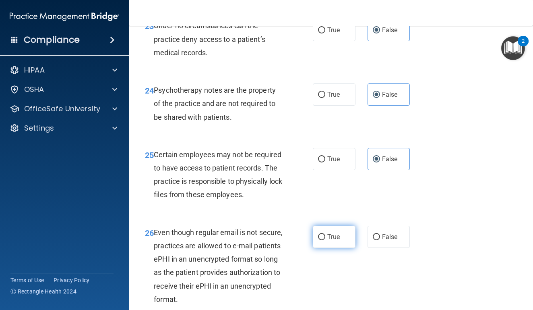
click at [339, 240] on span "True" at bounding box center [333, 237] width 12 height 8
click at [325, 240] on input "True" at bounding box center [321, 237] width 7 height 6
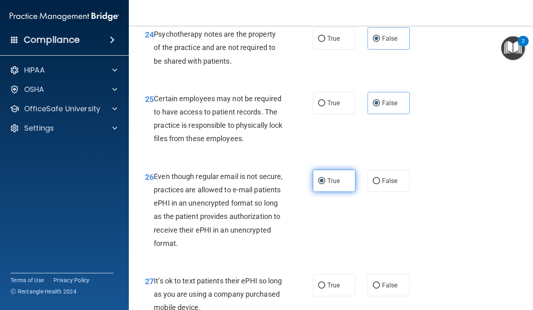
scroll to position [2109, 0]
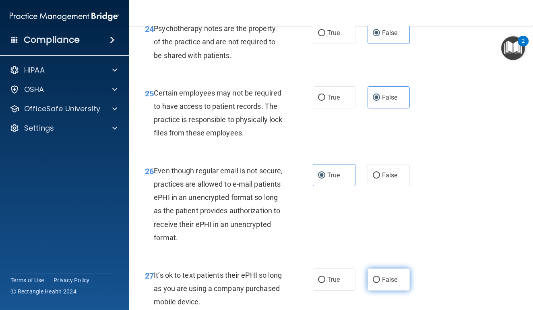
click at [383, 281] on span "False" at bounding box center [390, 279] width 16 height 8
click at [380, 281] on input "False" at bounding box center [376, 280] width 7 height 6
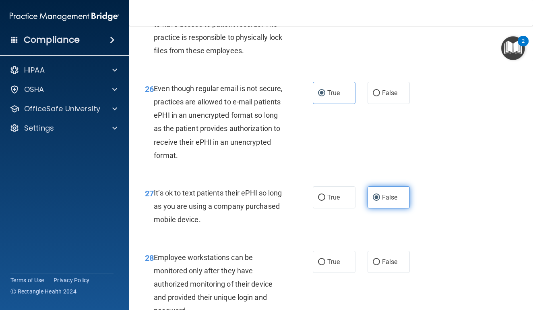
scroll to position [2209, 0]
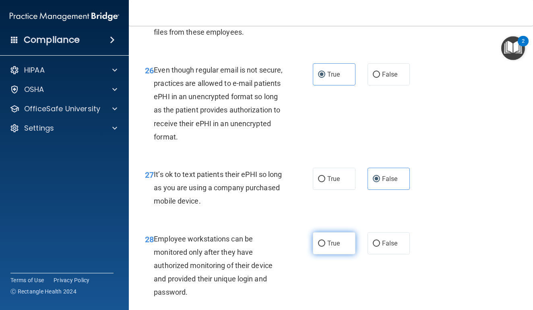
click at [338, 242] on span "True" at bounding box center [333, 243] width 12 height 8
click at [325, 242] on input "True" at bounding box center [321, 243] width 7 height 6
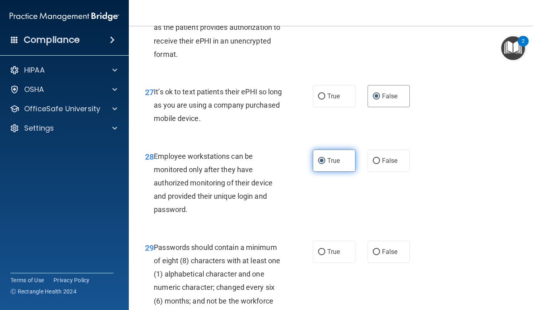
scroll to position [2312, 0]
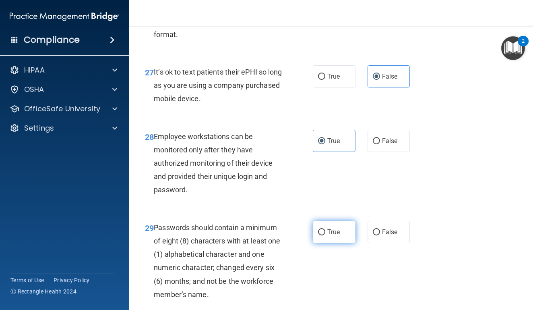
click at [338, 237] on label "True" at bounding box center [334, 232] width 43 height 22
click at [325, 235] on input "True" at bounding box center [321, 232] width 7 height 6
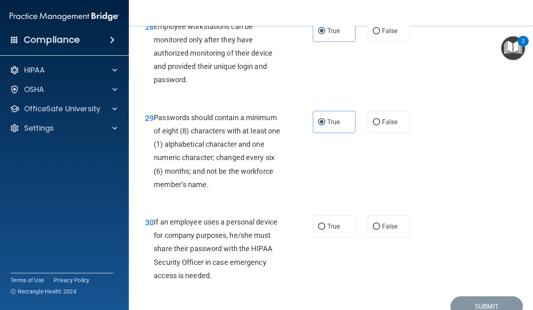
scroll to position [2429, 0]
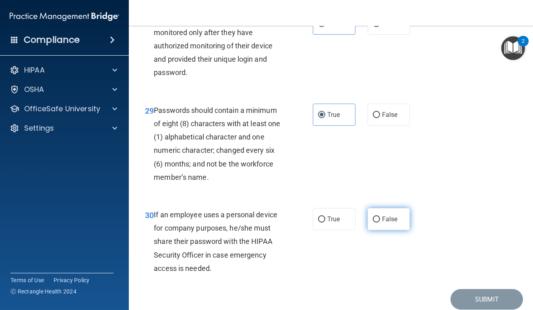
click at [387, 221] on span "False" at bounding box center [390, 219] width 16 height 8
click at [380, 221] on input "False" at bounding box center [376, 219] width 7 height 6
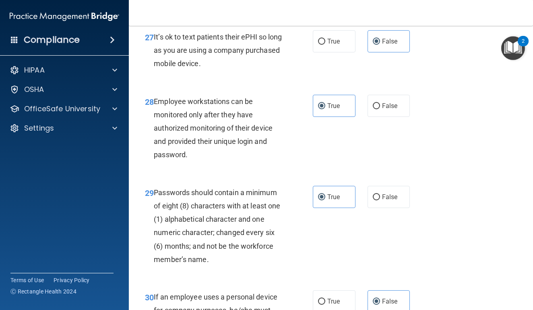
scroll to position [2343, 0]
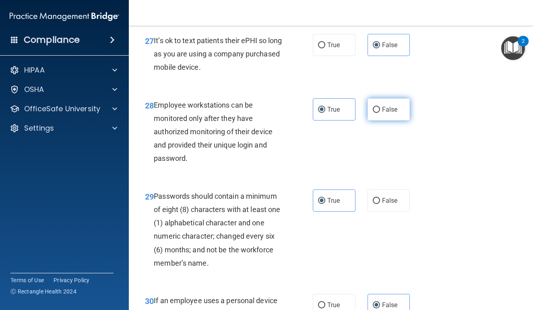
click at [382, 115] on label "False" at bounding box center [389, 109] width 43 height 22
click at [380, 113] on input "False" at bounding box center [376, 110] width 7 height 6
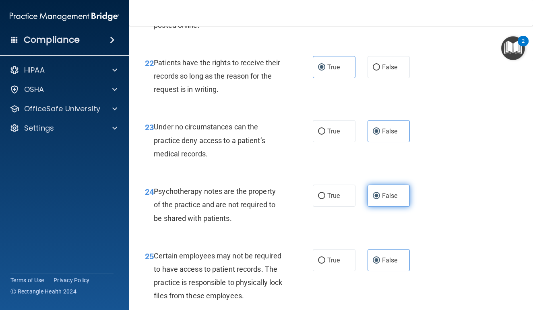
scroll to position [1940, 0]
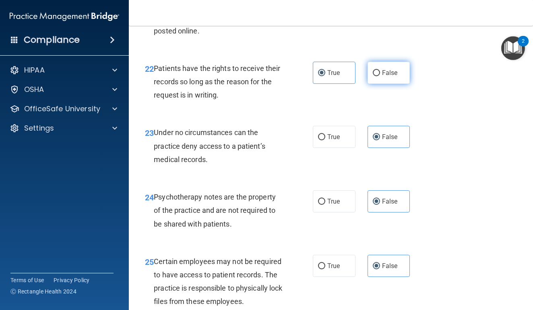
click at [391, 74] on span "False" at bounding box center [390, 73] width 16 height 8
click at [380, 74] on input "False" at bounding box center [376, 73] width 7 height 6
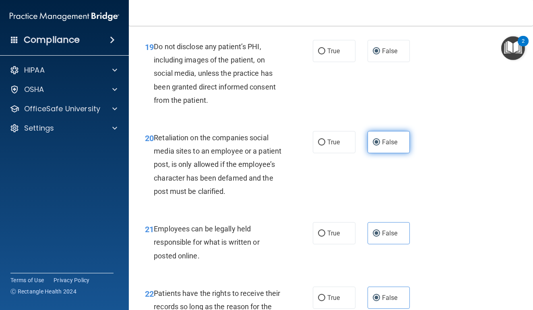
scroll to position [1703, 0]
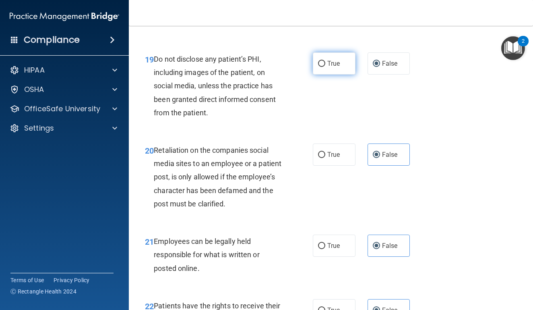
click at [346, 64] on label "True" at bounding box center [334, 63] width 43 height 22
click at [325, 64] on input "True" at bounding box center [321, 64] width 7 height 6
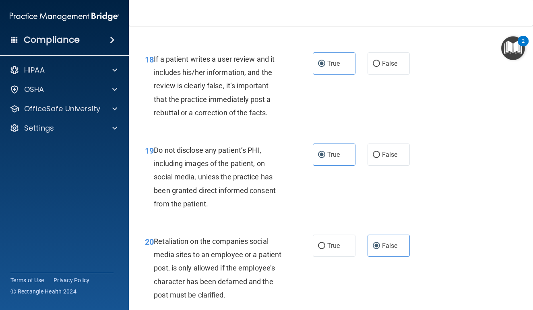
scroll to position [1608, 0]
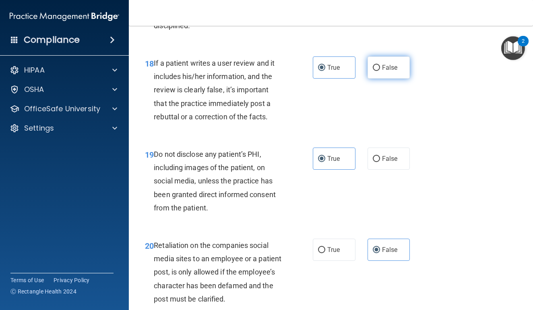
click at [371, 79] on label "False" at bounding box center [389, 67] width 43 height 22
click at [373, 71] on input "False" at bounding box center [376, 68] width 7 height 6
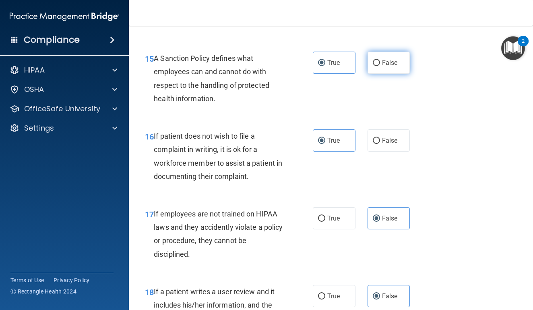
click at [383, 74] on label "False" at bounding box center [389, 63] width 43 height 22
click at [380, 66] on input "False" at bounding box center [376, 63] width 7 height 6
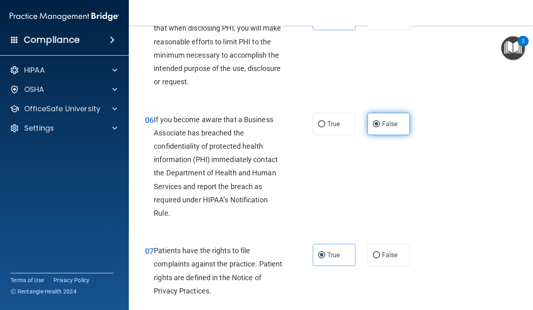
scroll to position [447, 0]
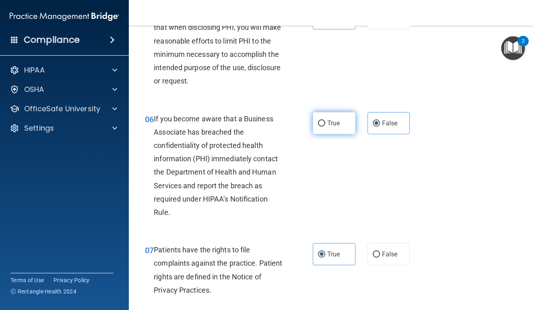
click at [343, 122] on label "True" at bounding box center [334, 123] width 43 height 22
click at [325, 122] on input "True" at bounding box center [321, 123] width 7 height 6
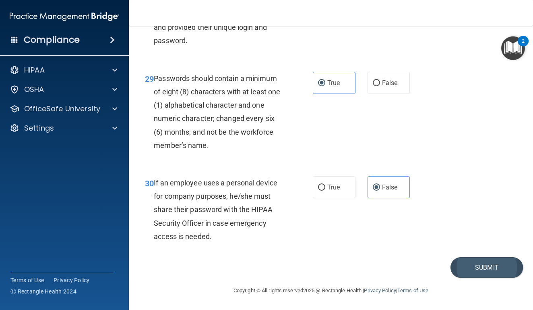
scroll to position [2461, 0]
click at [475, 269] on button "Submit" at bounding box center [486, 267] width 72 height 21
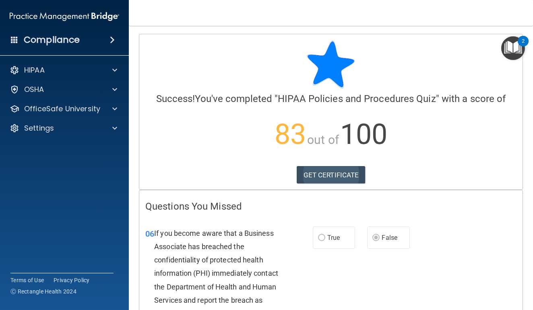
click at [329, 177] on link "GET CERTIFICATE" at bounding box center [331, 175] width 69 height 18
click at [59, 104] on p "OfficeSafe University" at bounding box center [62, 109] width 76 height 10
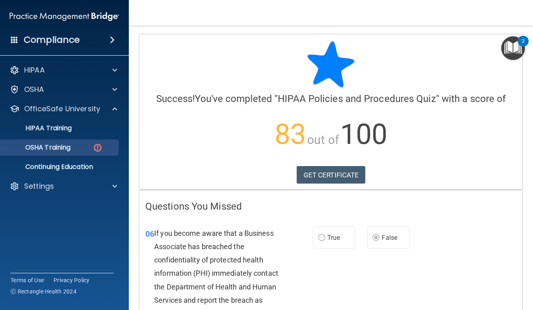
click at [89, 147] on div "OSHA Training" at bounding box center [60, 147] width 110 height 8
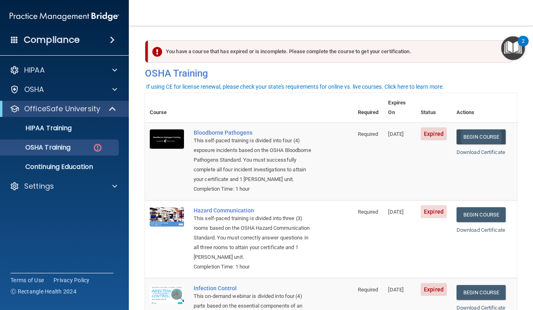
click at [494, 129] on link "Begin Course" at bounding box center [481, 136] width 49 height 15
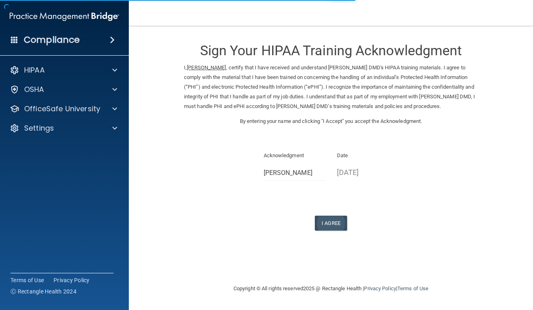
click at [338, 218] on button "I Agree" at bounding box center [331, 222] width 32 height 15
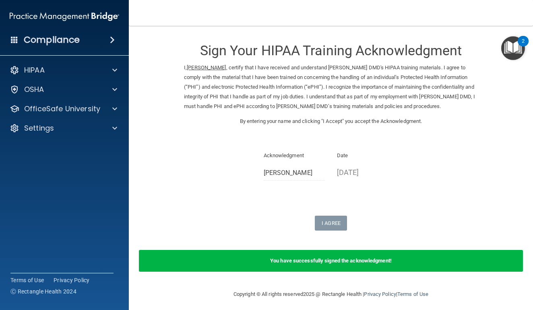
click at [329, 257] on b "You have successfully signed the acknowledgment!" at bounding box center [331, 260] width 122 height 6
click at [107, 107] on div at bounding box center [113, 109] width 20 height 10
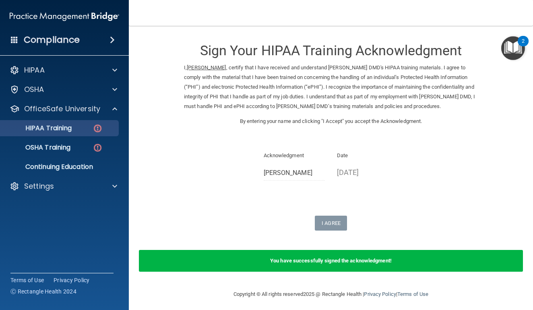
click at [86, 129] on div "HIPAA Training" at bounding box center [60, 128] width 110 height 8
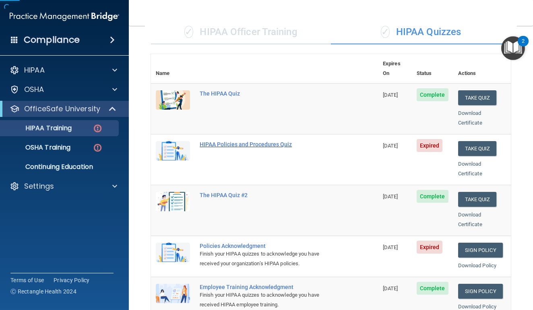
scroll to position [86, 0]
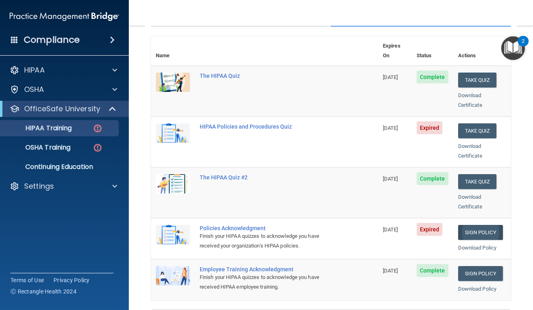
click at [474, 225] on link "Sign Policy" at bounding box center [480, 232] width 45 height 15
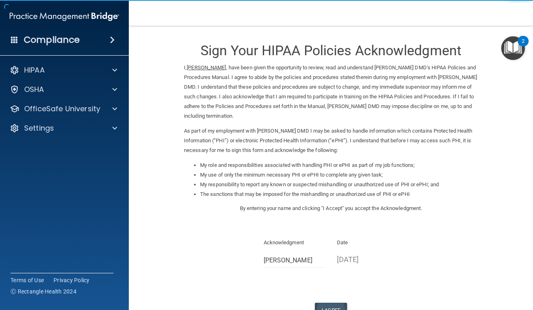
click at [333, 302] on button "I Agree" at bounding box center [331, 309] width 32 height 15
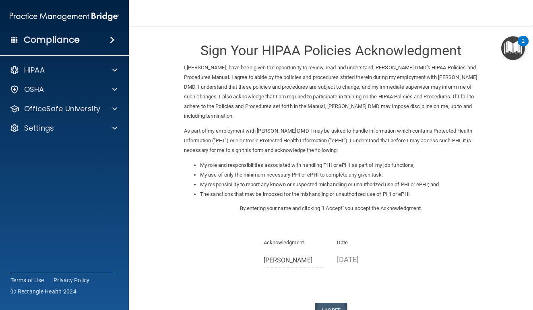
click at [335, 302] on button "I Agree" at bounding box center [331, 309] width 32 height 15
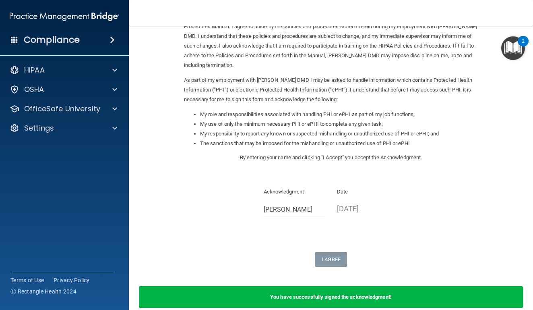
scroll to position [70, 0]
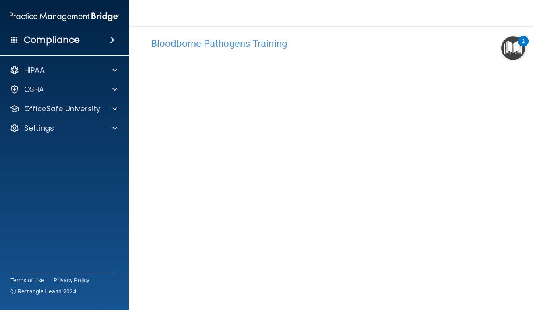
scroll to position [6, 0]
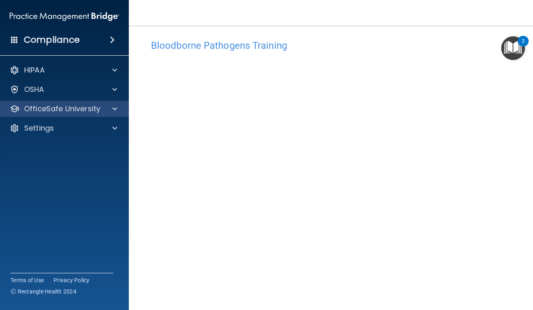
click at [85, 114] on div "OfficeSafe University" at bounding box center [64, 109] width 129 height 16
click at [114, 111] on span at bounding box center [114, 109] width 5 height 10
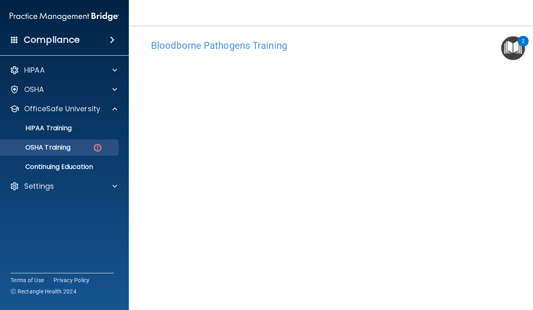
click at [83, 147] on div "OSHA Training" at bounding box center [60, 147] width 110 height 8
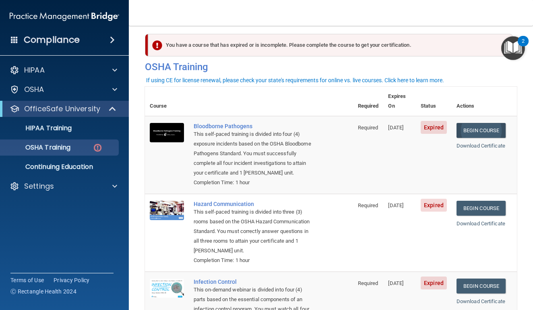
click at [504, 126] on link "Begin Course" at bounding box center [481, 130] width 49 height 15
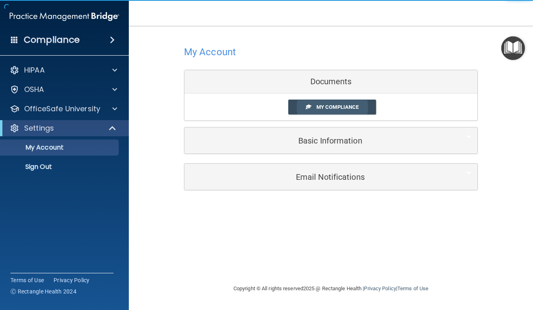
click at [350, 106] on span "My Compliance" at bounding box center [337, 107] width 42 height 6
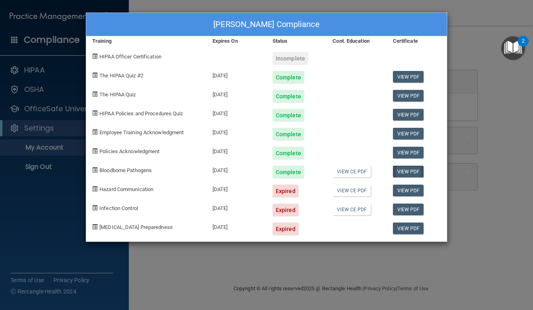
click at [403, 174] on link "View PDF" at bounding box center [408, 171] width 31 height 12
click at [489, 84] on div "Maddie Boll's Compliance Training Expires On Status Cont. Education Certificate…" at bounding box center [266, 155] width 533 height 310
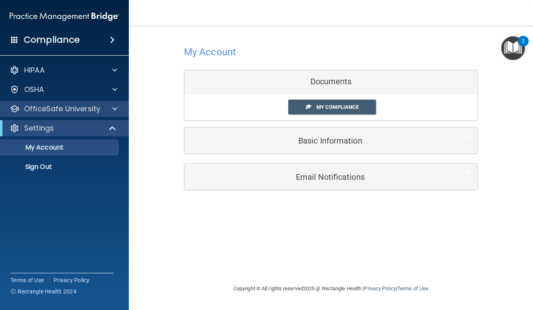
click at [98, 108] on p "OfficeSafe University" at bounding box center [62, 109] width 76 height 10
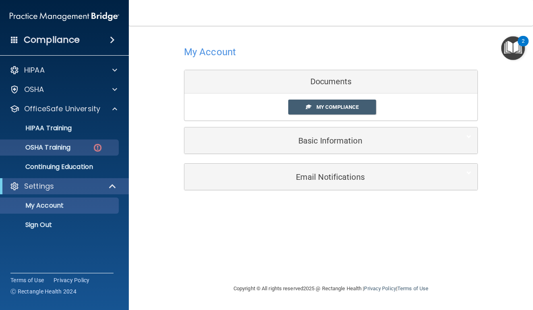
click at [76, 142] on link "OSHA Training" at bounding box center [55, 147] width 127 height 16
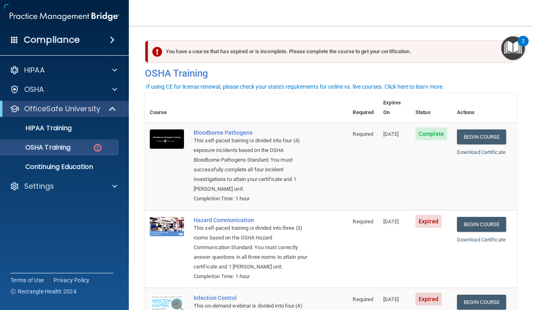
click at [431, 1] on nav "Toggle navigation Maddie Boll mboll0874@gmail.com Manage My Enterprise Dr. Mart…" at bounding box center [331, 13] width 404 height 26
click at [476, 217] on link "Begin Course" at bounding box center [481, 224] width 49 height 15
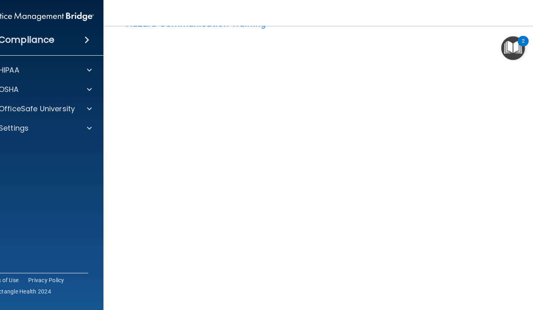
scroll to position [28, 0]
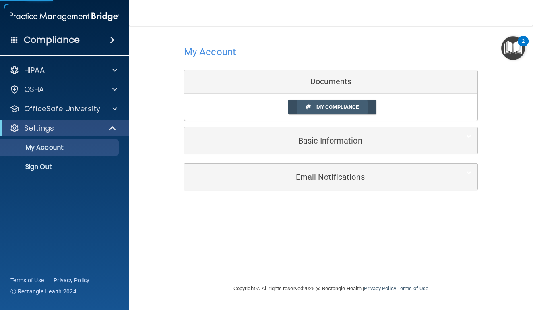
click at [341, 111] on link "My Compliance" at bounding box center [332, 106] width 88 height 15
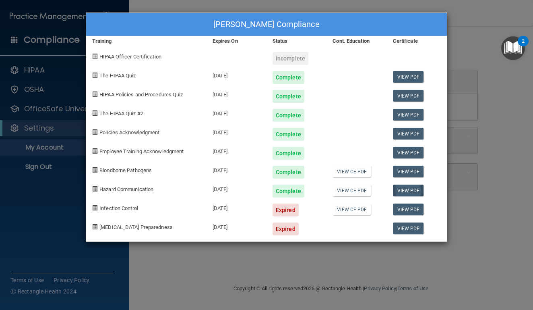
click at [405, 194] on link "View PDF" at bounding box center [408, 190] width 31 height 12
click at [478, 81] on div "Maddie Boll's Compliance Training Expires On Status Cont. Education Certificate…" at bounding box center [266, 155] width 533 height 310
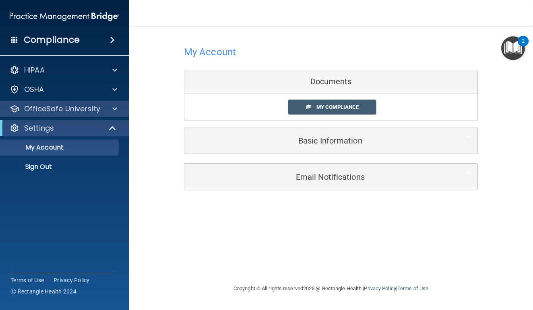
click at [71, 109] on p "OfficeSafe University" at bounding box center [62, 109] width 76 height 10
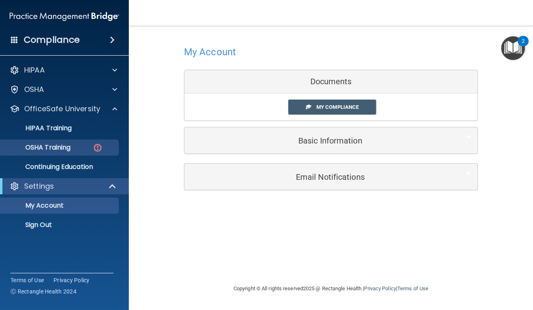
click at [69, 148] on p "OSHA Training" at bounding box center [37, 147] width 65 height 8
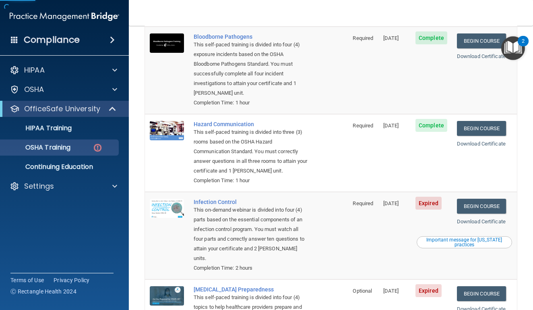
scroll to position [103, 0]
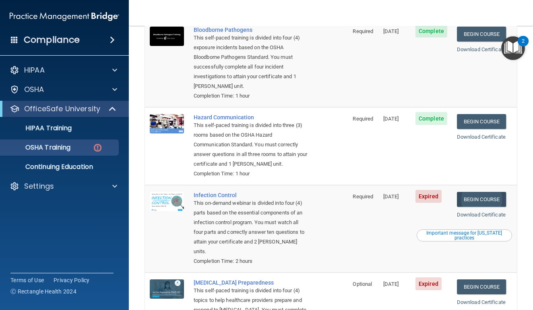
click at [471, 192] on link "Begin Course" at bounding box center [481, 199] width 49 height 15
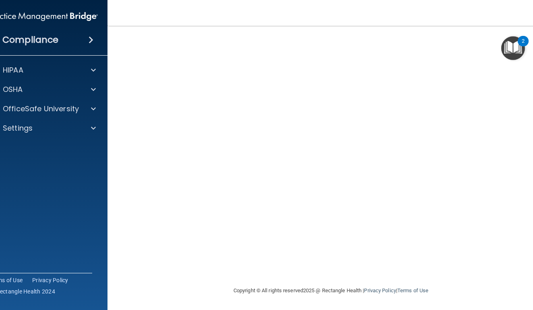
scroll to position [35, 0]
click at [94, 113] on span at bounding box center [93, 109] width 5 height 10
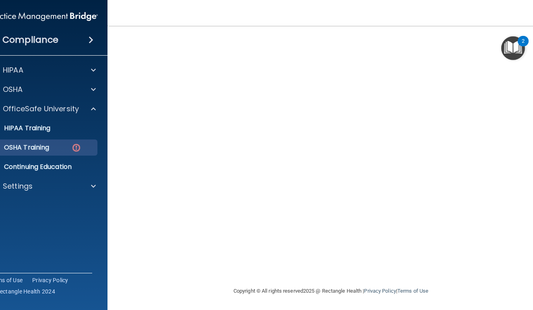
click at [83, 149] on div "OSHA Training" at bounding box center [39, 147] width 110 height 8
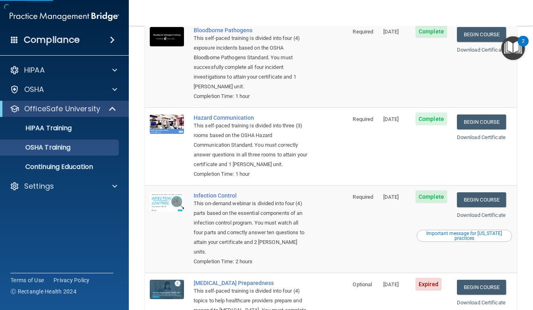
scroll to position [90, 0]
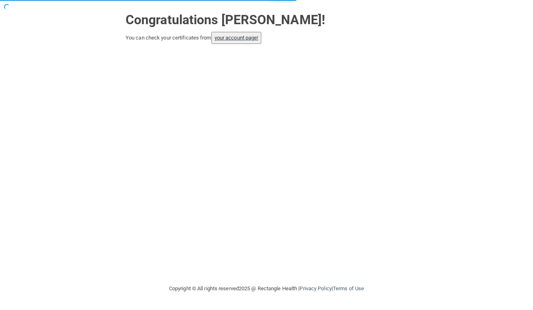
click at [219, 35] on link "your account page!" at bounding box center [237, 38] width 44 height 6
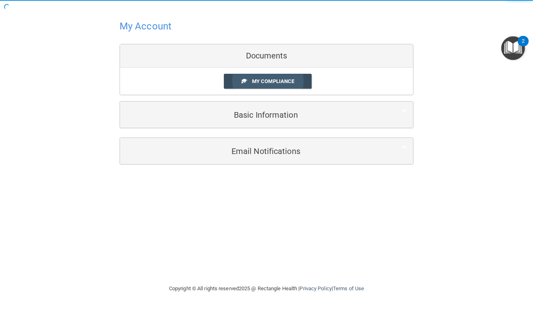
click at [256, 76] on link "My Compliance" at bounding box center [268, 81] width 88 height 15
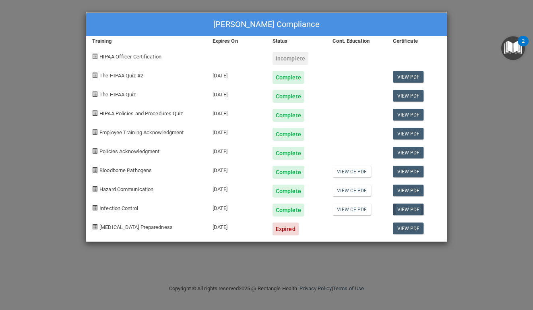
click at [405, 209] on link "View PDF" at bounding box center [408, 209] width 31 height 12
click at [481, 38] on div "[PERSON_NAME] Compliance Training Expires On Status Cont. Education Certificate…" at bounding box center [266, 155] width 533 height 310
